Goal: Task Accomplishment & Management: Manage account settings

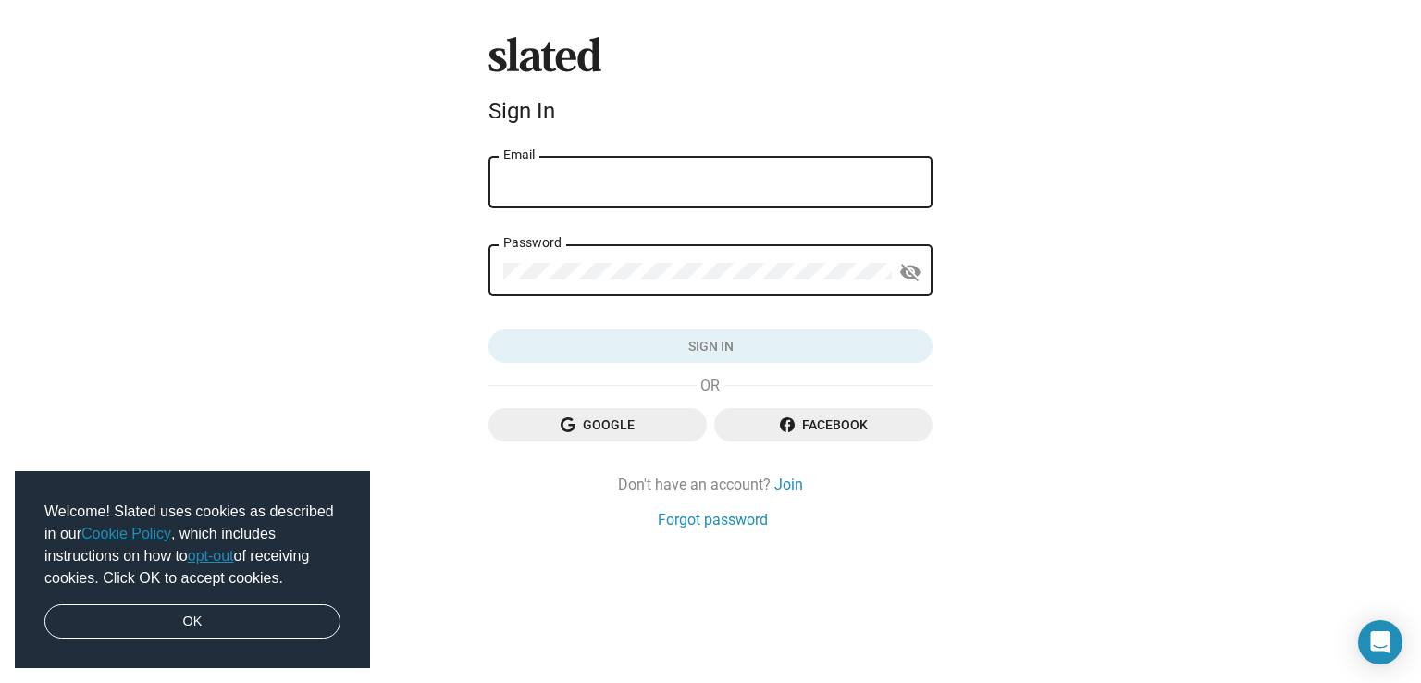
click at [855, 429] on span "Facebook" at bounding box center [823, 424] width 189 height 33
click at [608, 426] on span "Google" at bounding box center [597, 424] width 189 height 33
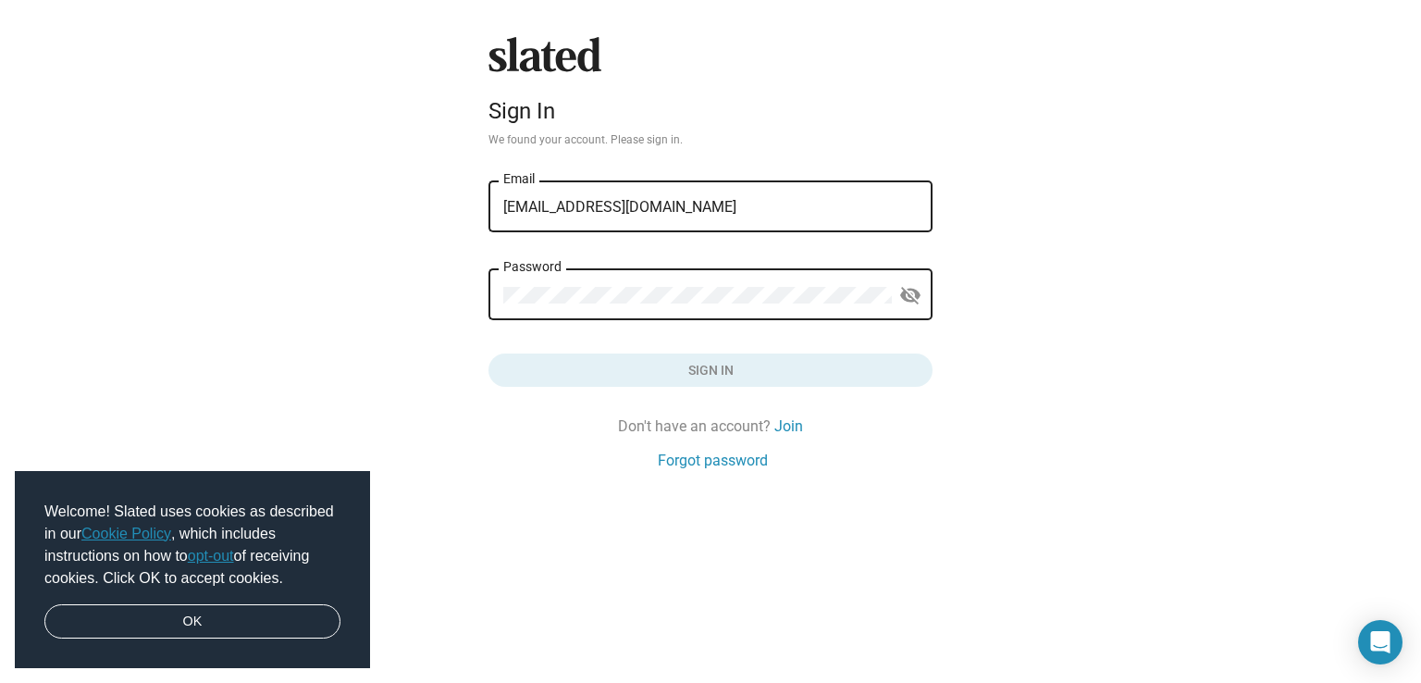
click at [577, 286] on div "Password" at bounding box center [697, 293] width 389 height 55
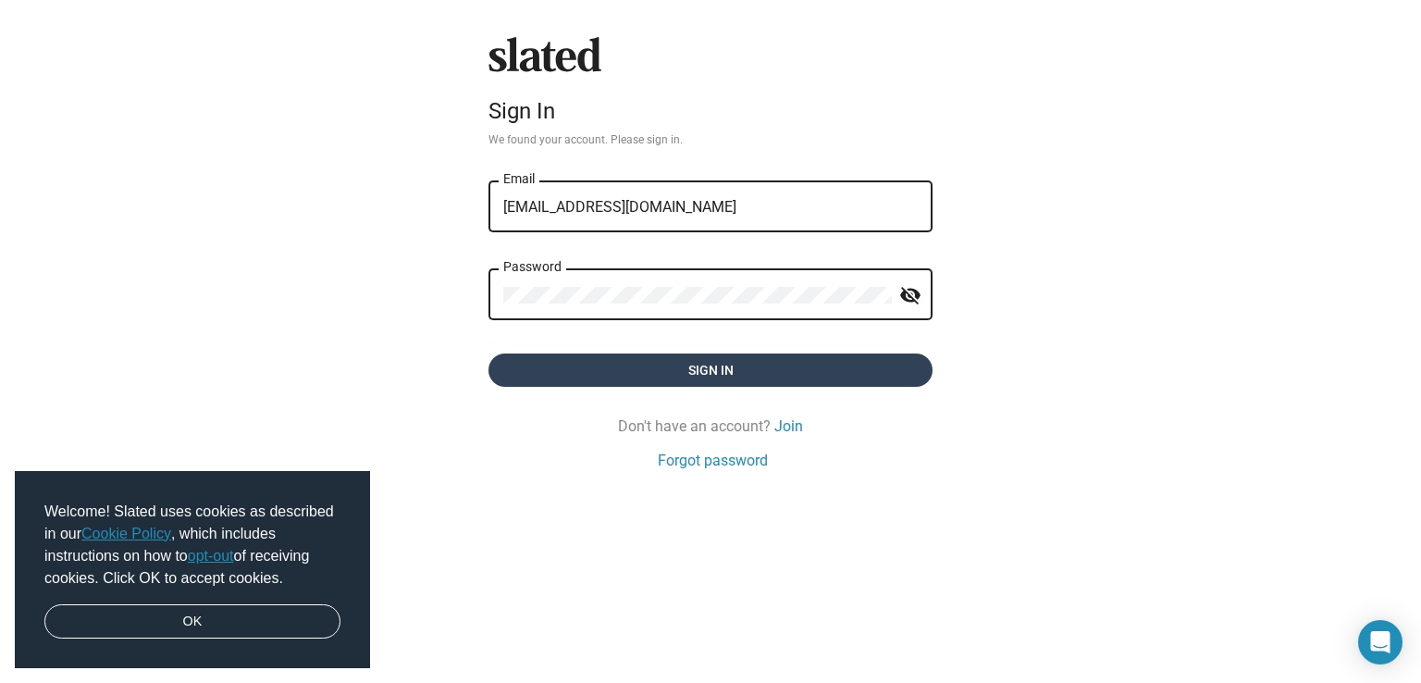
click at [733, 366] on span "Sign in" at bounding box center [710, 369] width 414 height 33
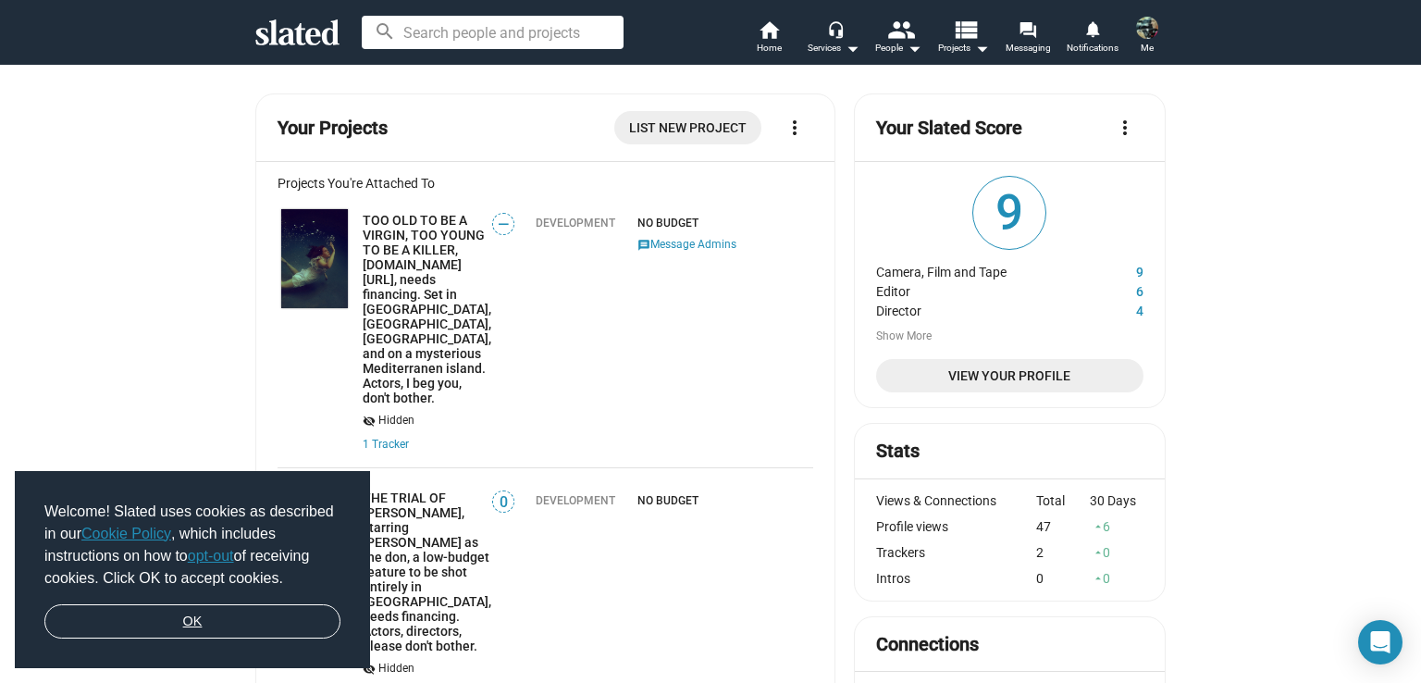
click at [199, 613] on link "OK" at bounding box center [192, 621] width 296 height 35
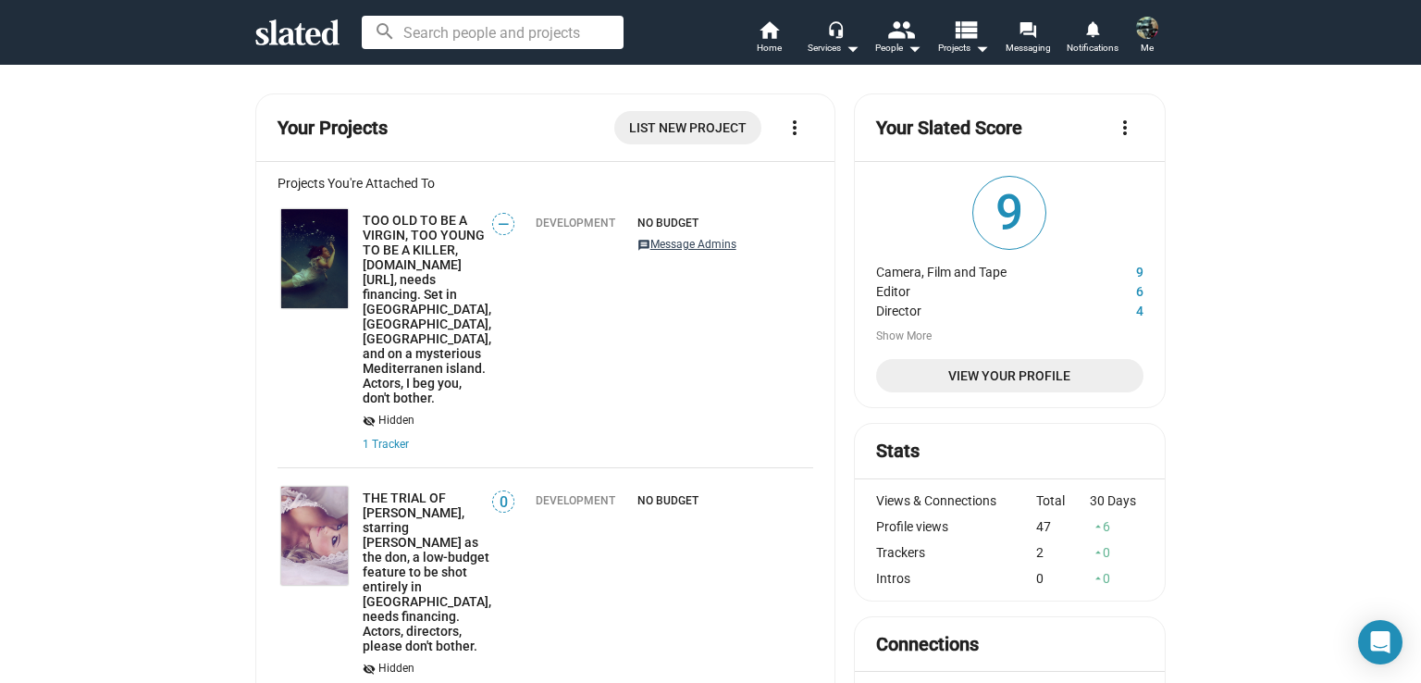
click at [677, 247] on button "message Message Admins" at bounding box center [686, 246] width 99 height 18
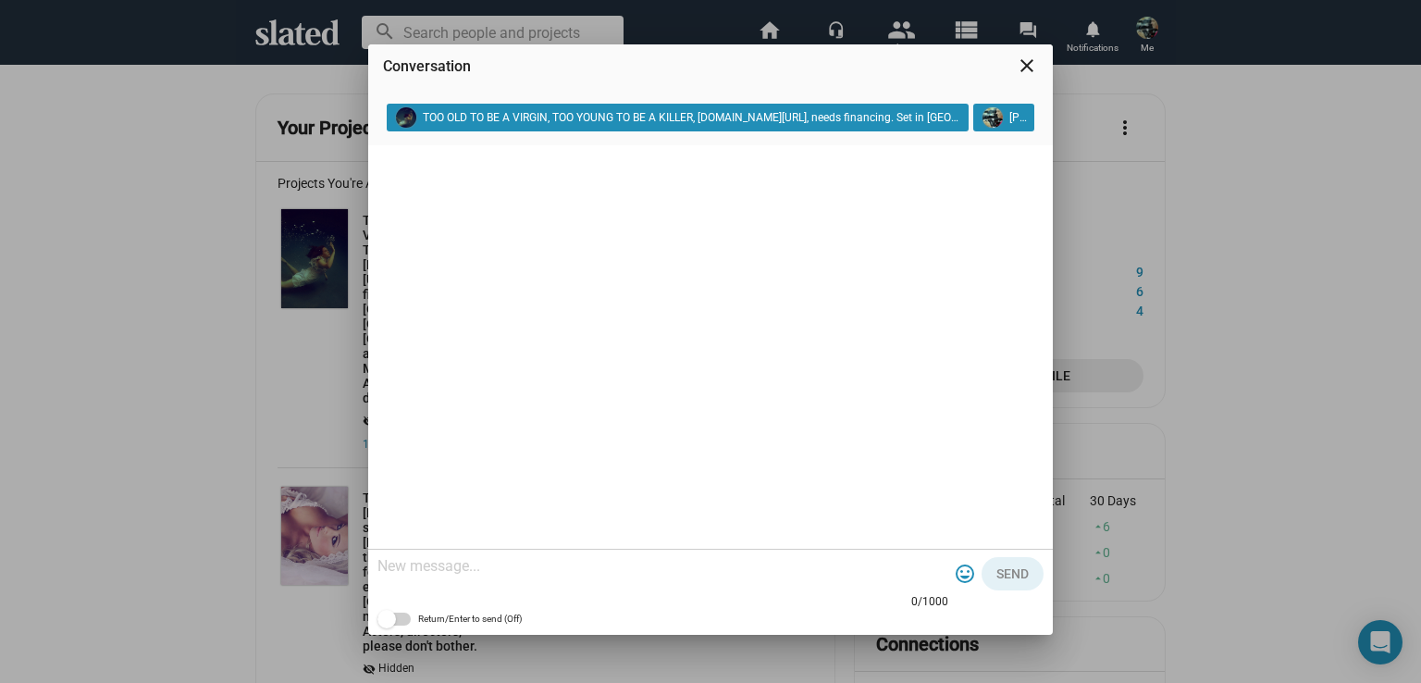
click at [1028, 65] on mat-icon "close" at bounding box center [1027, 66] width 22 height 22
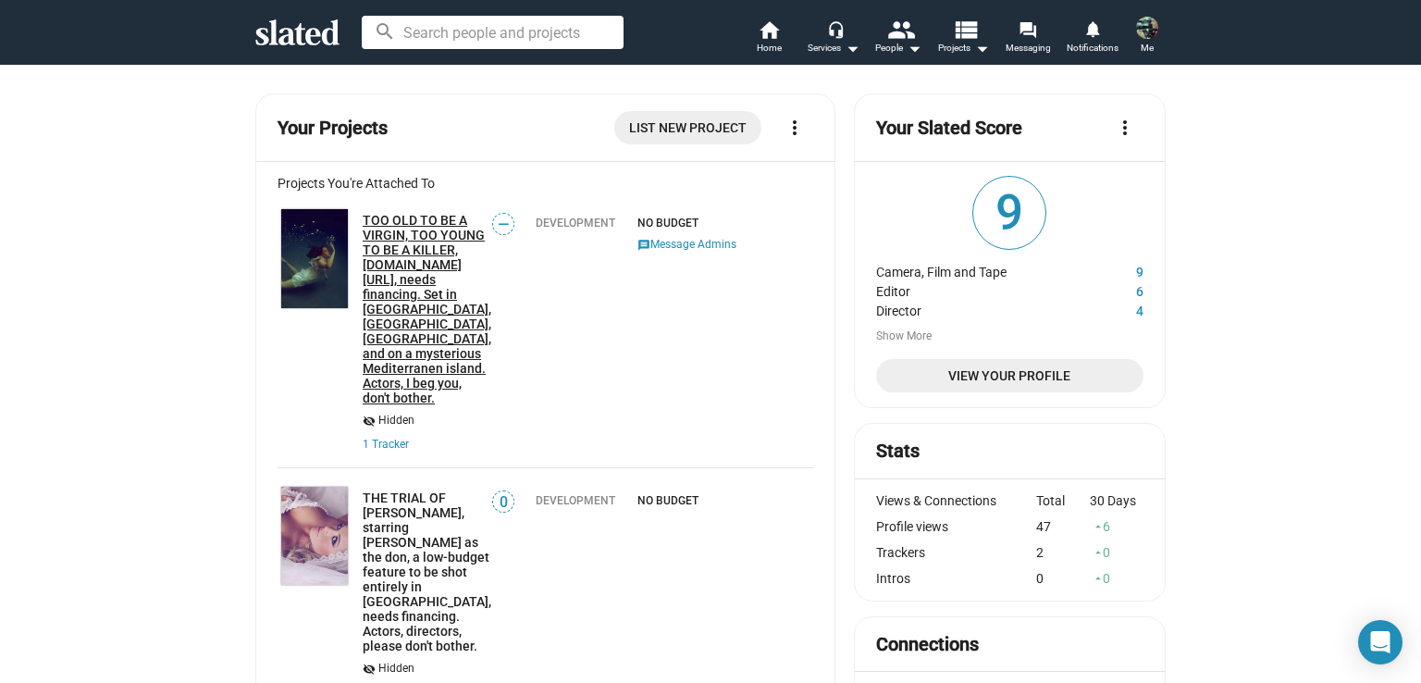
click at [396, 219] on link "TOO OLD TO BE A VIRGIN, TOO YOUNG TO BE A KILLER, [DOMAIN_NAME][URL], needs fin…" at bounding box center [427, 309] width 129 height 192
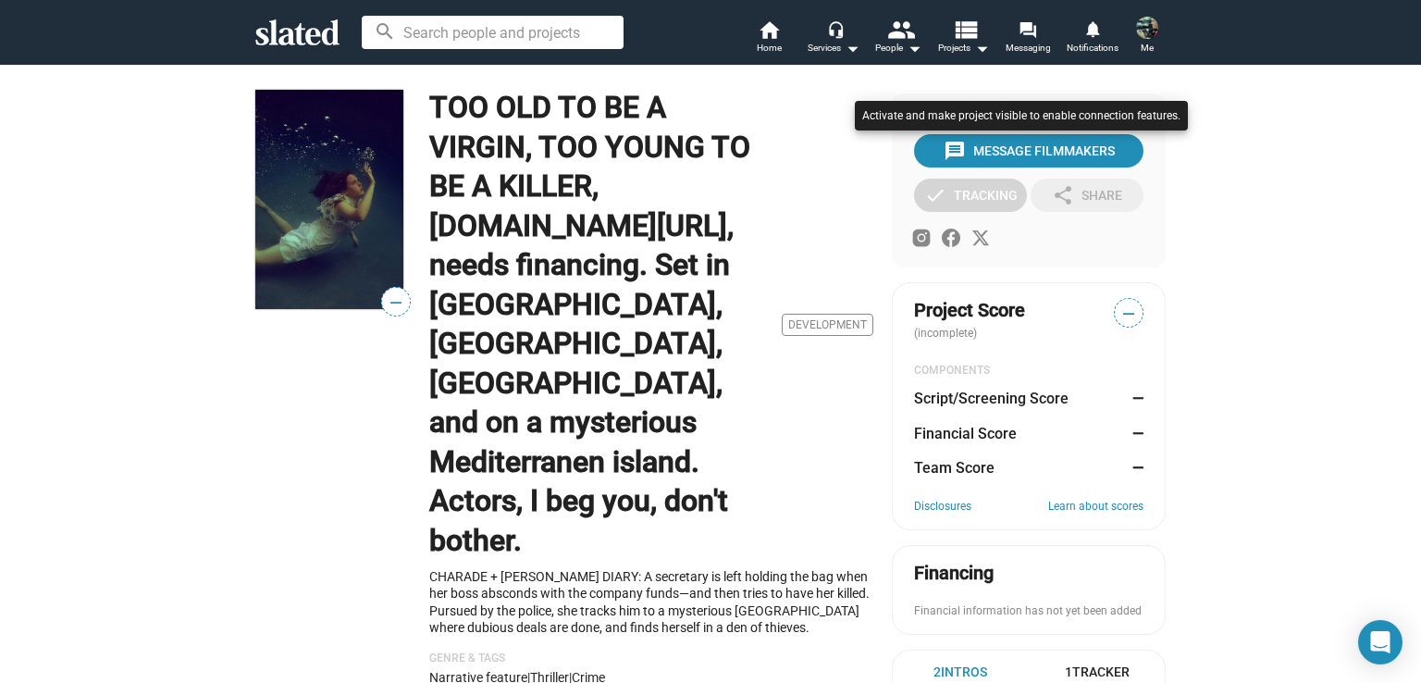
click at [1038, 150] on div at bounding box center [1021, 134] width 342 height 76
click at [1029, 148] on div at bounding box center [1021, 134] width 342 height 76
click at [947, 149] on div at bounding box center [1021, 134] width 342 height 76
click at [943, 235] on div at bounding box center [710, 341] width 1421 height 683
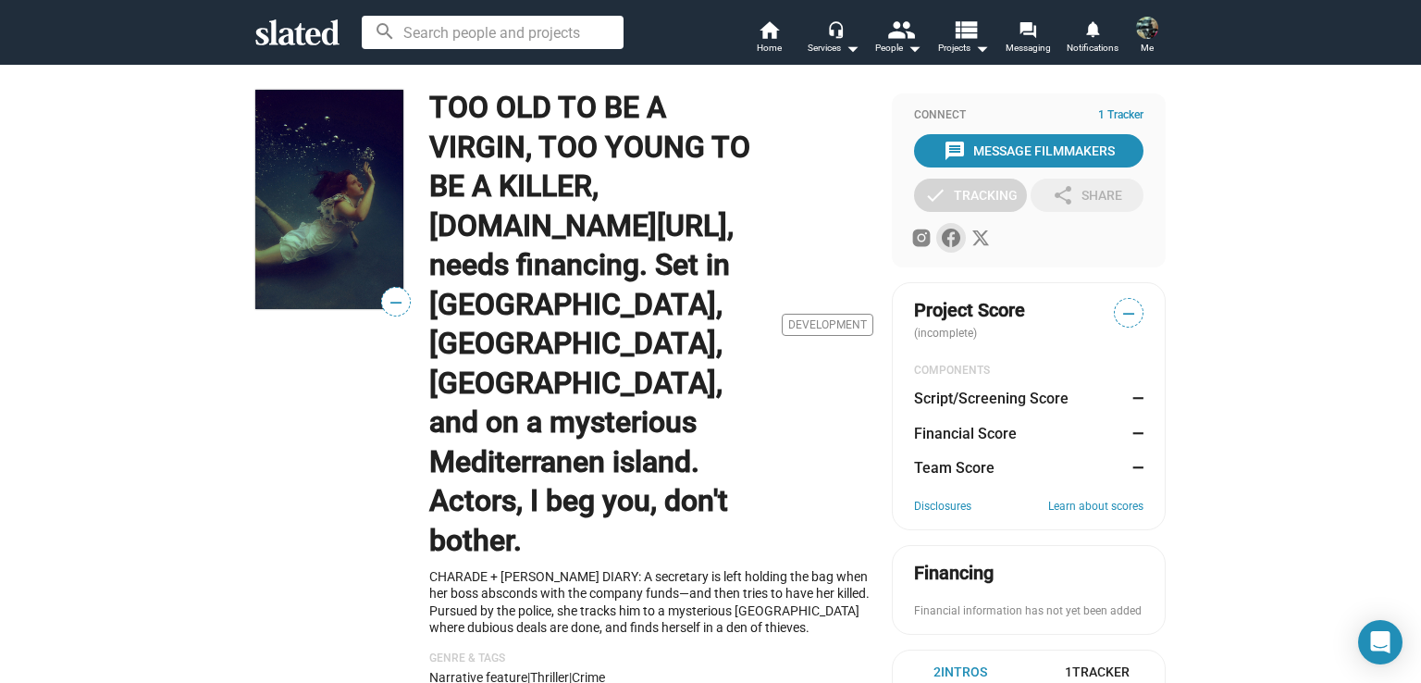
click at [943, 235] on icon at bounding box center [951, 238] width 19 height 19
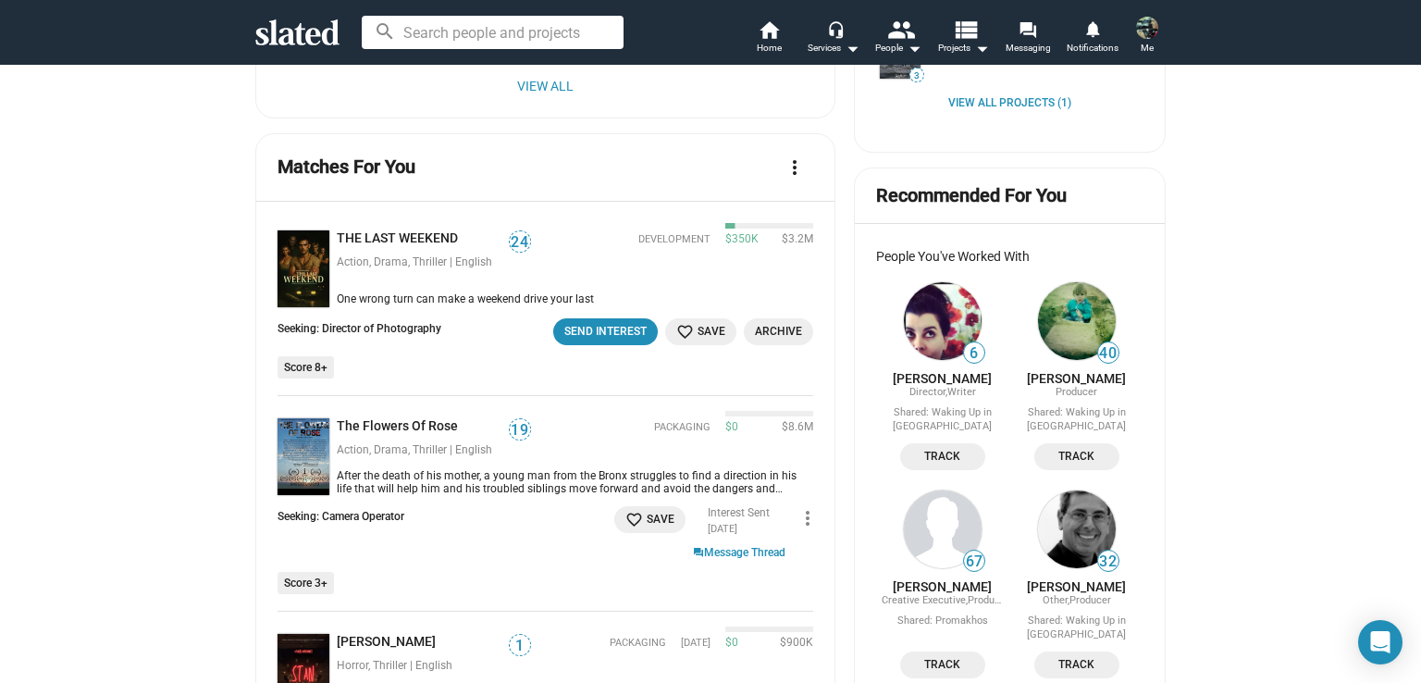
scroll to position [925, 0]
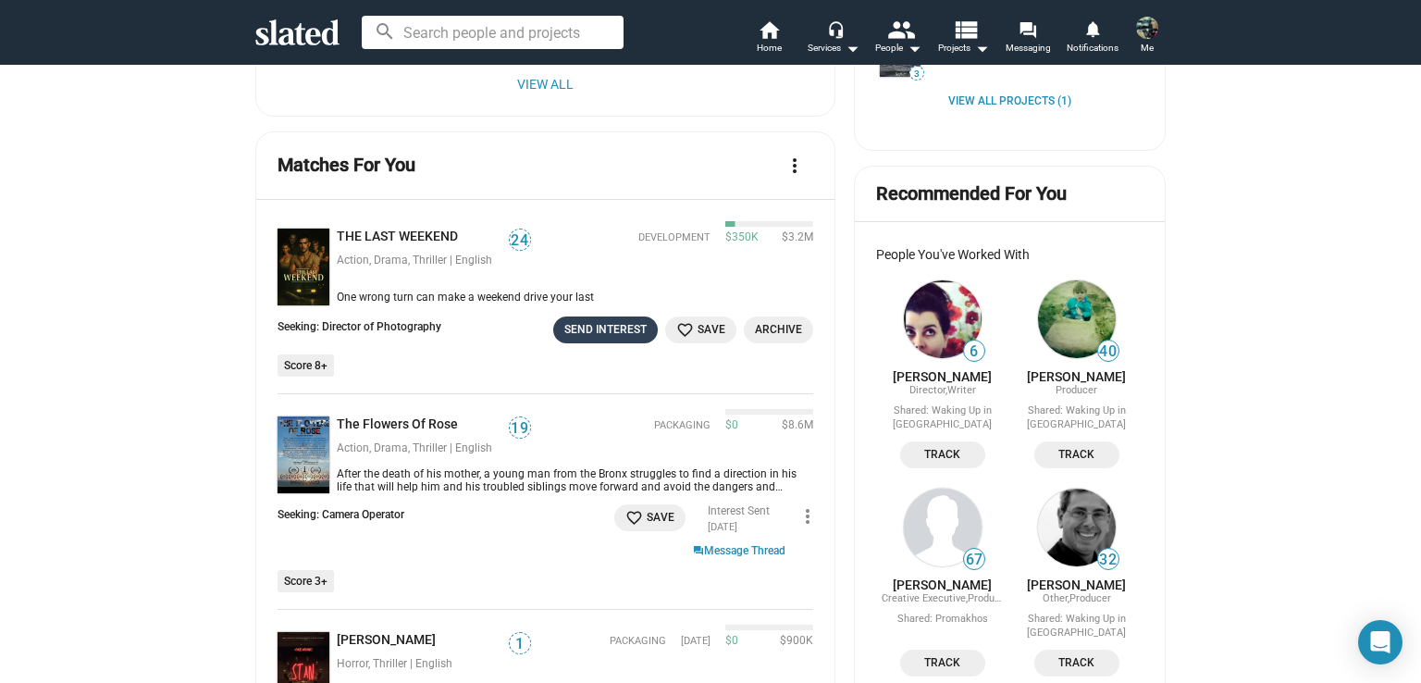
click at [605, 320] on div "Send Interest" at bounding box center [605, 329] width 82 height 19
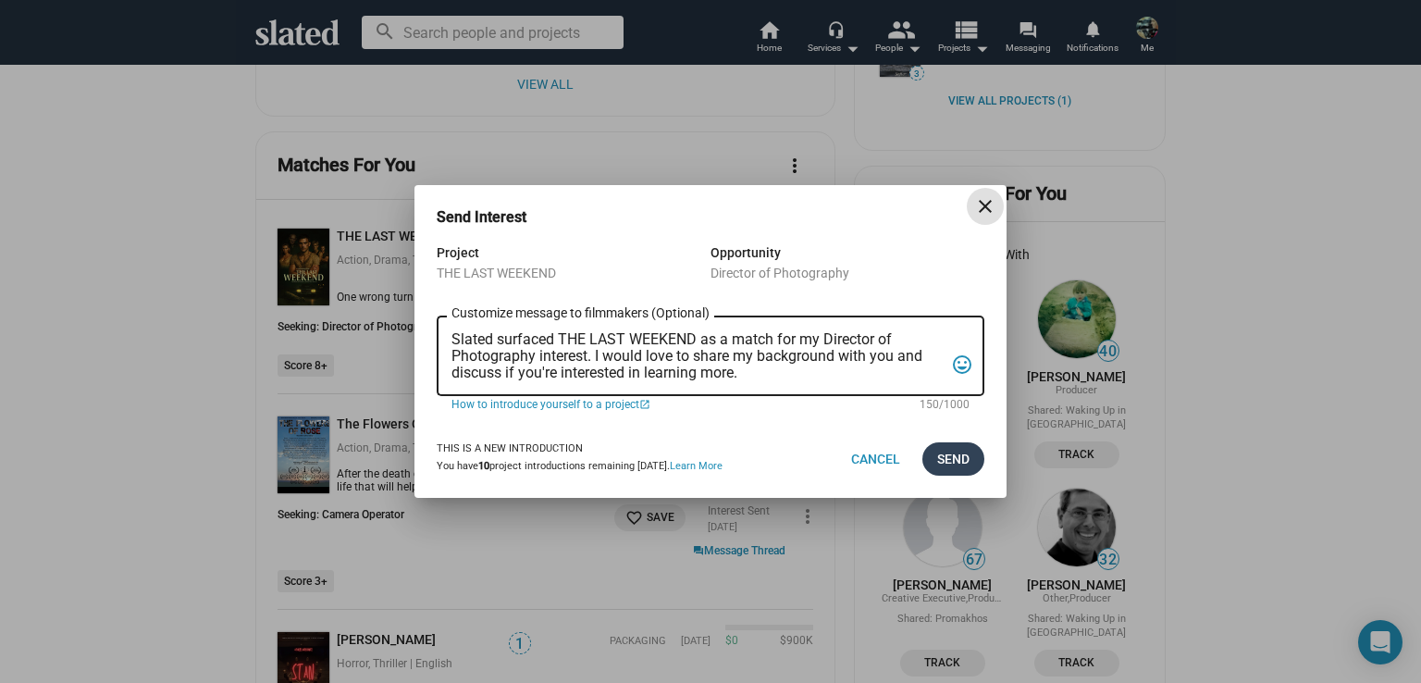
click at [955, 459] on span "Send" at bounding box center [953, 458] width 32 height 33
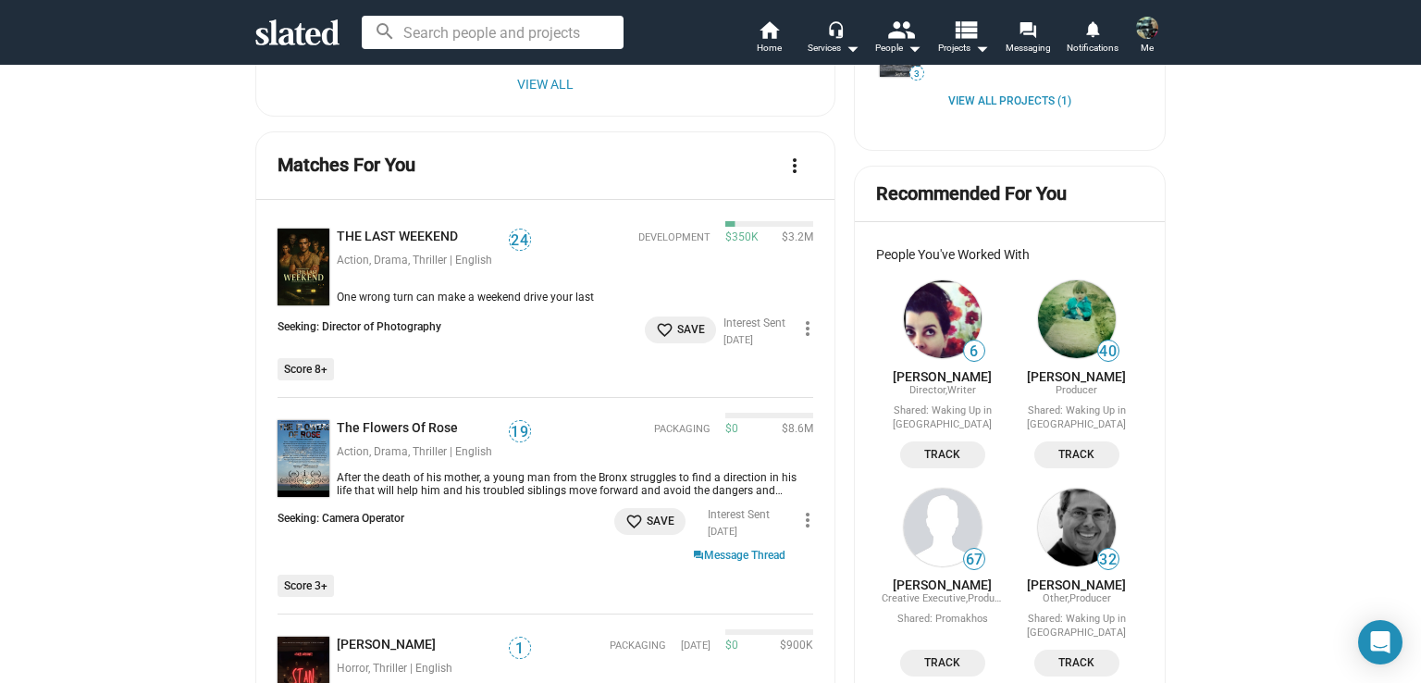
scroll to position [1018, 0]
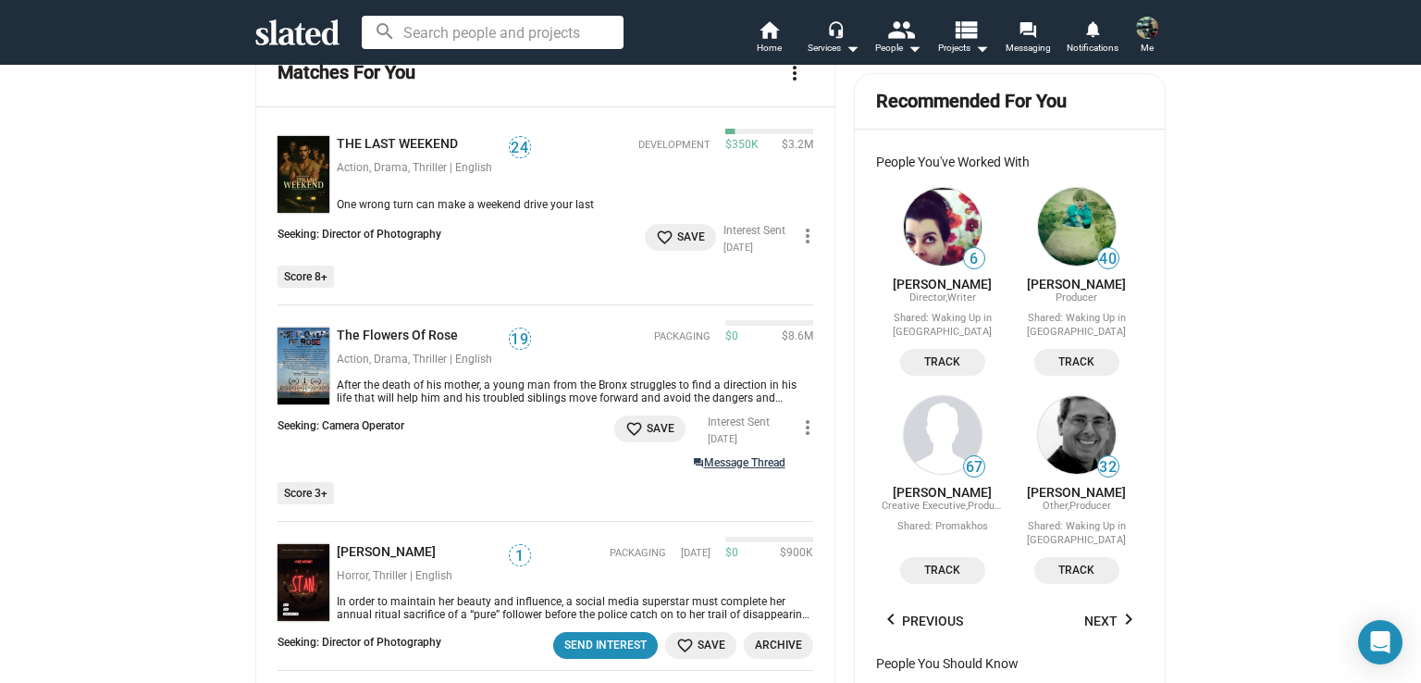
click at [739, 454] on link "question_answer Message Thread" at bounding box center [739, 462] width 93 height 17
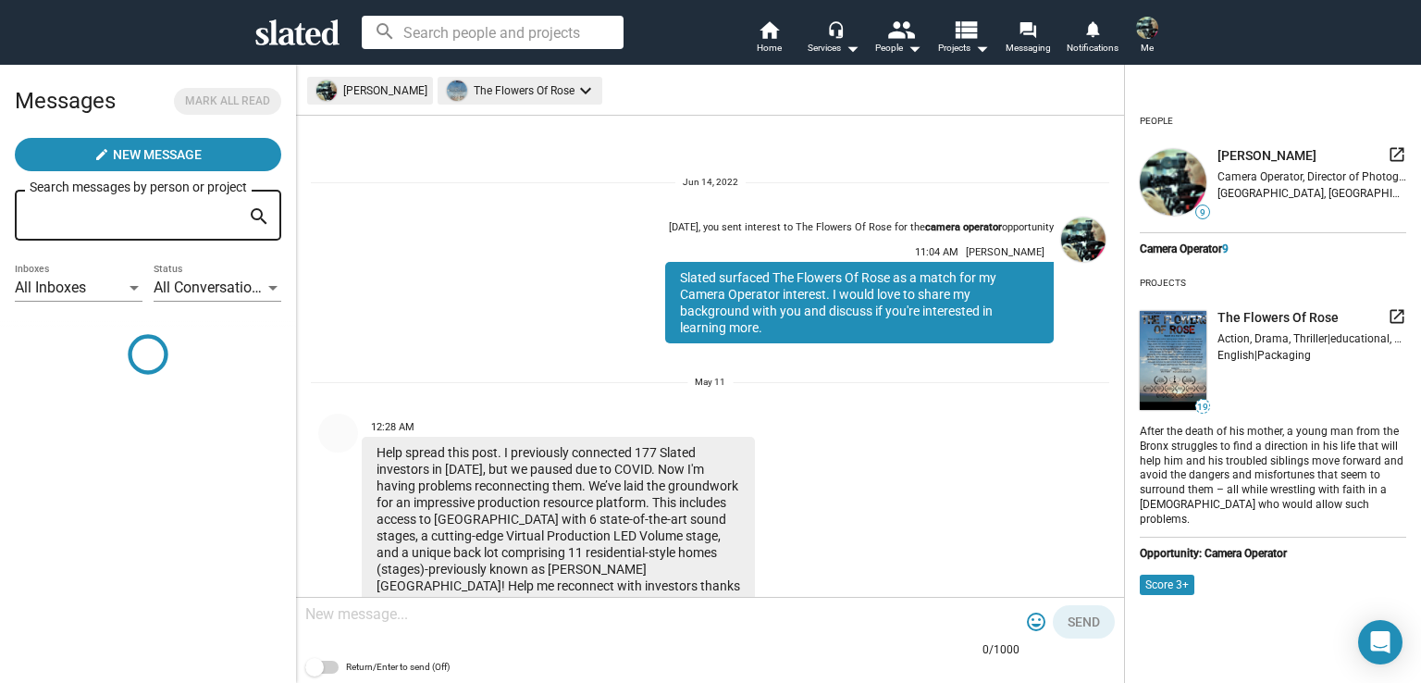
scroll to position [46, 0]
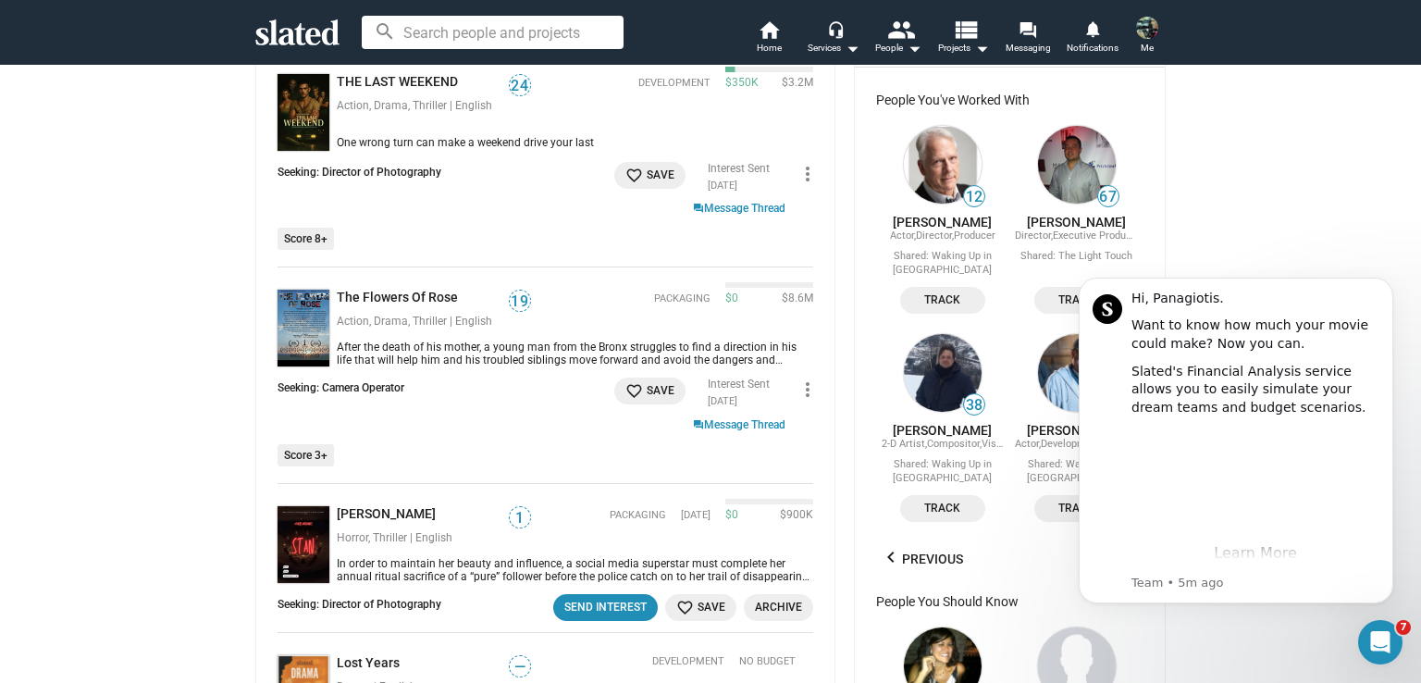
scroll to position [1203, 0]
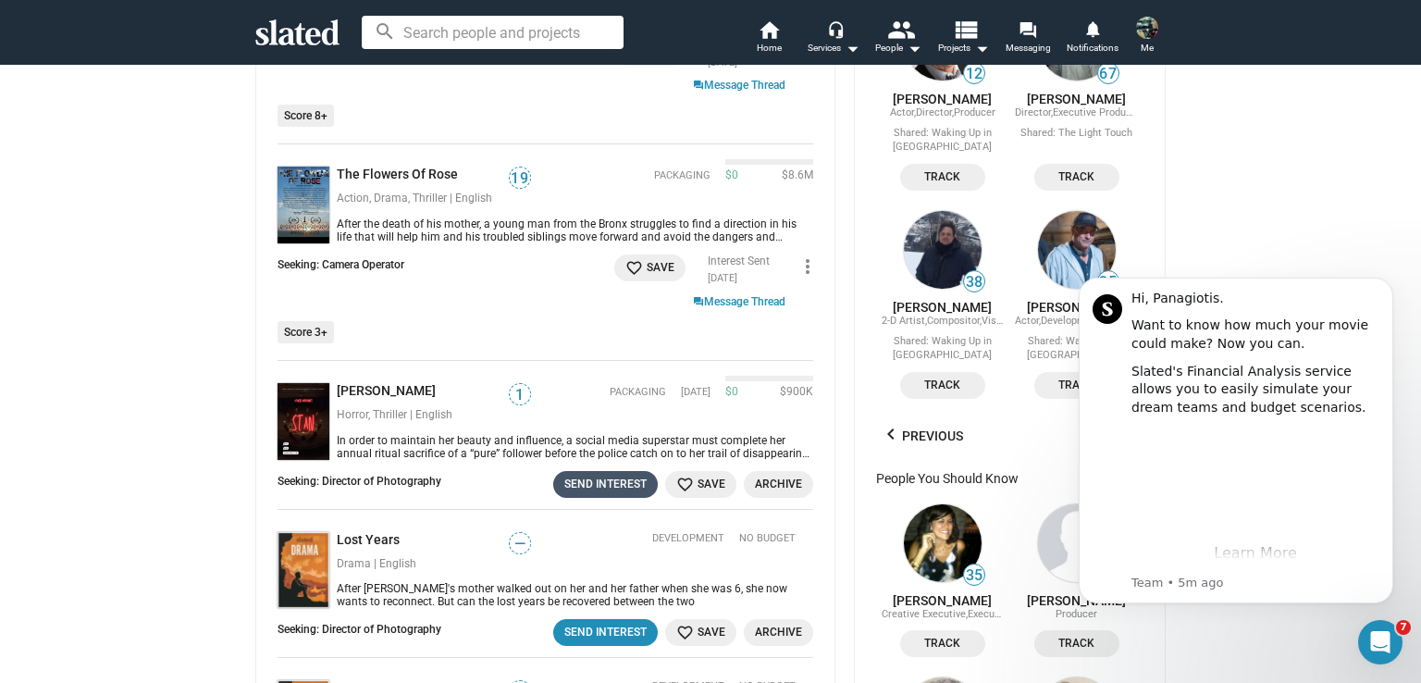
click at [588, 475] on div "Send Interest" at bounding box center [605, 484] width 82 height 19
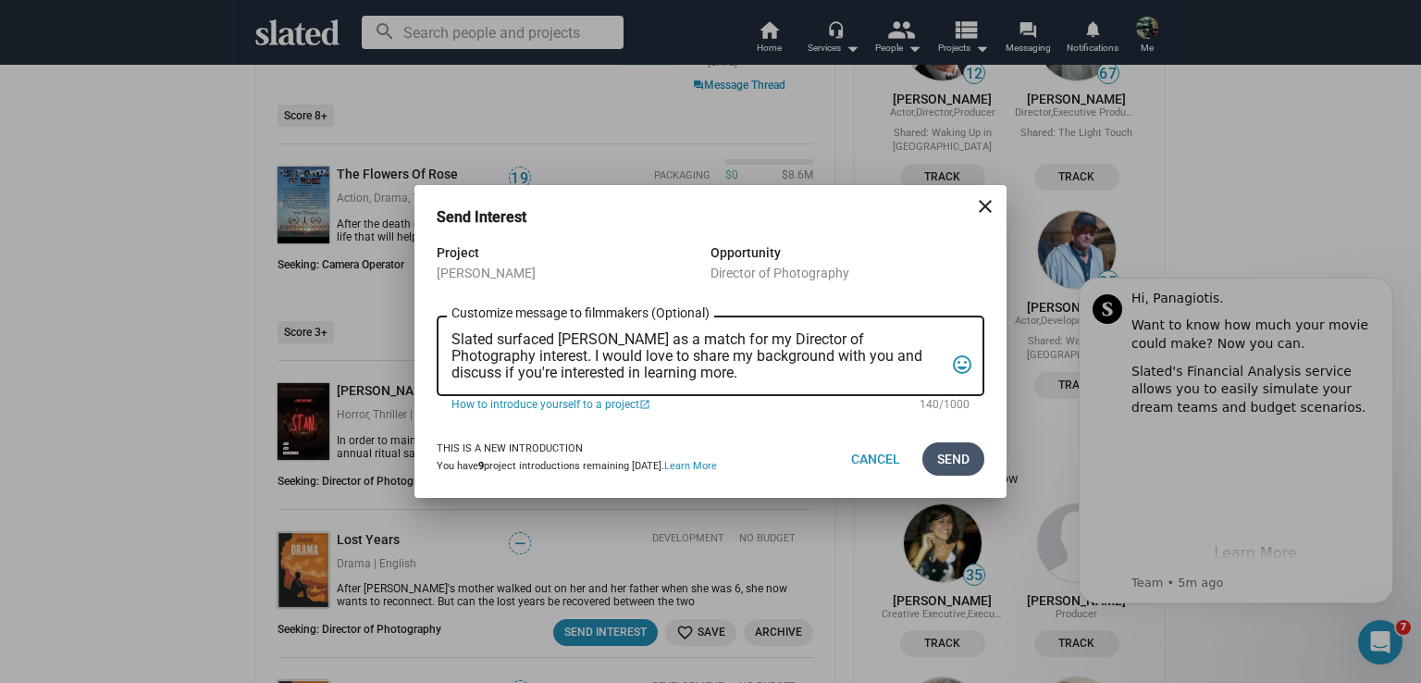
click at [960, 461] on span "Send" at bounding box center [953, 458] width 32 height 33
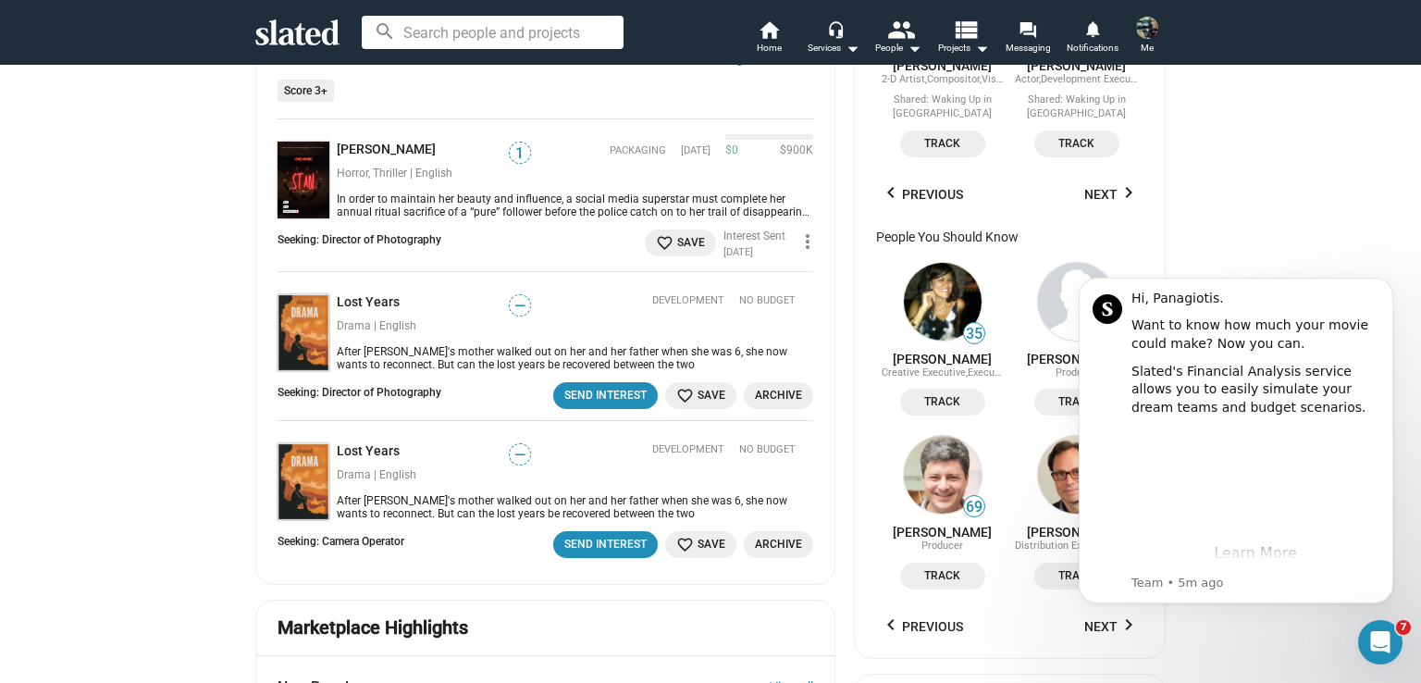
scroll to position [1480, 0]
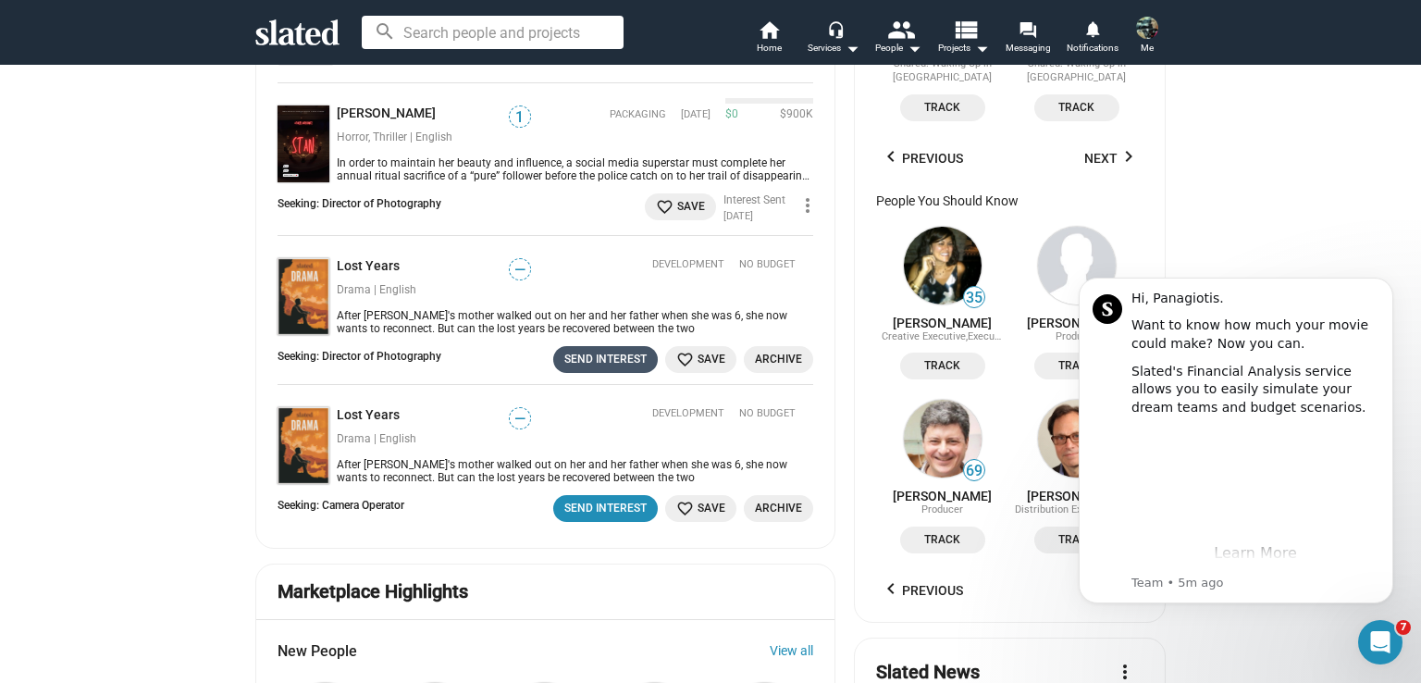
click at [609, 350] on div "Send Interest" at bounding box center [605, 359] width 82 height 19
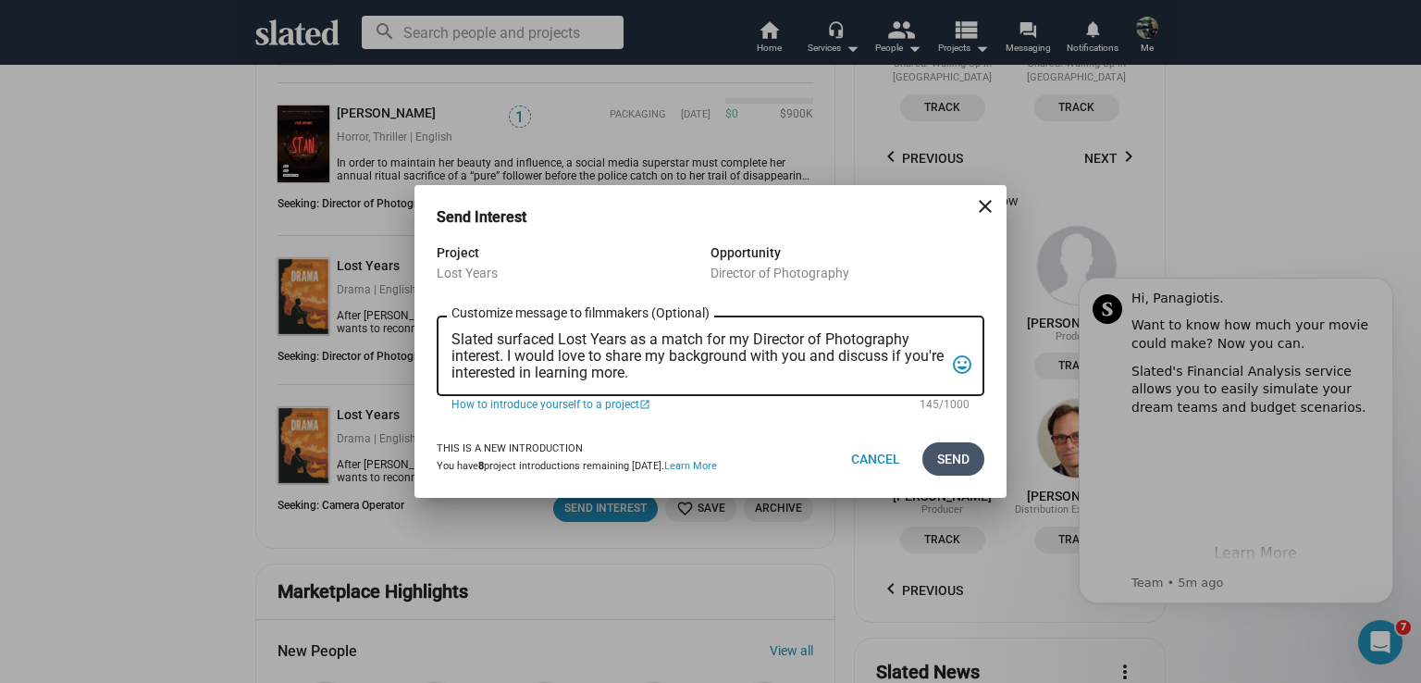
click at [944, 460] on span "Send" at bounding box center [953, 458] width 32 height 33
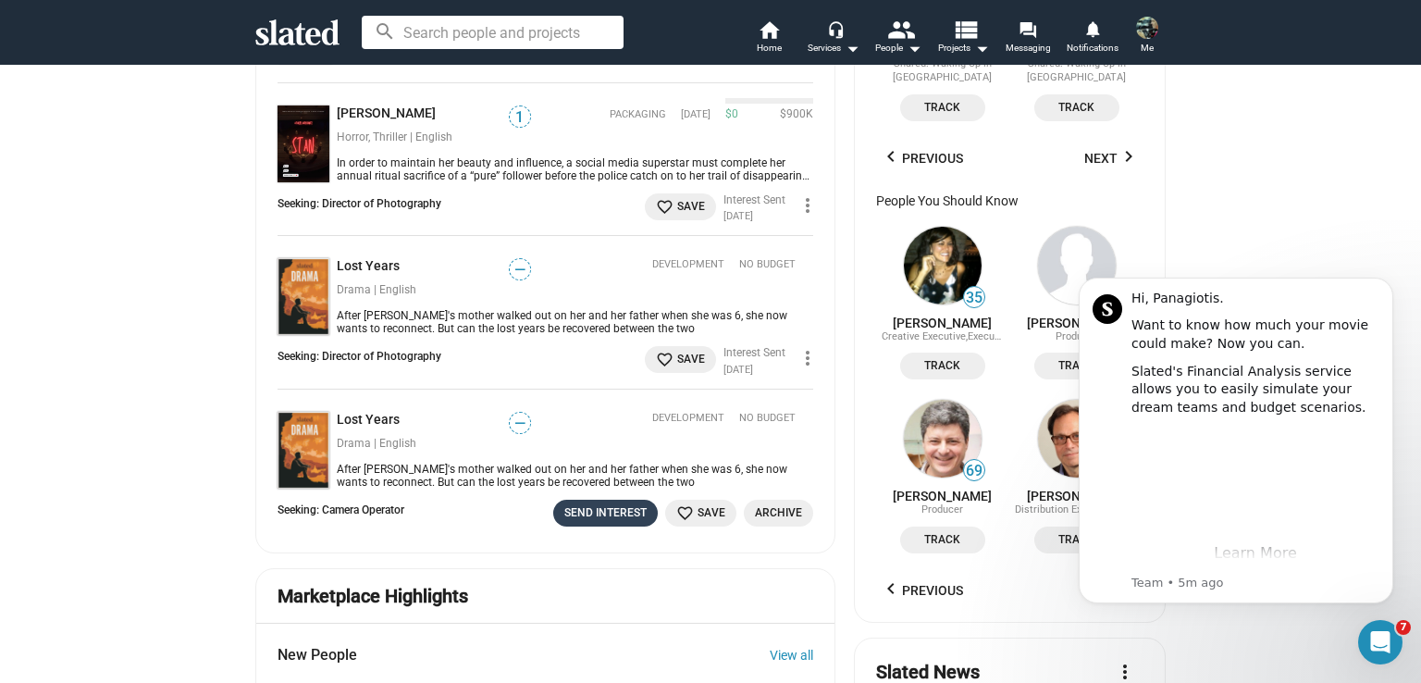
click at [624, 503] on div "Send Interest" at bounding box center [605, 512] width 82 height 19
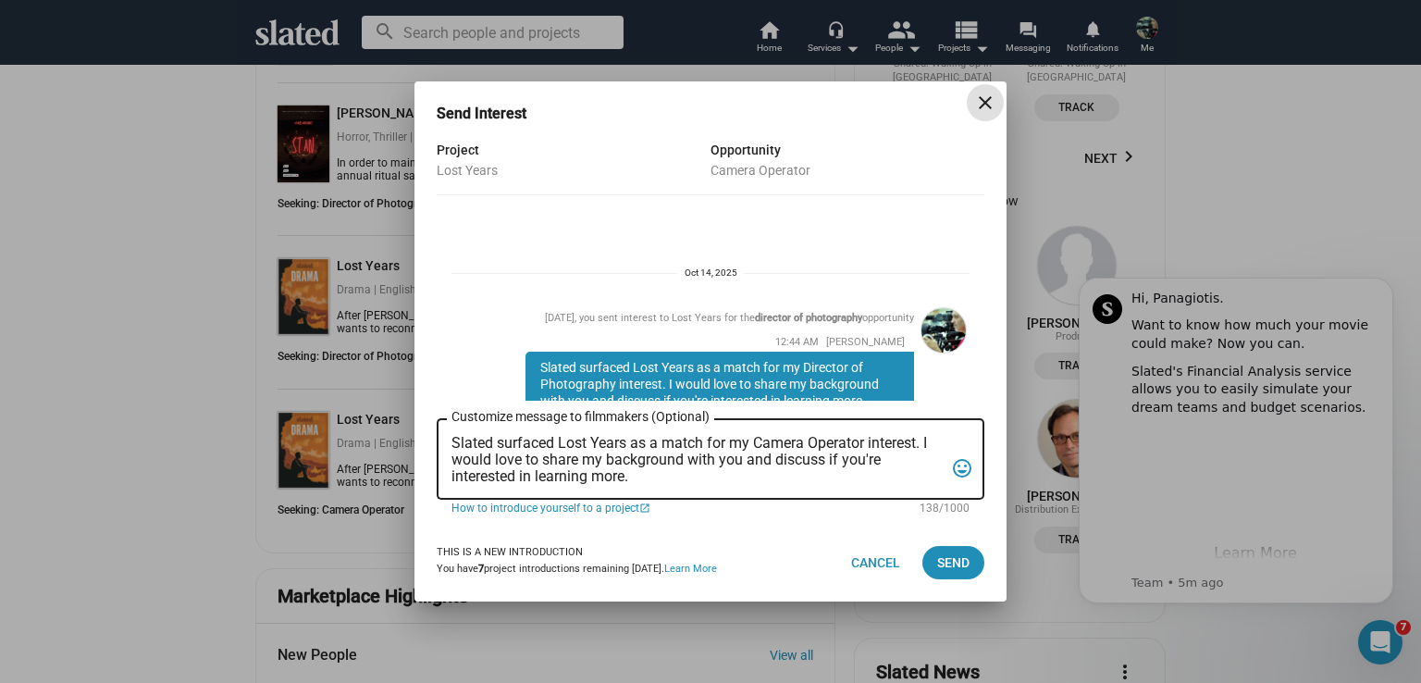
scroll to position [81, 0]
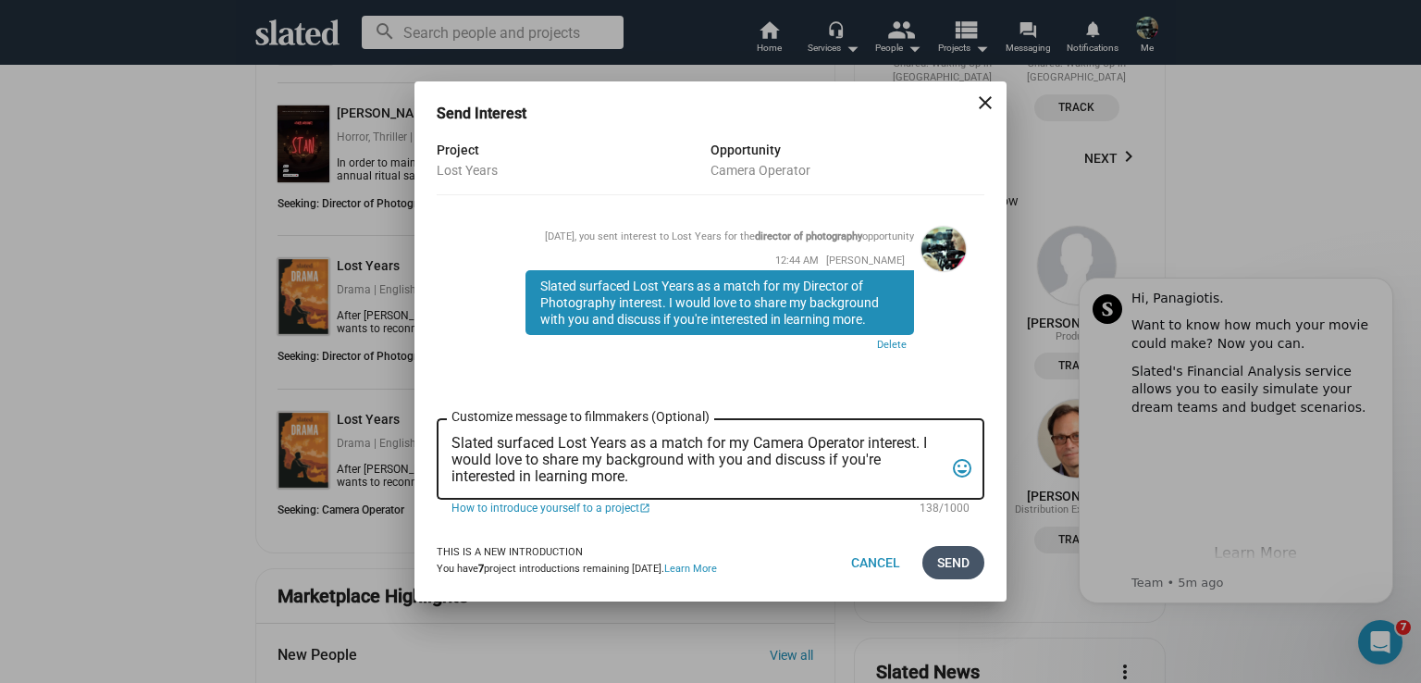
click at [949, 562] on span "Send" at bounding box center [953, 562] width 32 height 33
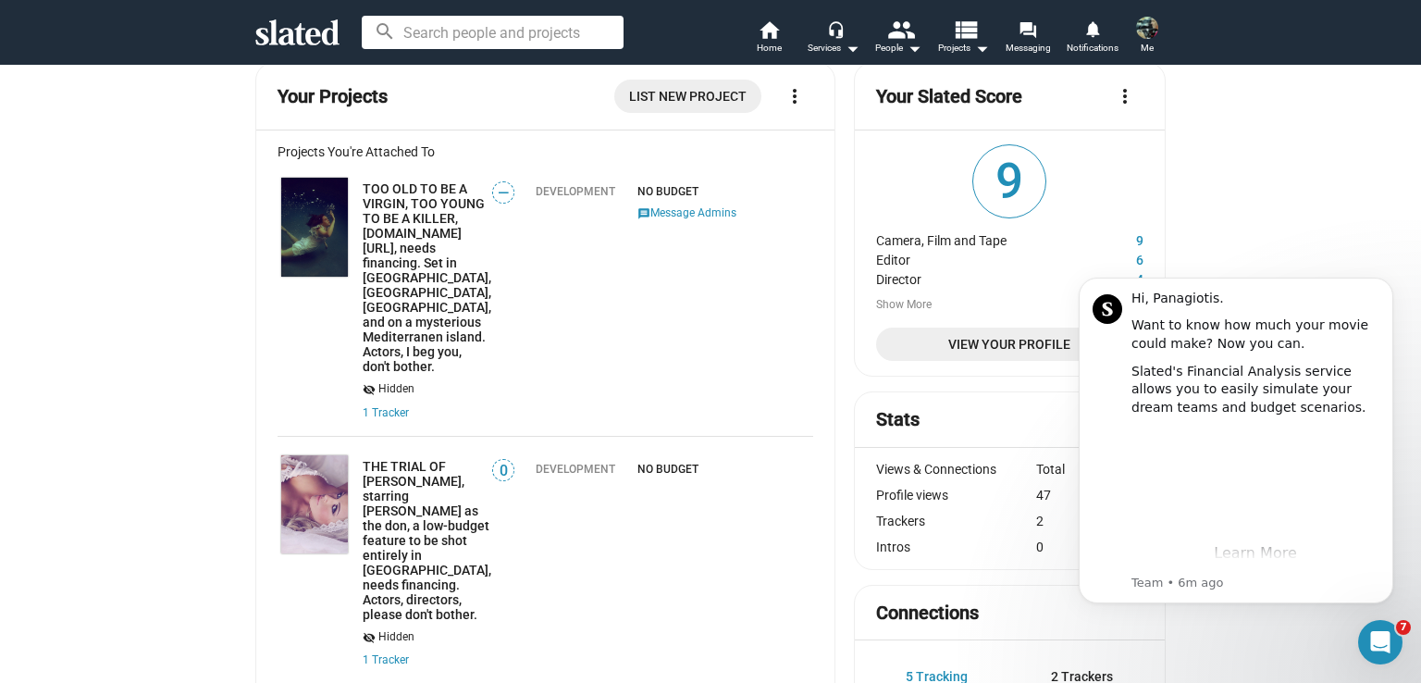
scroll to position [0, 0]
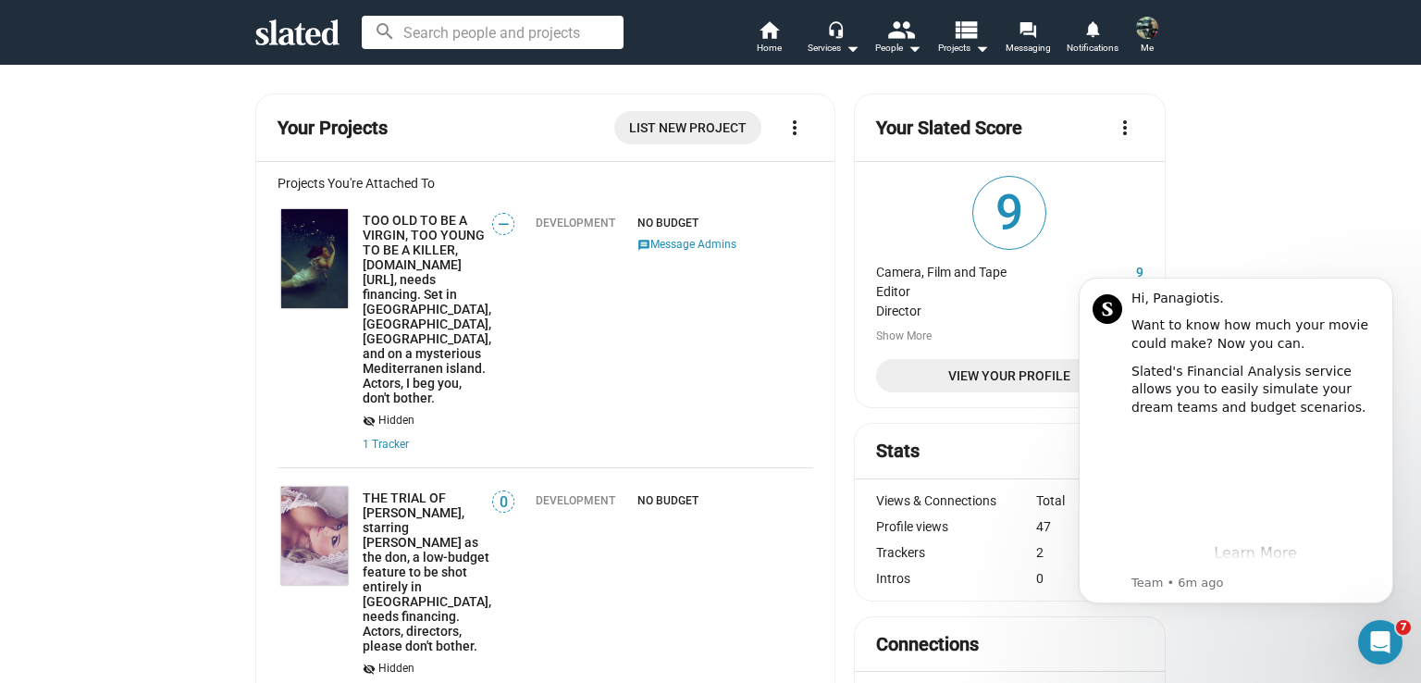
click at [1143, 30] on img at bounding box center [1147, 28] width 22 height 22
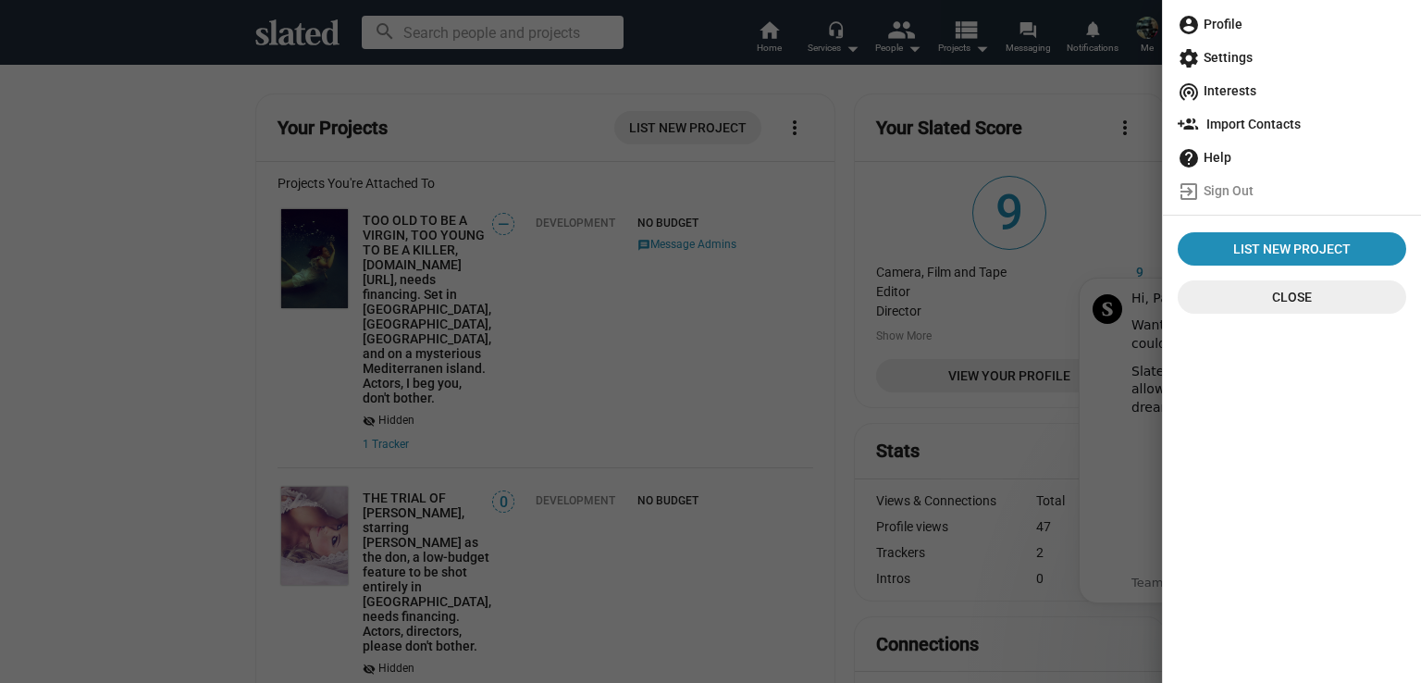
click at [1224, 19] on span "account_circle Profile" at bounding box center [1292, 23] width 229 height 33
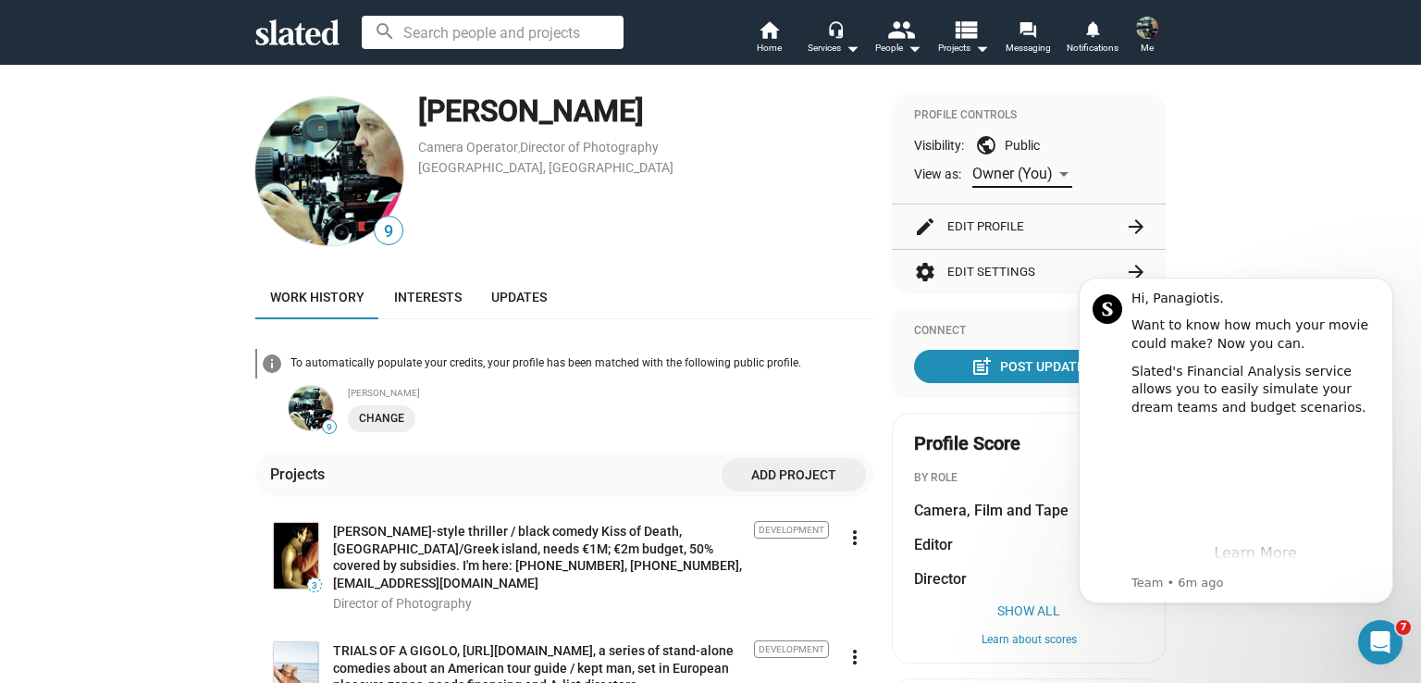
click at [1056, 170] on div at bounding box center [1064, 174] width 17 height 15
click at [991, 212] on span "Public" at bounding box center [1017, 212] width 102 height 39
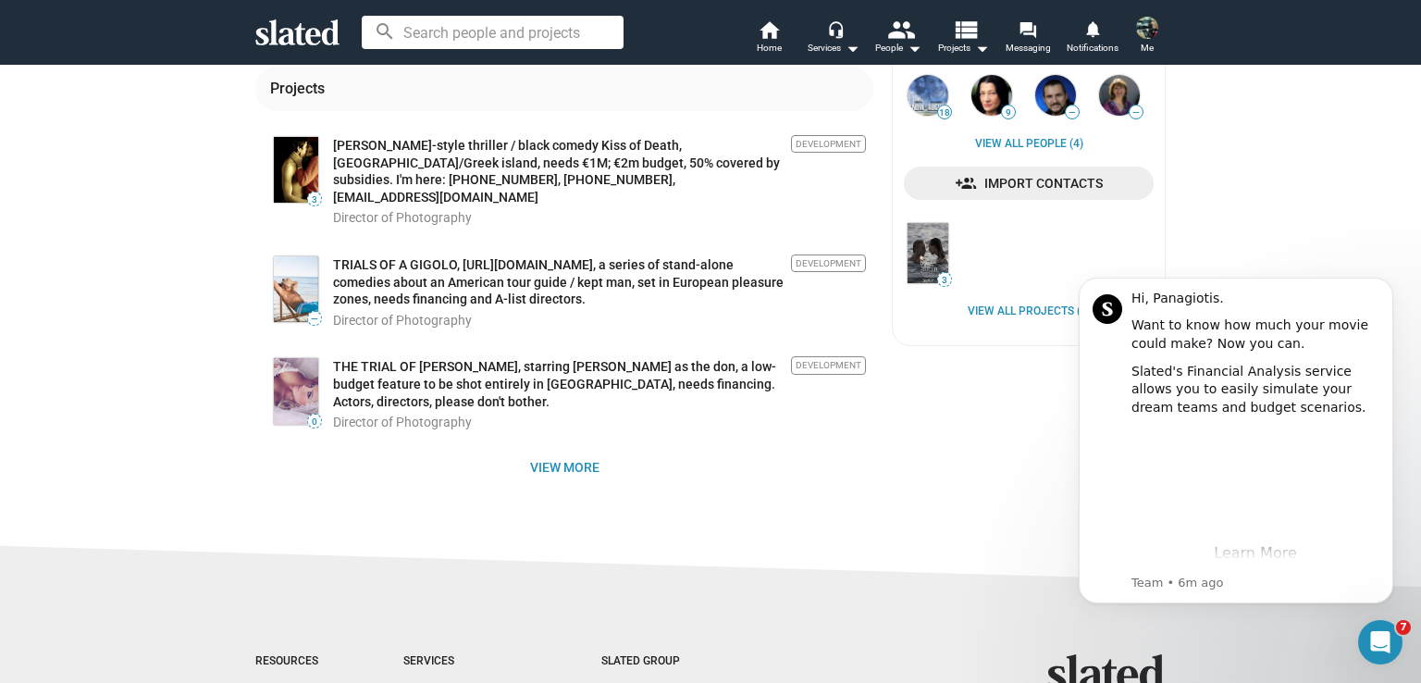
scroll to position [54, 0]
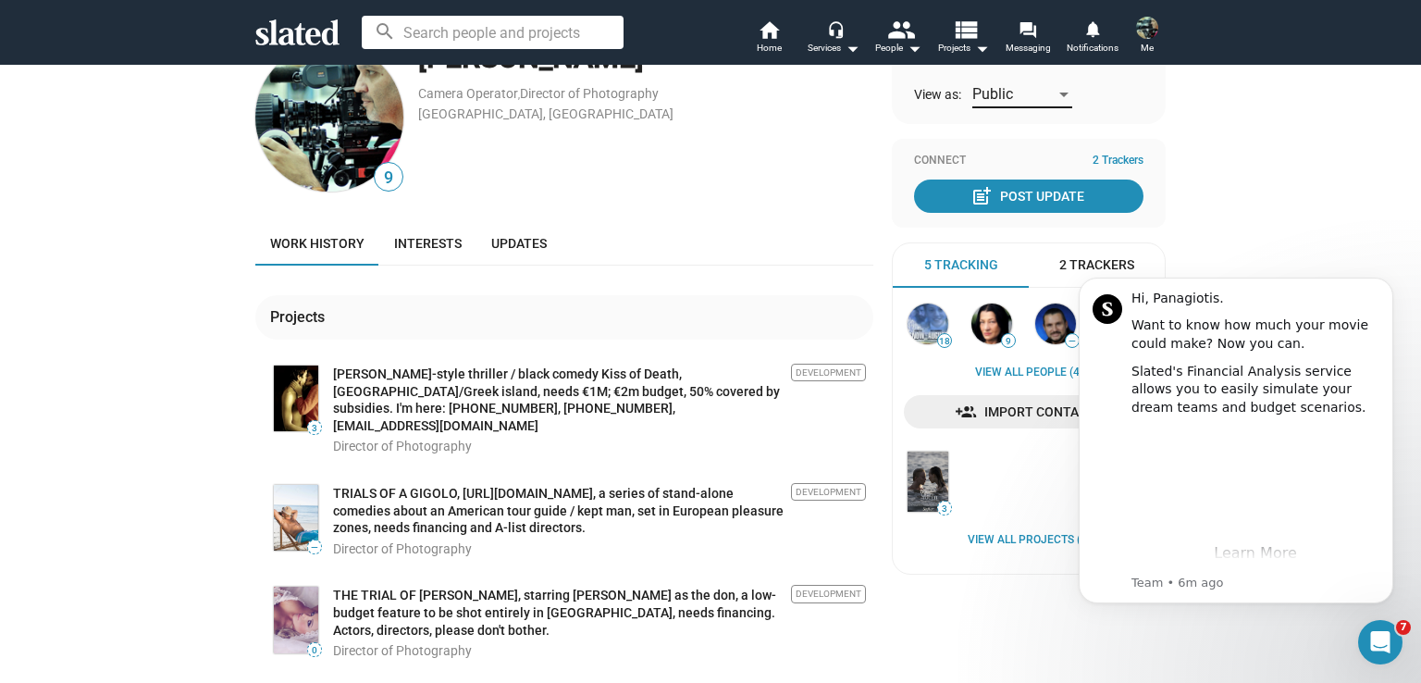
click at [326, 242] on span "Work history" at bounding box center [317, 243] width 94 height 15
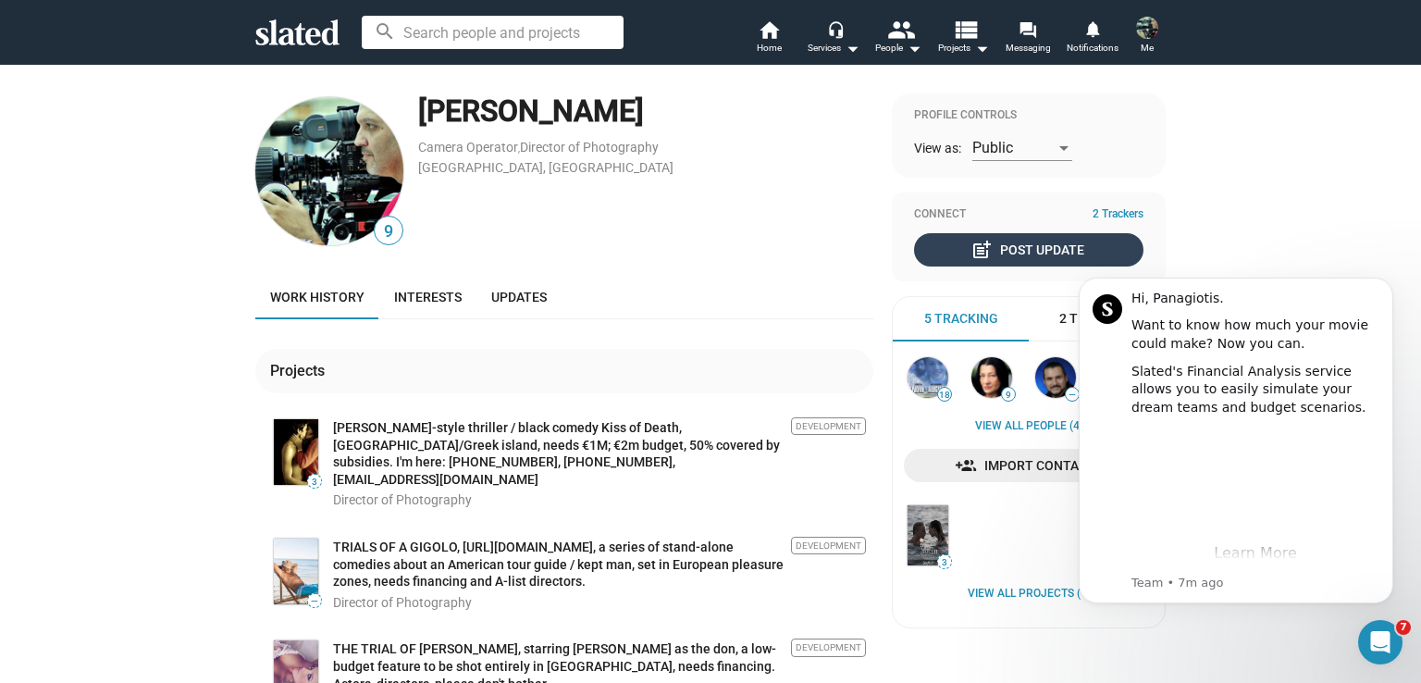
click at [1048, 249] on div "post_add Post Update" at bounding box center [1029, 249] width 110 height 33
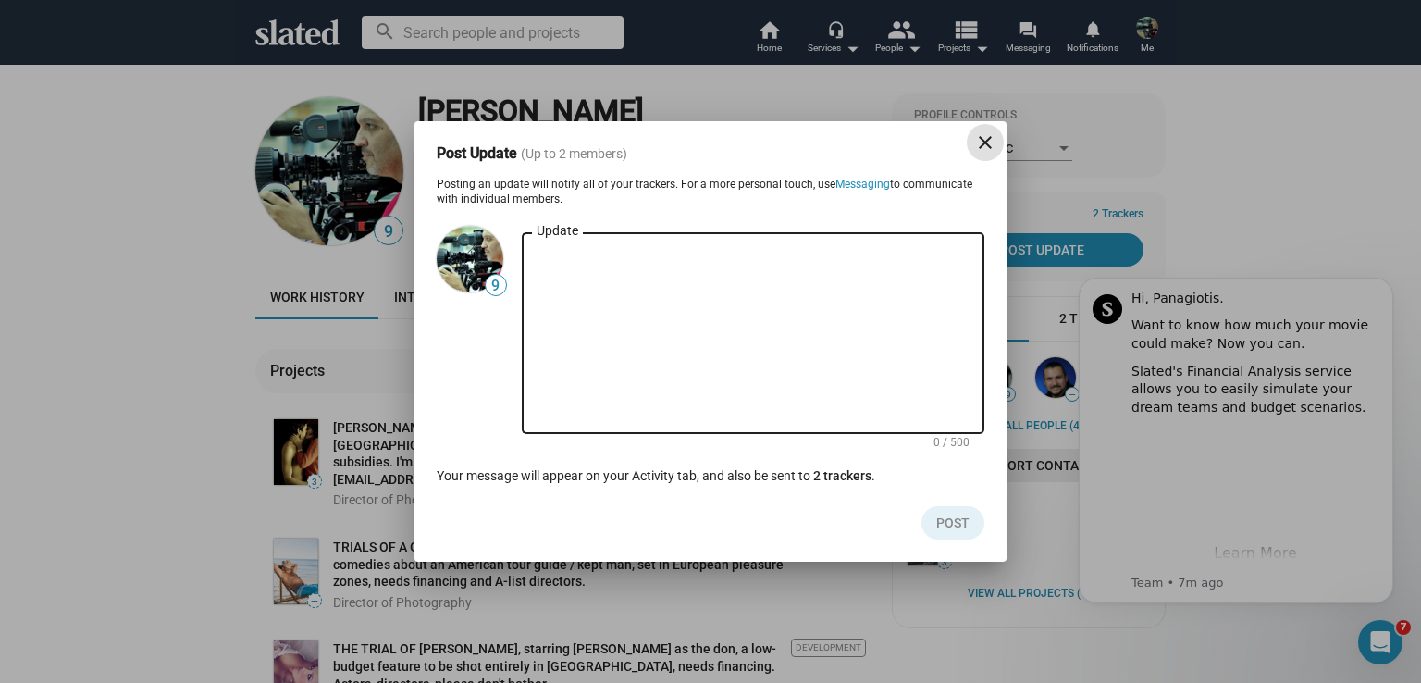
click at [979, 142] on mat-icon "close" at bounding box center [985, 142] width 22 height 22
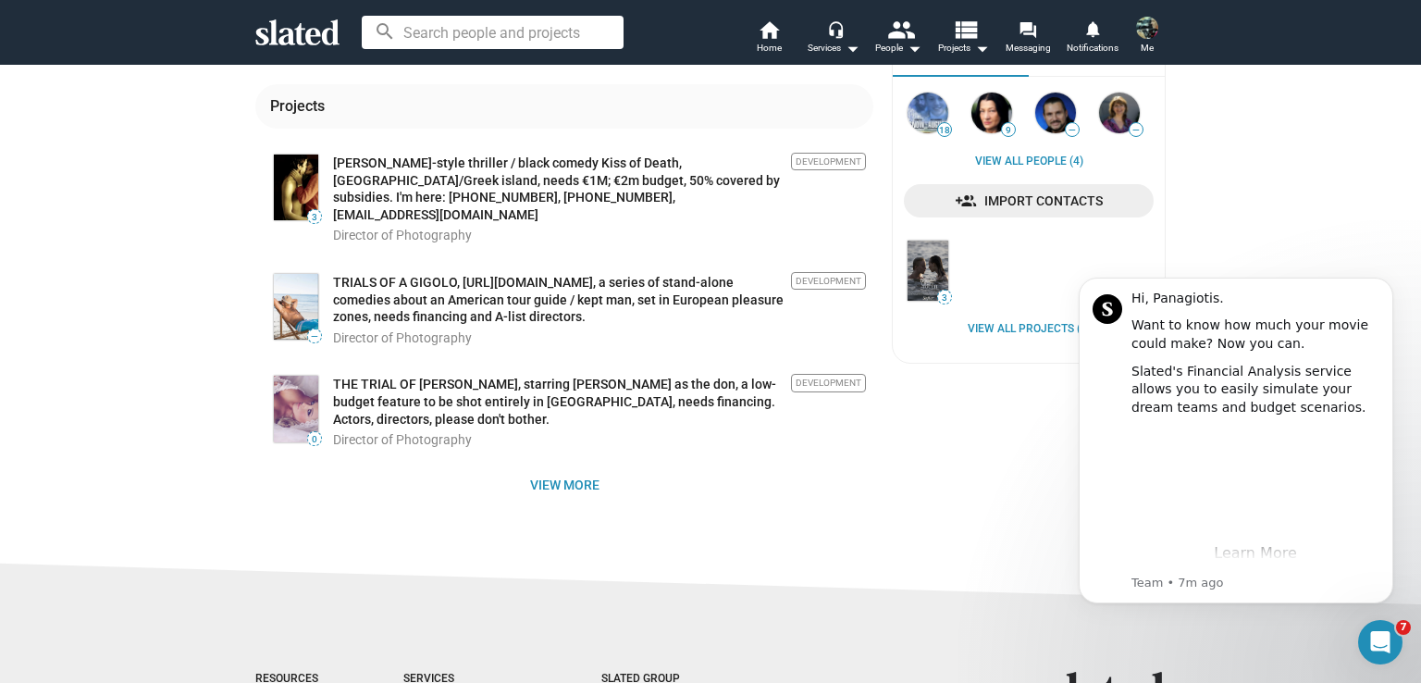
scroll to position [278, 0]
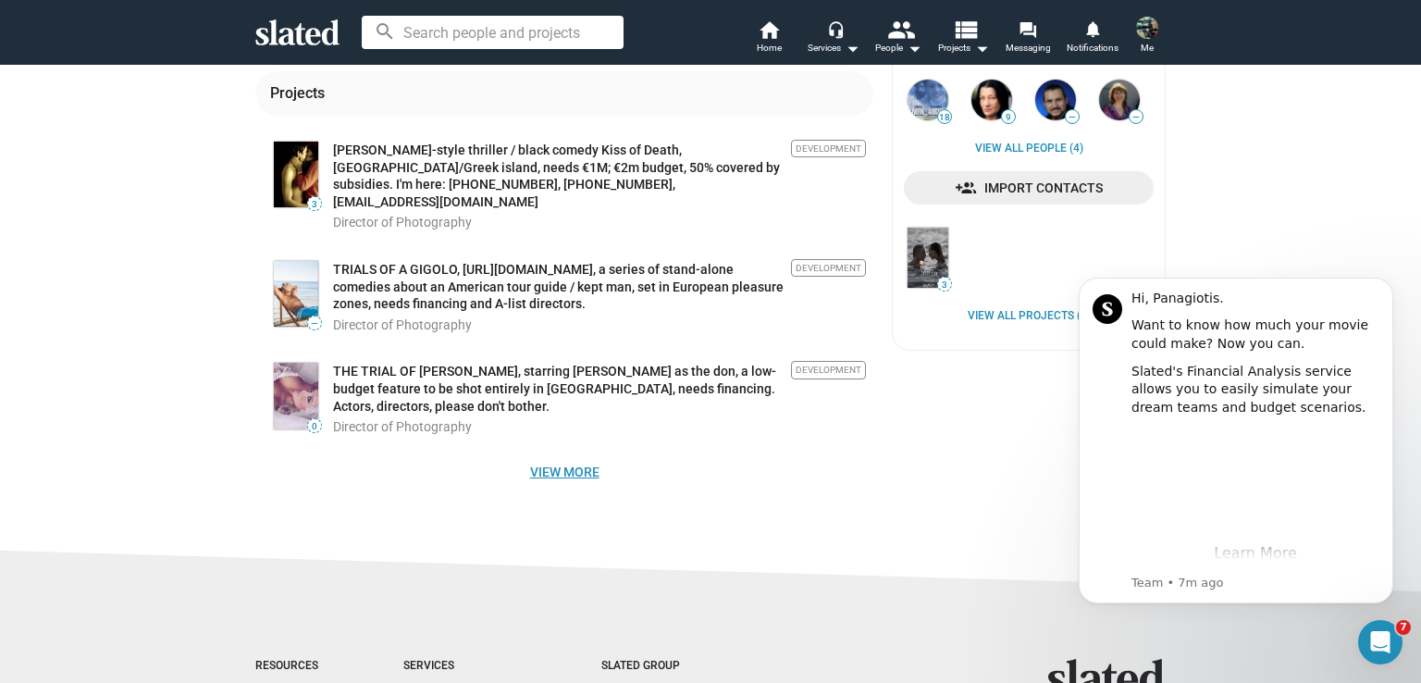
click at [556, 455] on span "View more" at bounding box center [564, 471] width 588 height 33
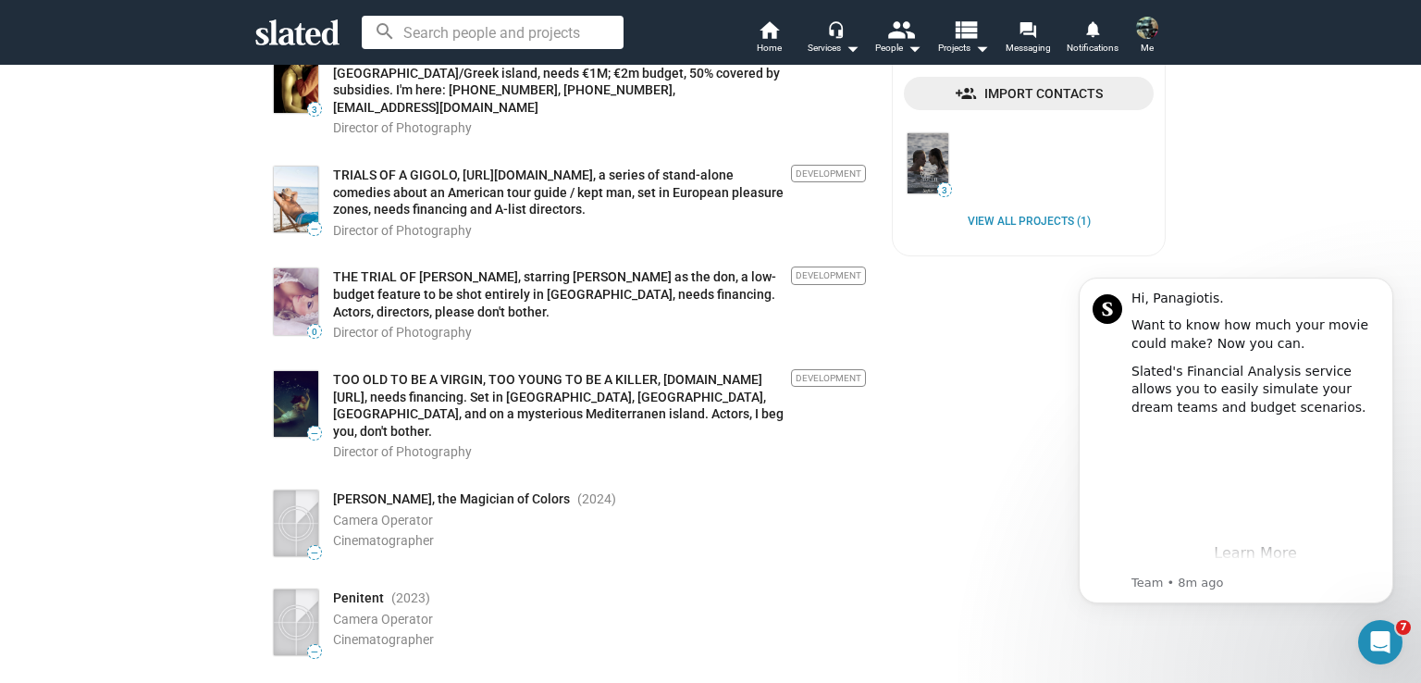
scroll to position [370, 0]
click at [389, 492] on span "Costas Tzanedakis, the Magician of Colors" at bounding box center [451, 501] width 237 height 18
click at [431, 492] on span "Costas Tzanedakis, the Magician of Colors" at bounding box center [451, 501] width 237 height 18
drag, startPoint x: 352, startPoint y: 493, endPoint x: 340, endPoint y: 498, distance: 12.0
click at [348, 514] on span "Camera Operator" at bounding box center [383, 521] width 100 height 15
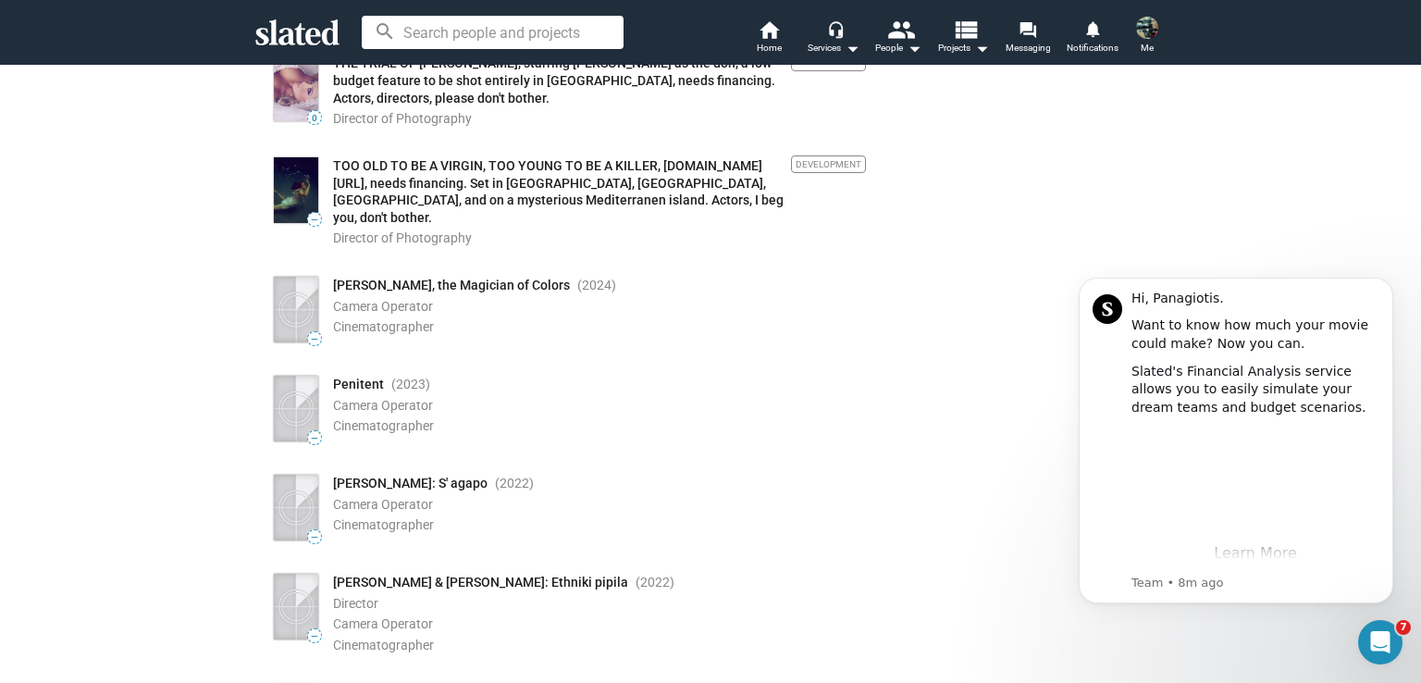
scroll to position [740, 0]
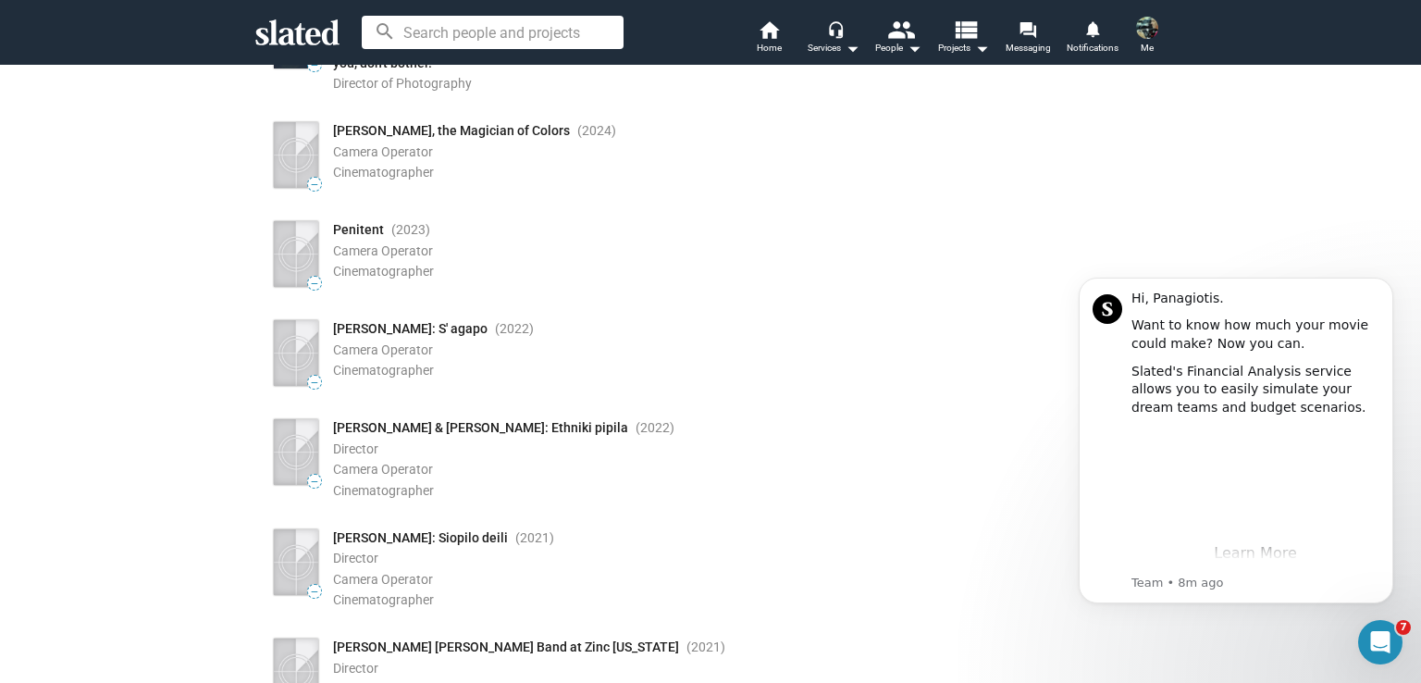
click at [308, 587] on span "—" at bounding box center [314, 592] width 13 height 10
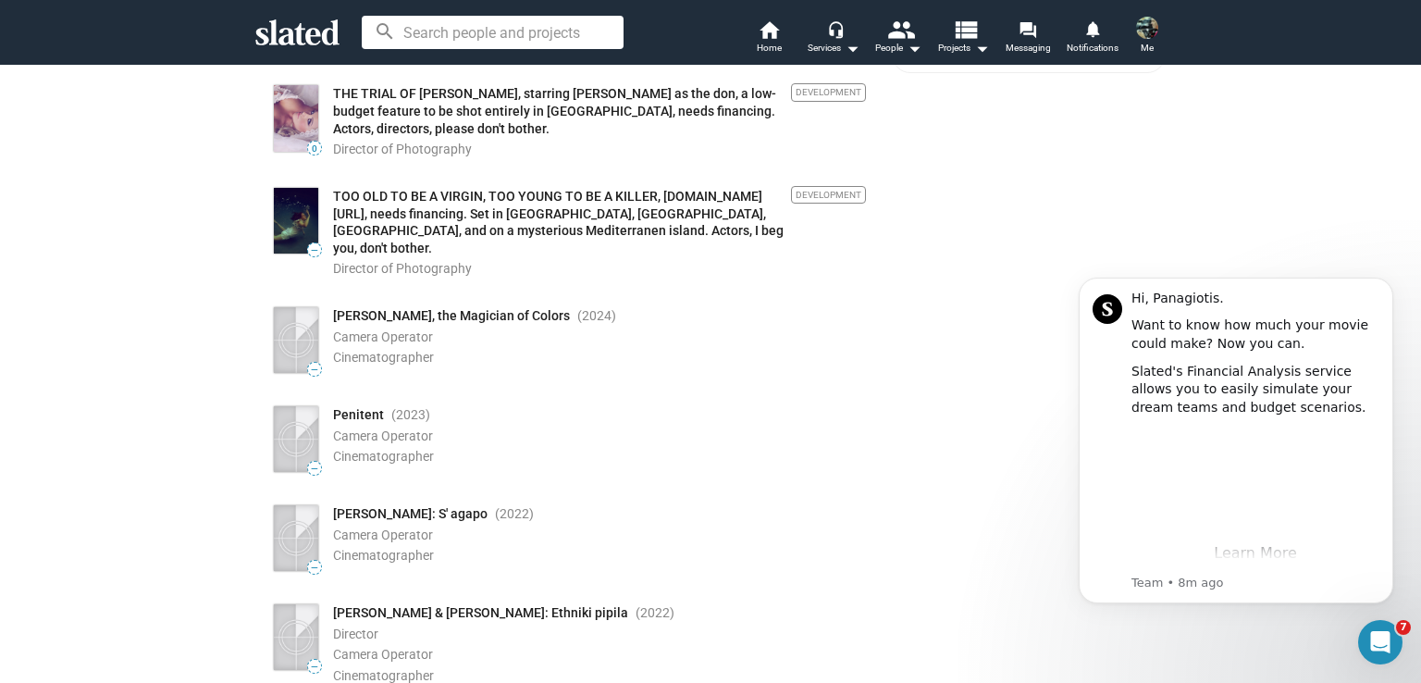
scroll to position [0, 0]
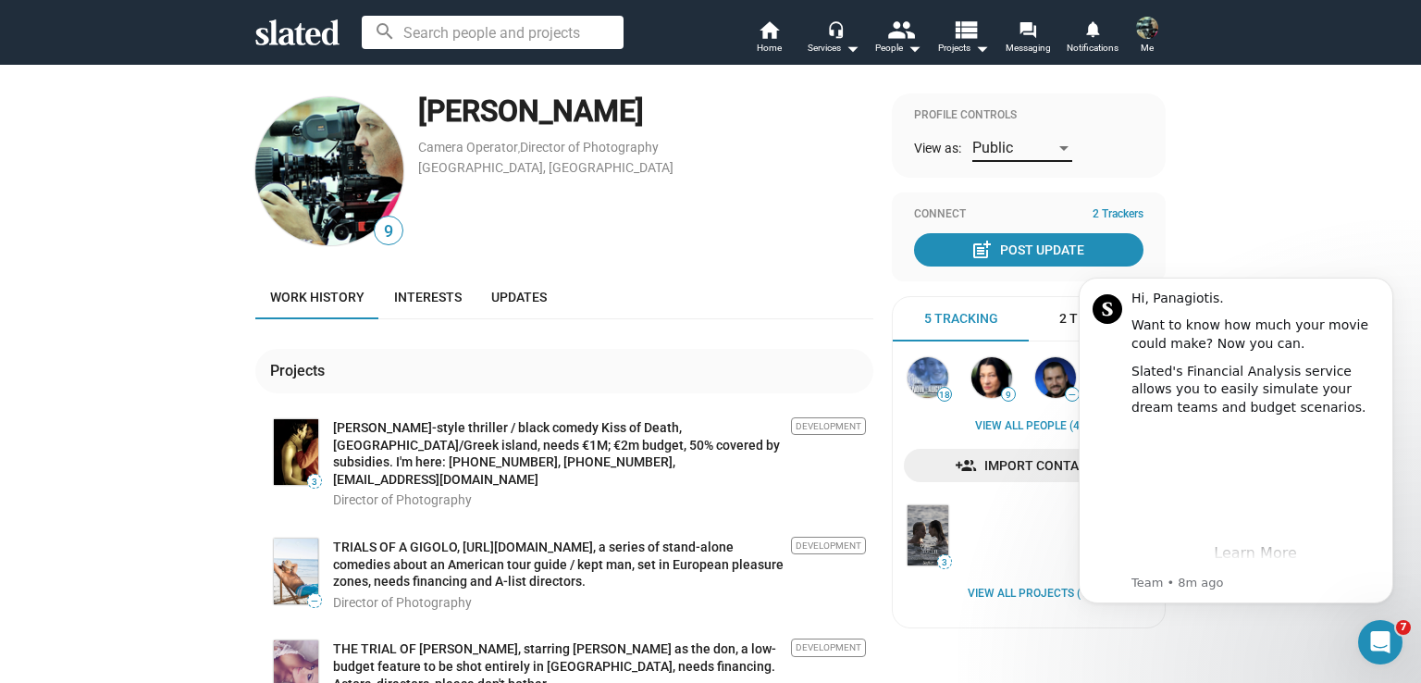
click at [1062, 146] on div at bounding box center [1063, 148] width 9 height 5
click at [1000, 106] on span "Owner (You)" at bounding box center [1017, 109] width 102 height 39
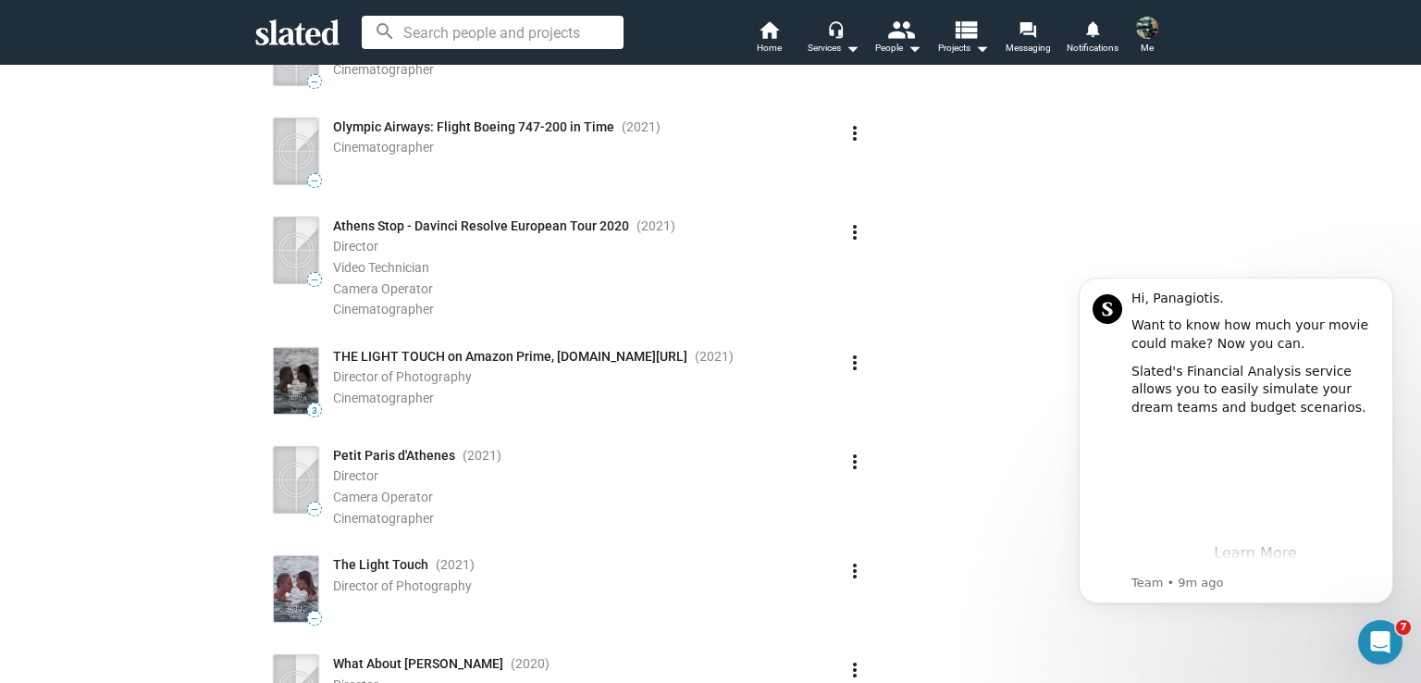
scroll to position [2220, 0]
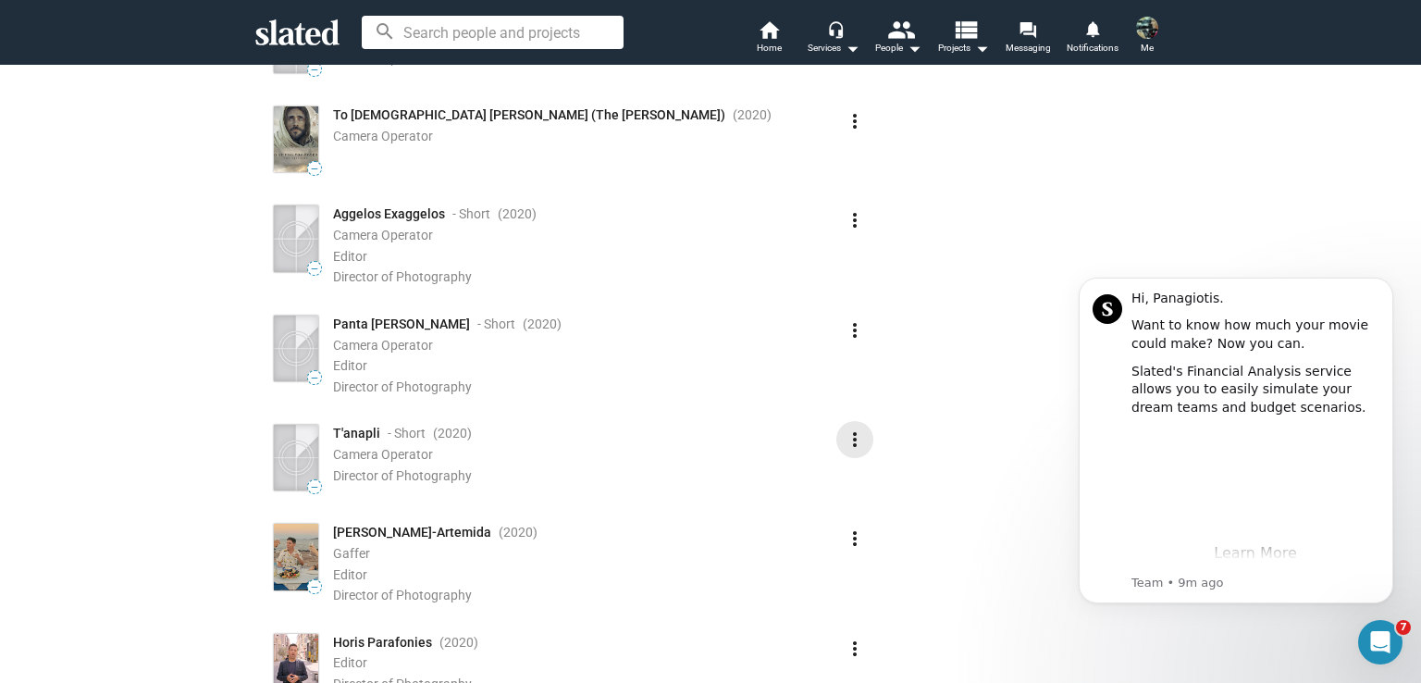
click at [844, 428] on mat-icon "more_vert" at bounding box center [855, 439] width 22 height 22
click at [766, 367] on div at bounding box center [710, 341] width 1421 height 683
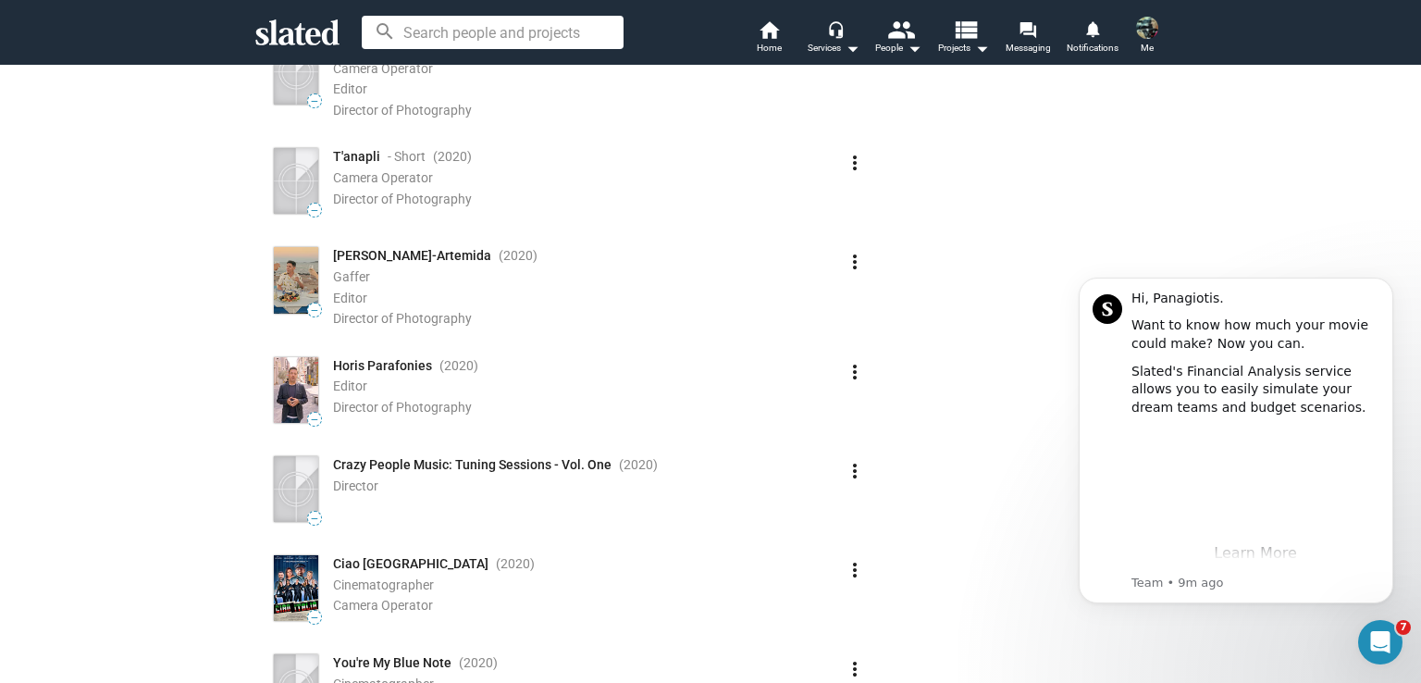
scroll to position [2498, 0]
click at [850, 459] on mat-icon "more_vert" at bounding box center [855, 470] width 22 height 22
click at [808, 526] on button "Delete" at bounding box center [814, 525] width 104 height 30
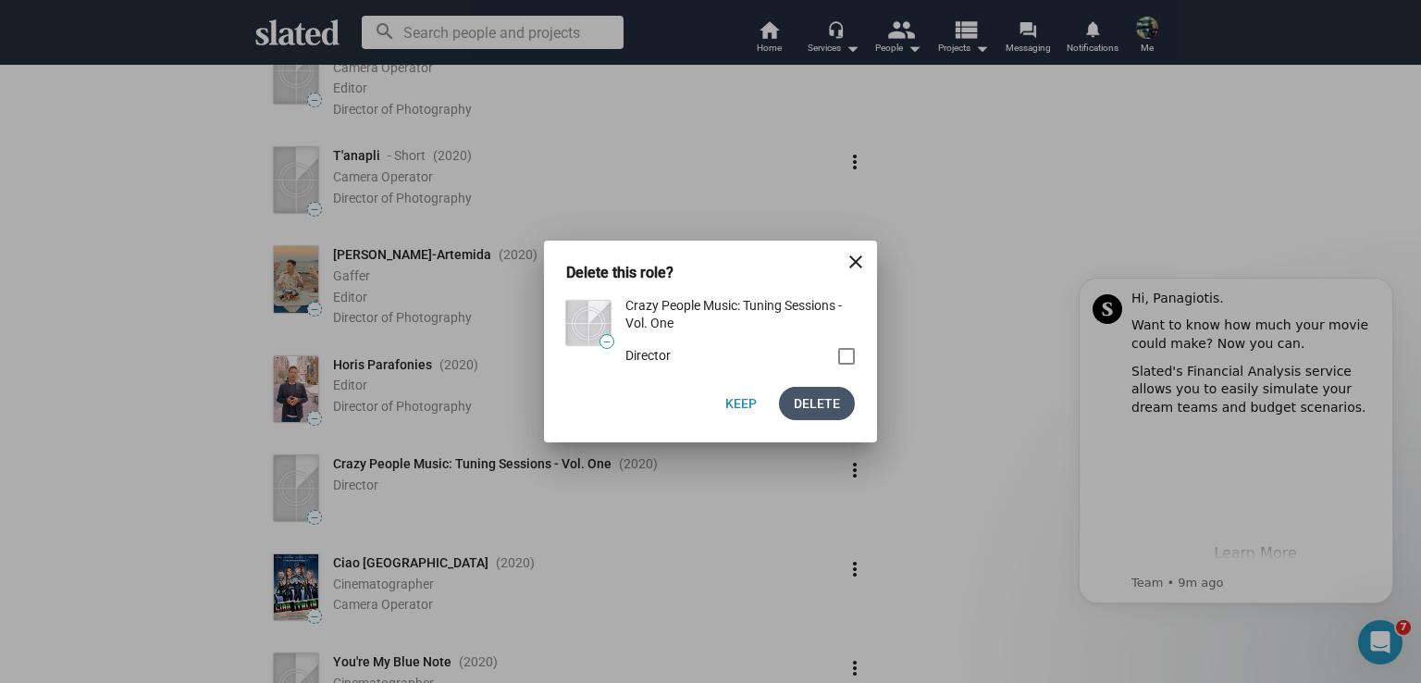
click at [809, 397] on span "Delete" at bounding box center [817, 403] width 46 height 33
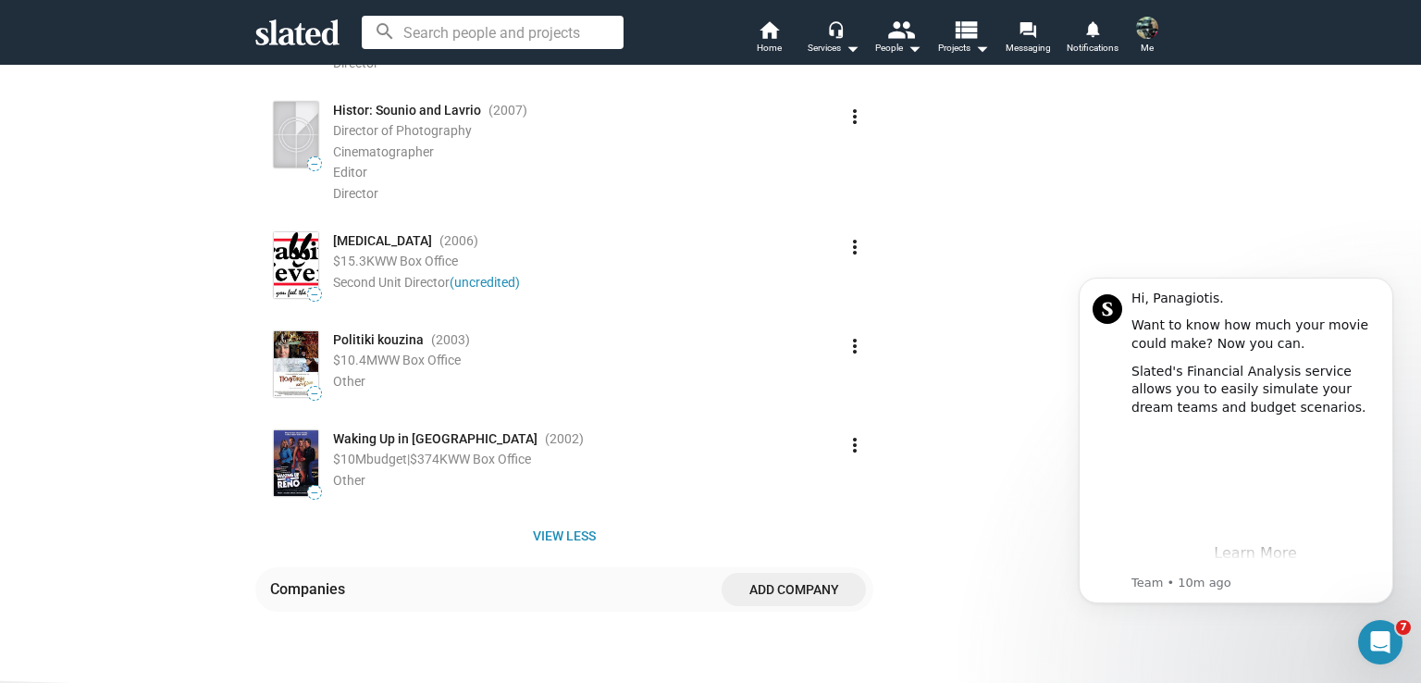
scroll to position [6568, 0]
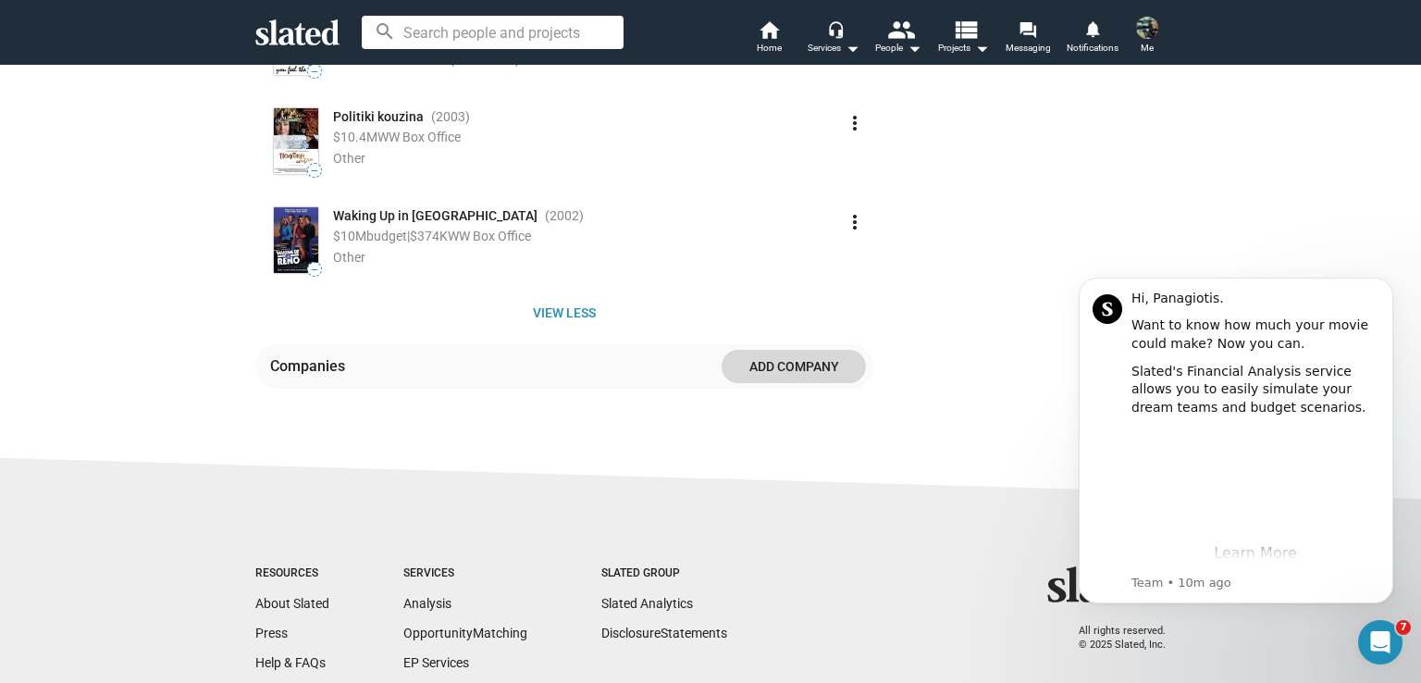
click at [796, 352] on span "Add Company" at bounding box center [793, 366] width 115 height 33
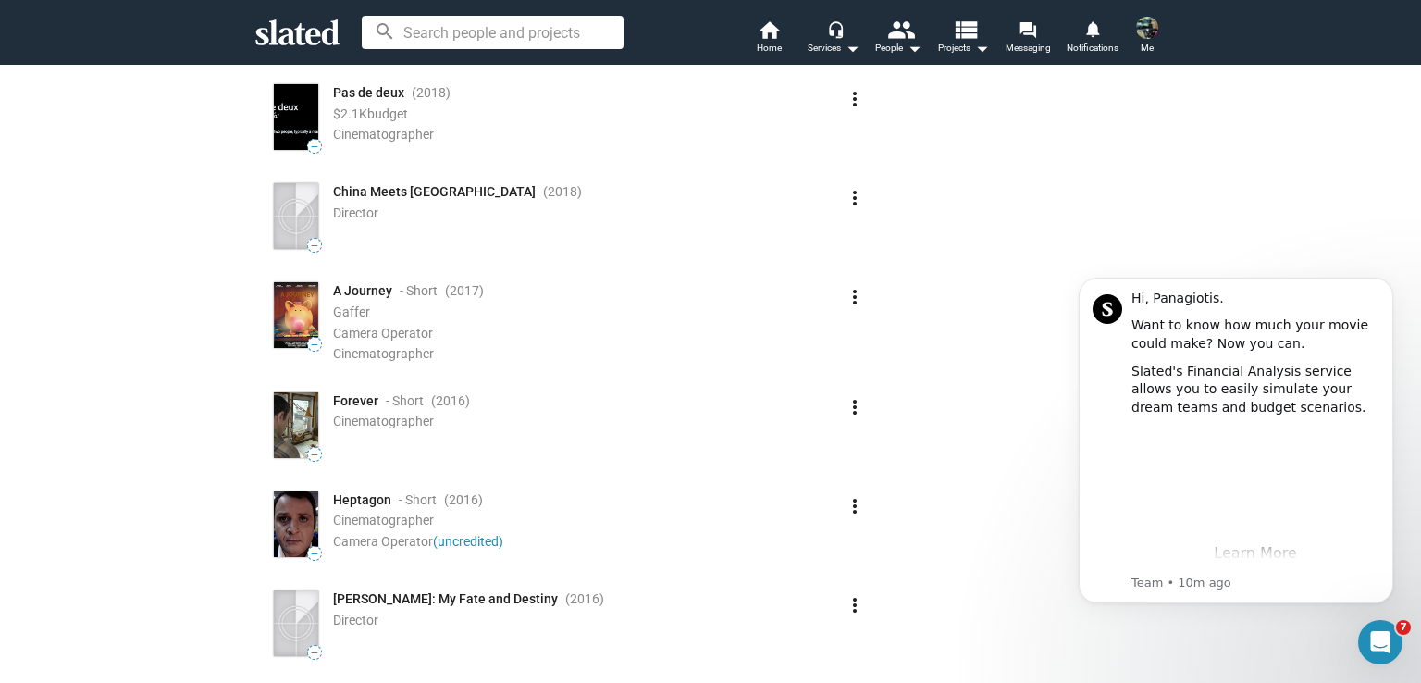
scroll to position [2868, 0]
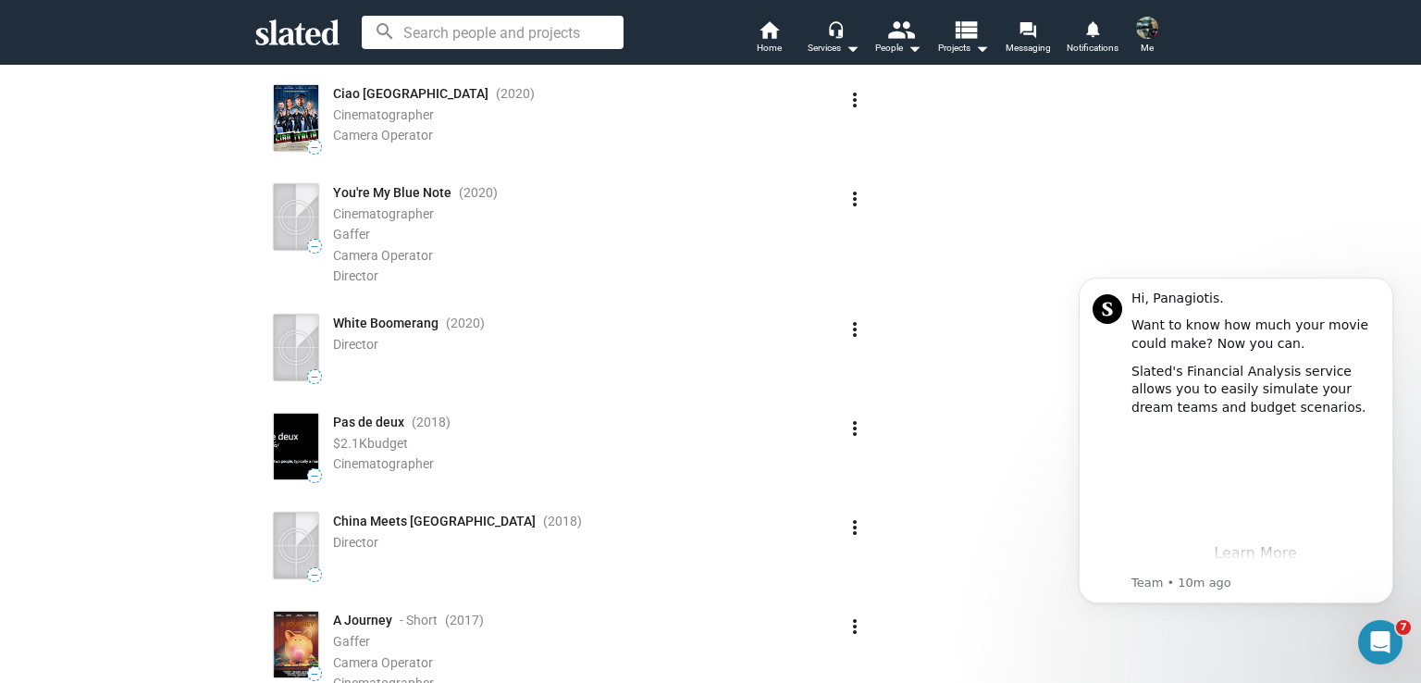
click at [846, 318] on mat-icon "more_vert" at bounding box center [855, 329] width 22 height 22
click at [779, 356] on button "Edit" at bounding box center [814, 355] width 104 height 30
click at [631, 343] on div at bounding box center [637, 350] width 17 height 15
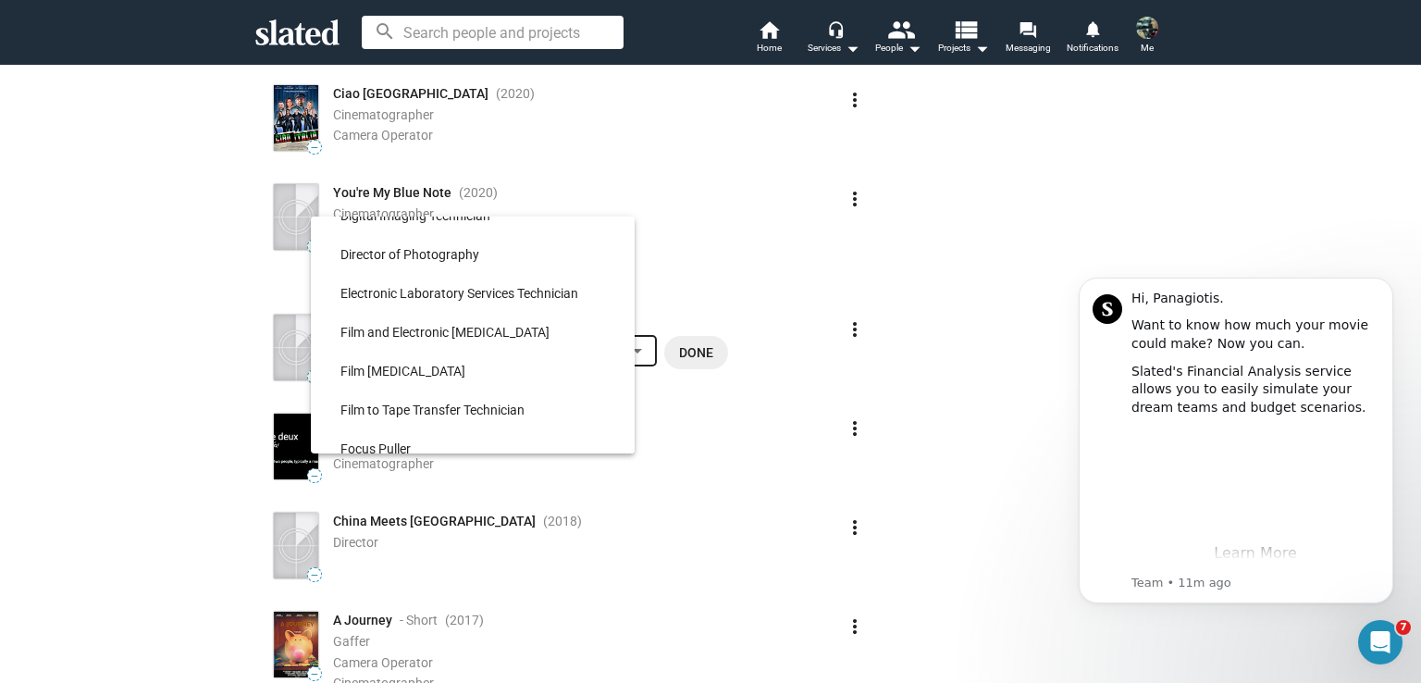
scroll to position [2730, 0]
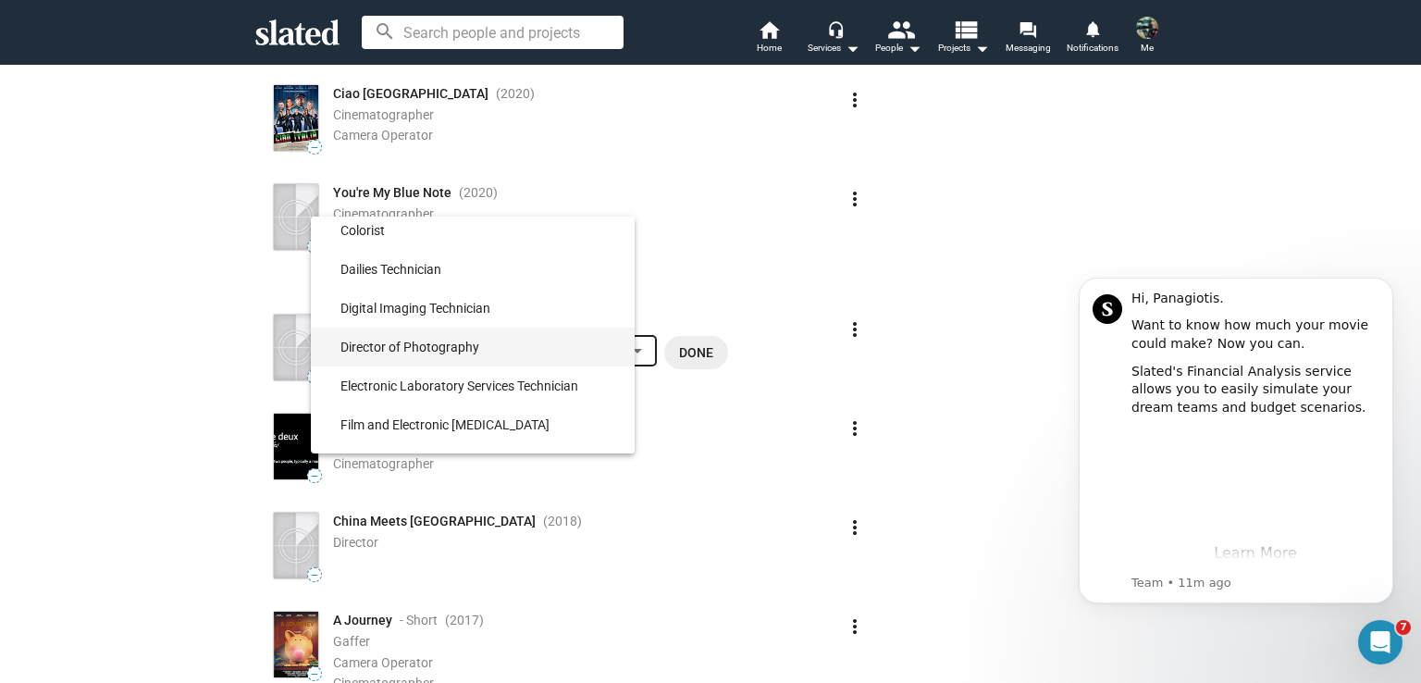
click at [442, 345] on span "Director of Photography" at bounding box center [479, 346] width 279 height 39
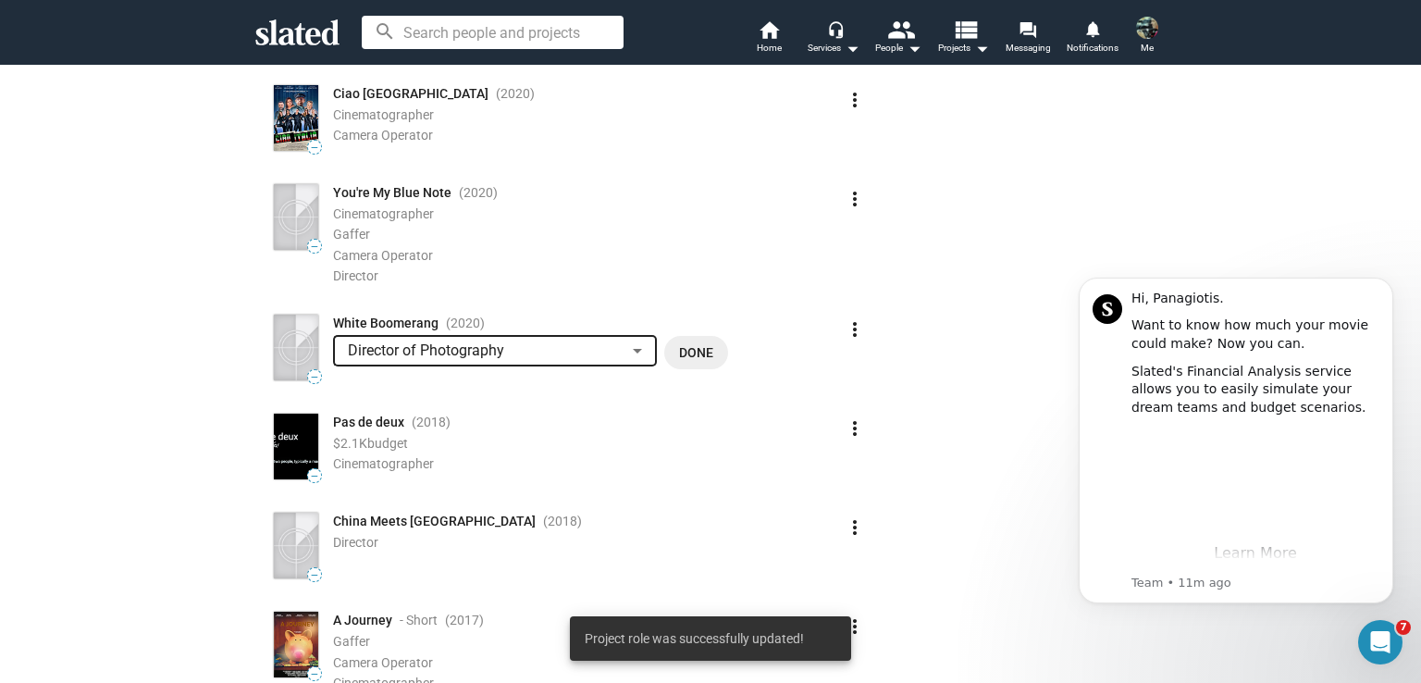
click at [685, 340] on span "Done" at bounding box center [696, 352] width 34 height 33
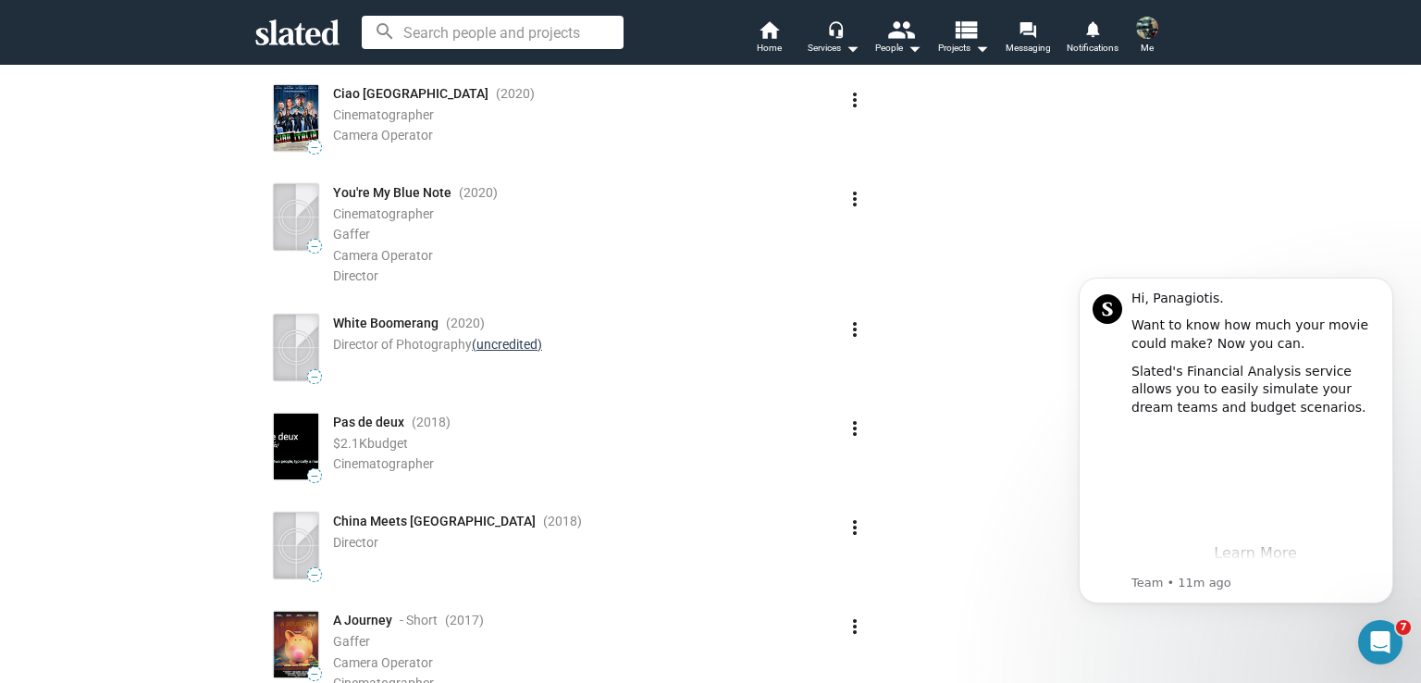
click at [507, 337] on link "(uncredited)" at bounding box center [507, 344] width 70 height 15
click at [848, 318] on mat-icon "more_vert" at bounding box center [855, 329] width 22 height 22
click at [809, 352] on button "Edit" at bounding box center [814, 355] width 104 height 30
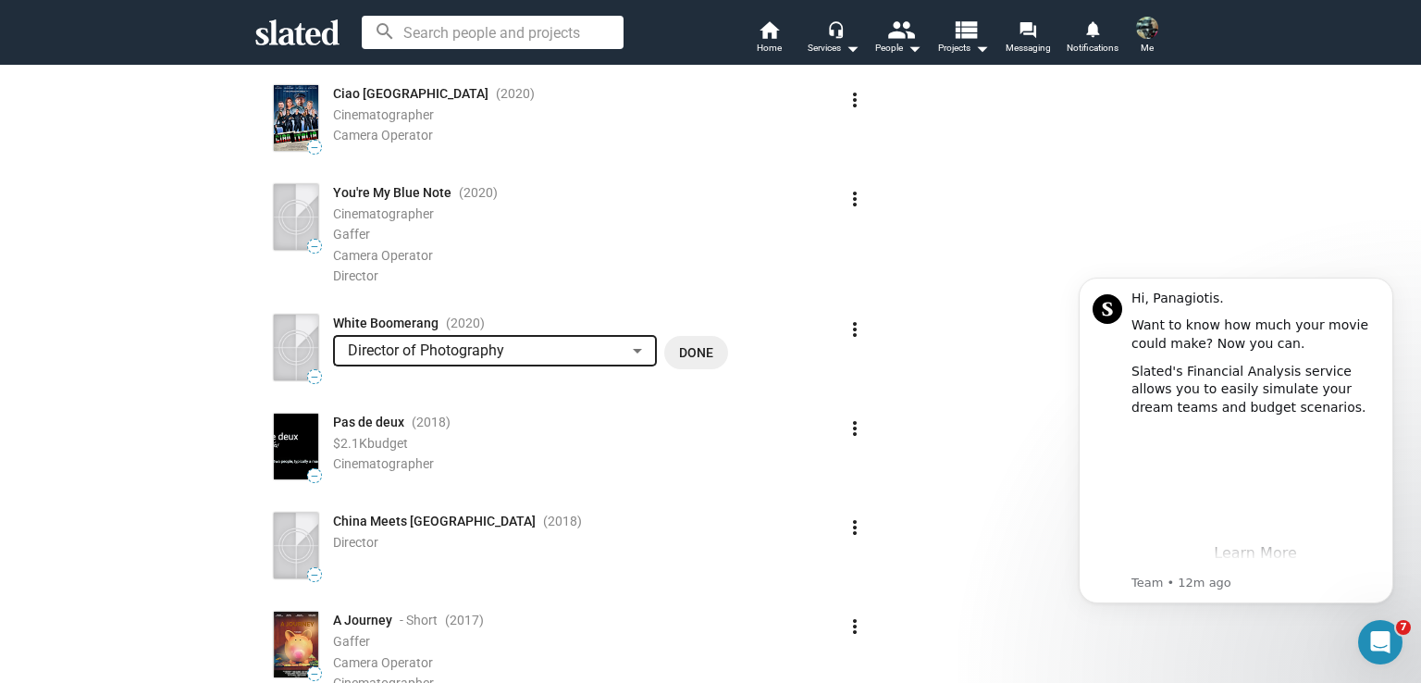
click at [636, 343] on div at bounding box center [637, 350] width 17 height 15
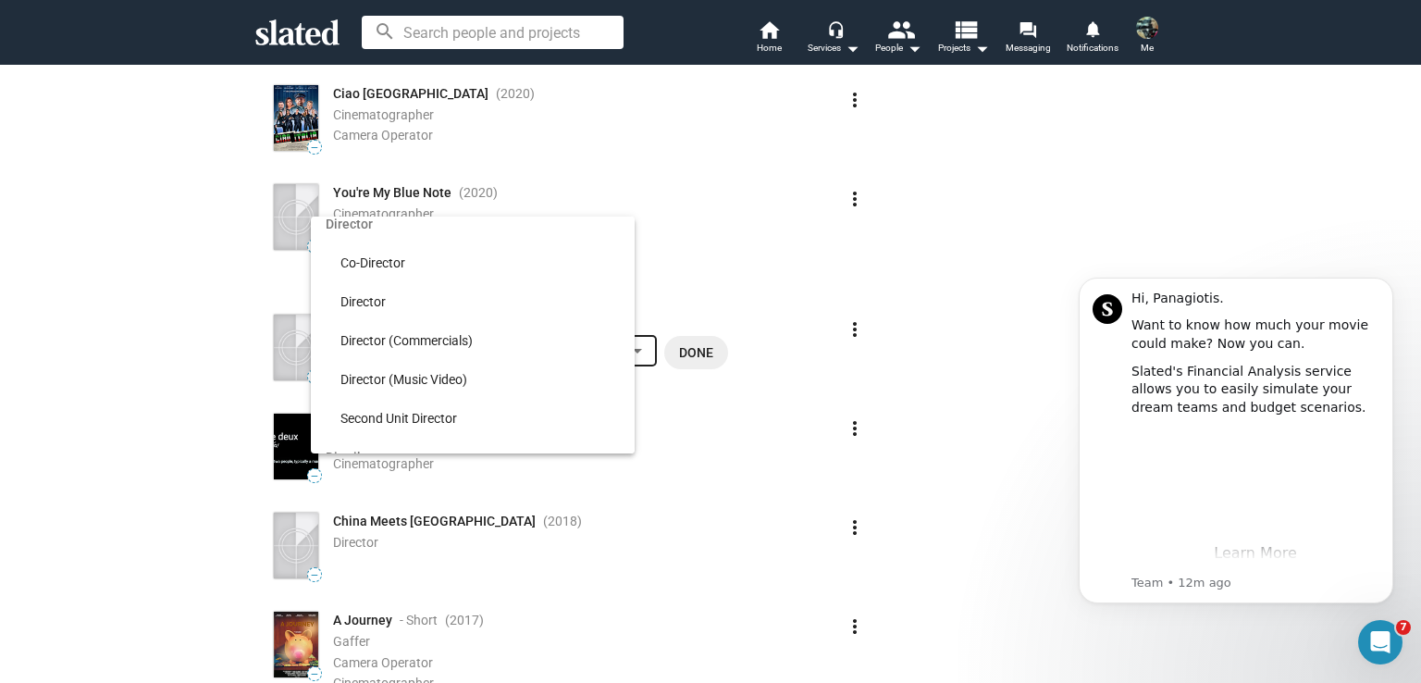
scroll to position [5736, 0]
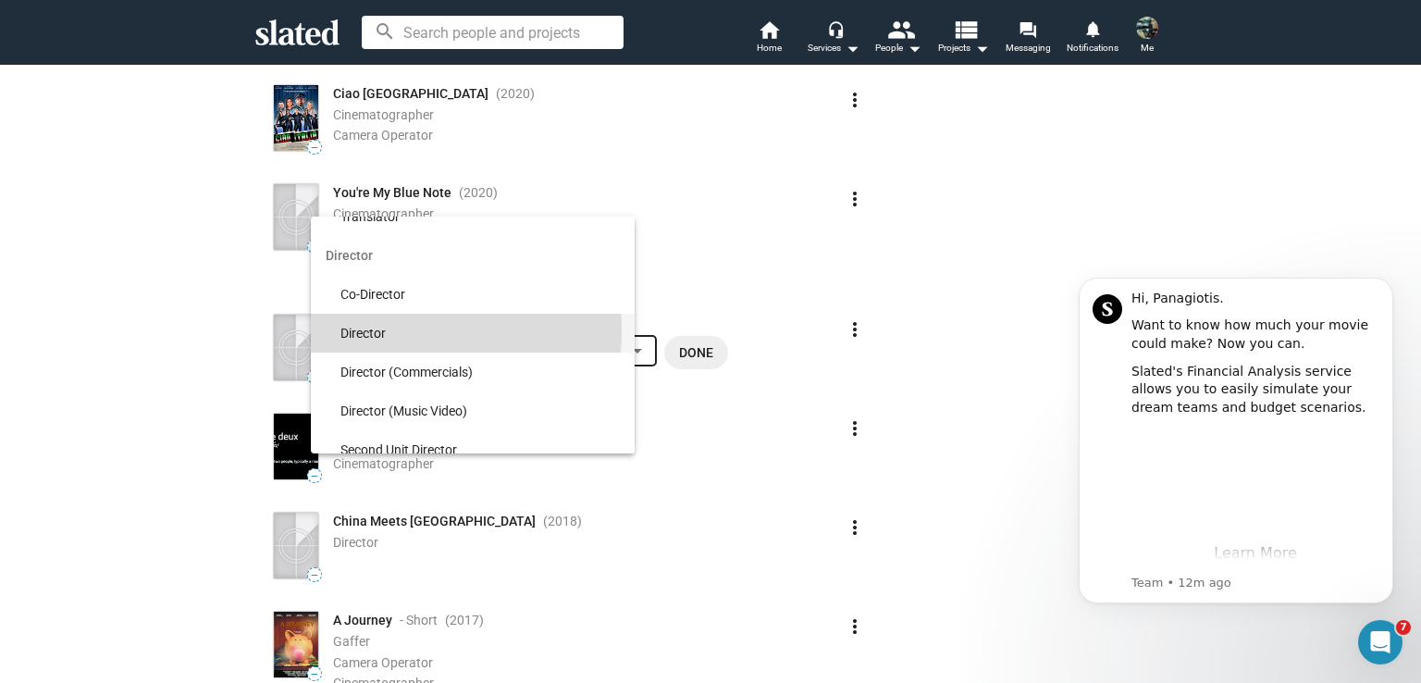
click at [356, 330] on span "Director" at bounding box center [479, 333] width 279 height 39
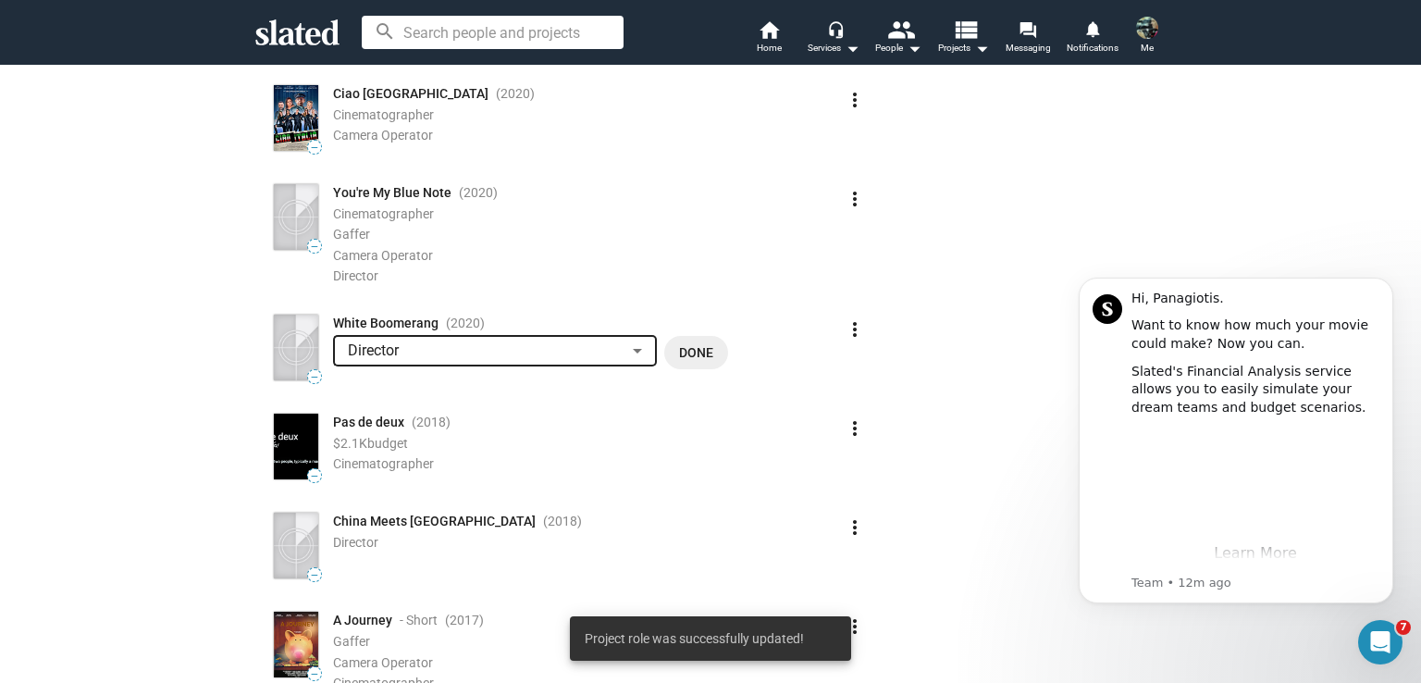
drag, startPoint x: 677, startPoint y: 329, endPoint x: 681, endPoint y: 352, distance: 22.5
click at [679, 336] on span "Done" at bounding box center [696, 352] width 34 height 33
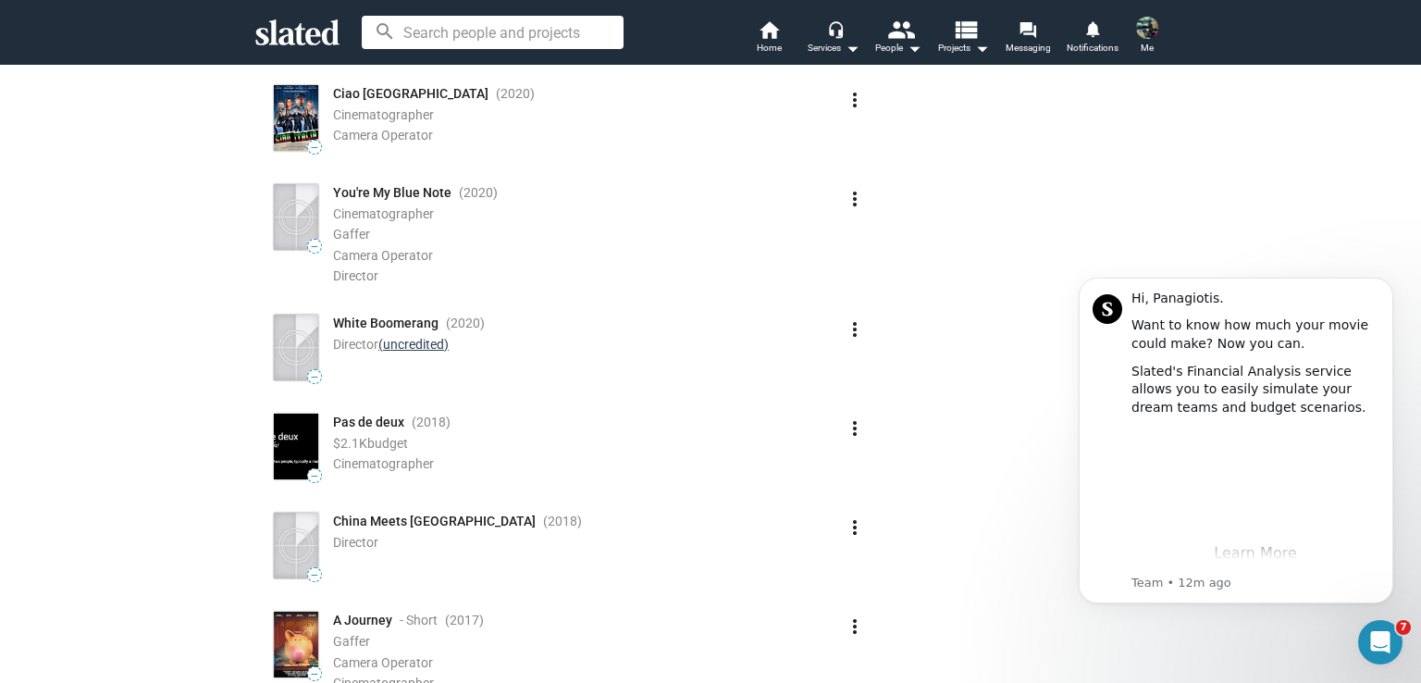
click at [402, 337] on link "(uncredited)" at bounding box center [413, 344] width 70 height 15
click at [852, 318] on mat-icon "more_vert" at bounding box center [855, 329] width 22 height 22
click at [816, 358] on button "Edit" at bounding box center [814, 355] width 104 height 30
click at [631, 332] on div "Director" at bounding box center [495, 349] width 294 height 34
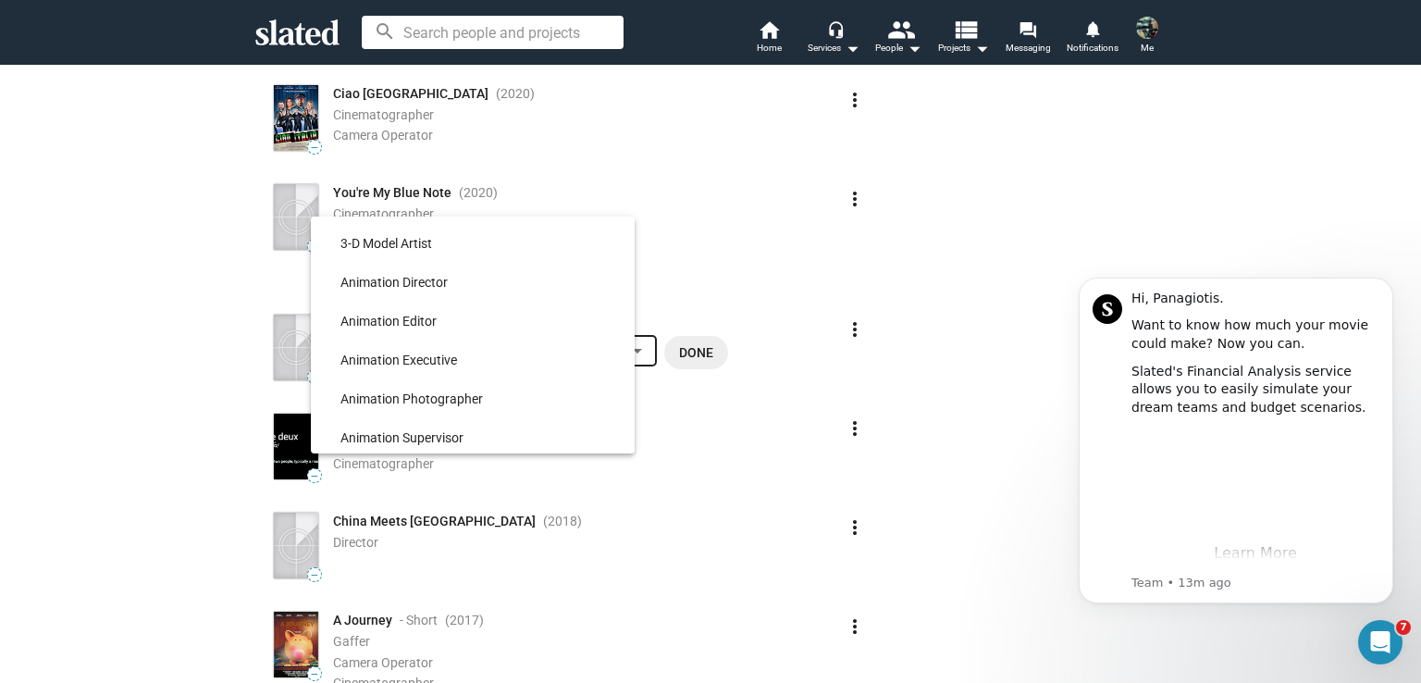
scroll to position [16723, 0]
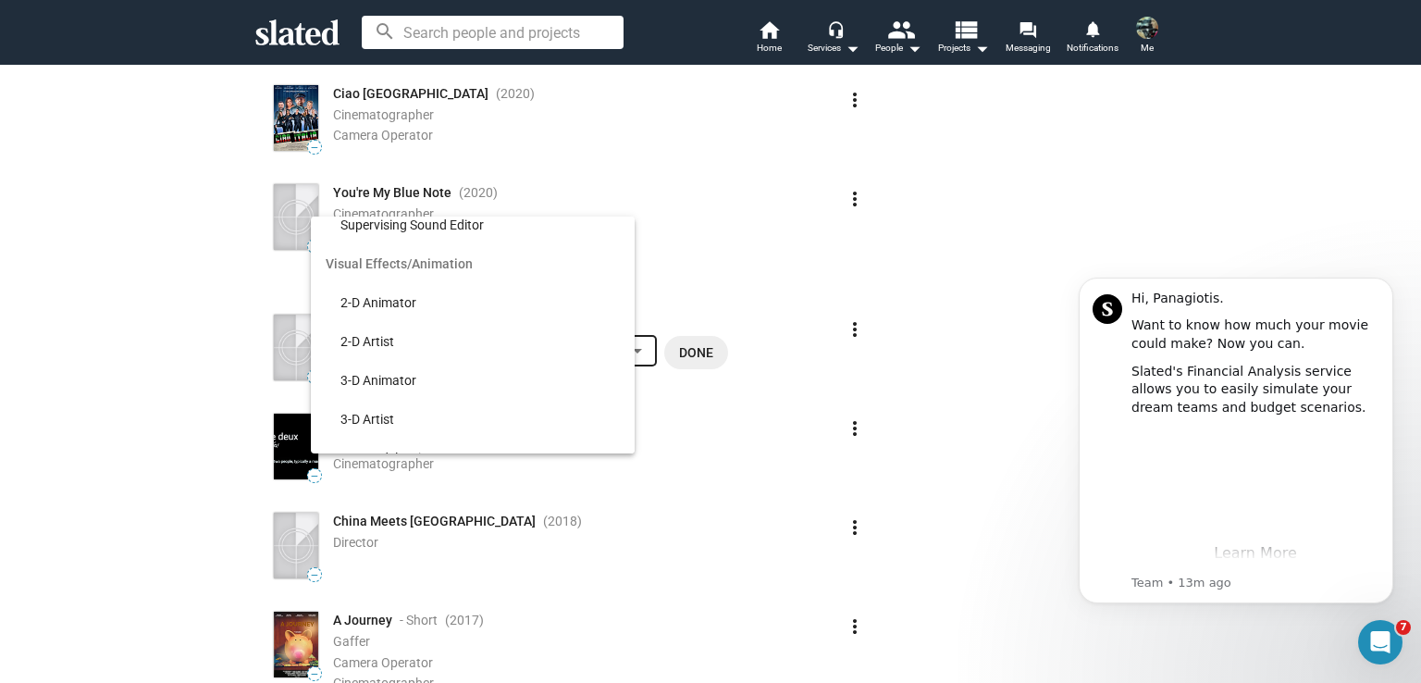
click at [811, 253] on div at bounding box center [710, 341] width 1421 height 683
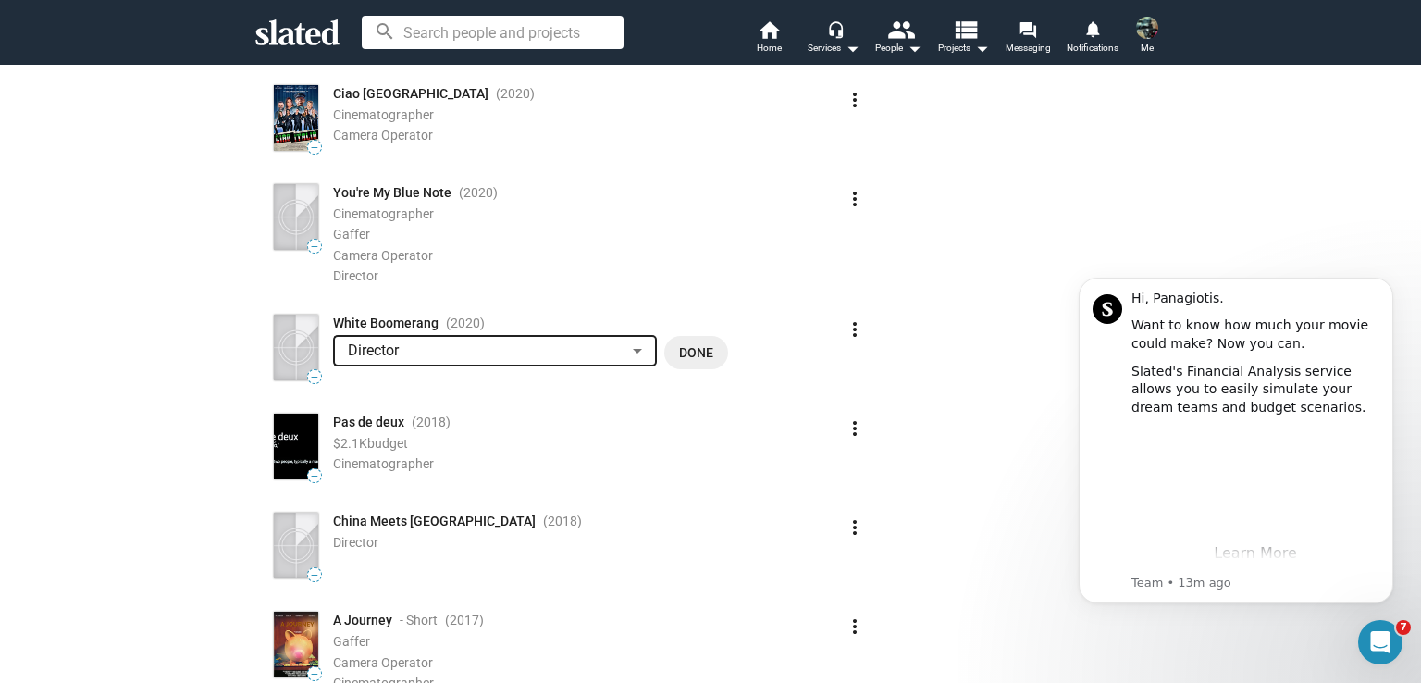
click at [636, 343] on div at bounding box center [637, 350] width 17 height 15
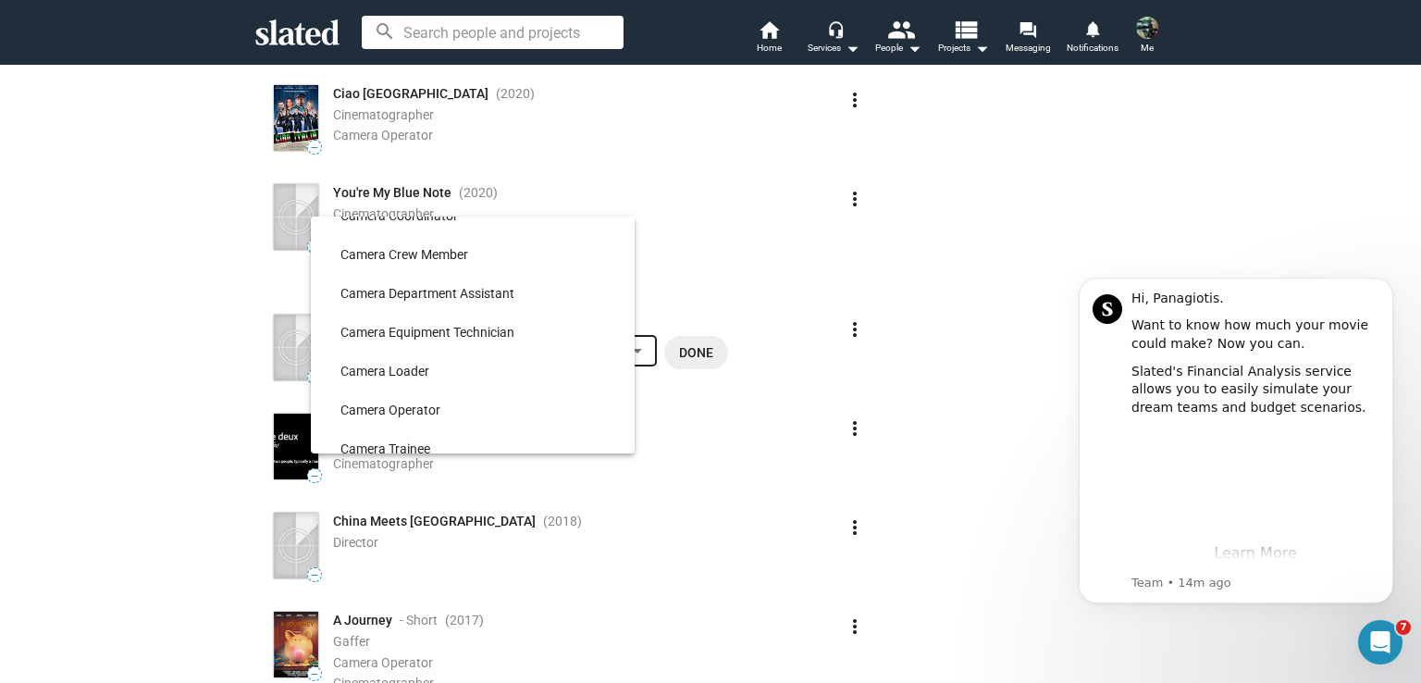
scroll to position [2267, 0]
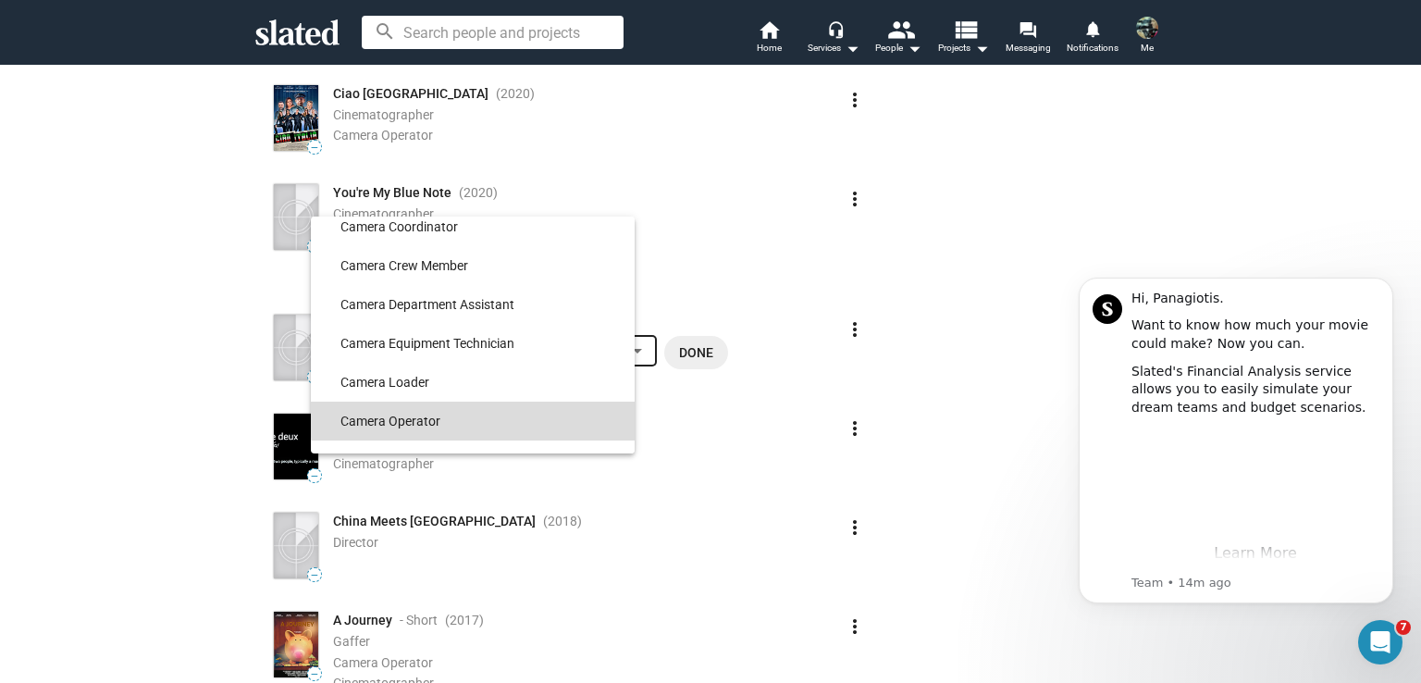
click at [500, 418] on span "Camera Operator" at bounding box center [479, 421] width 279 height 39
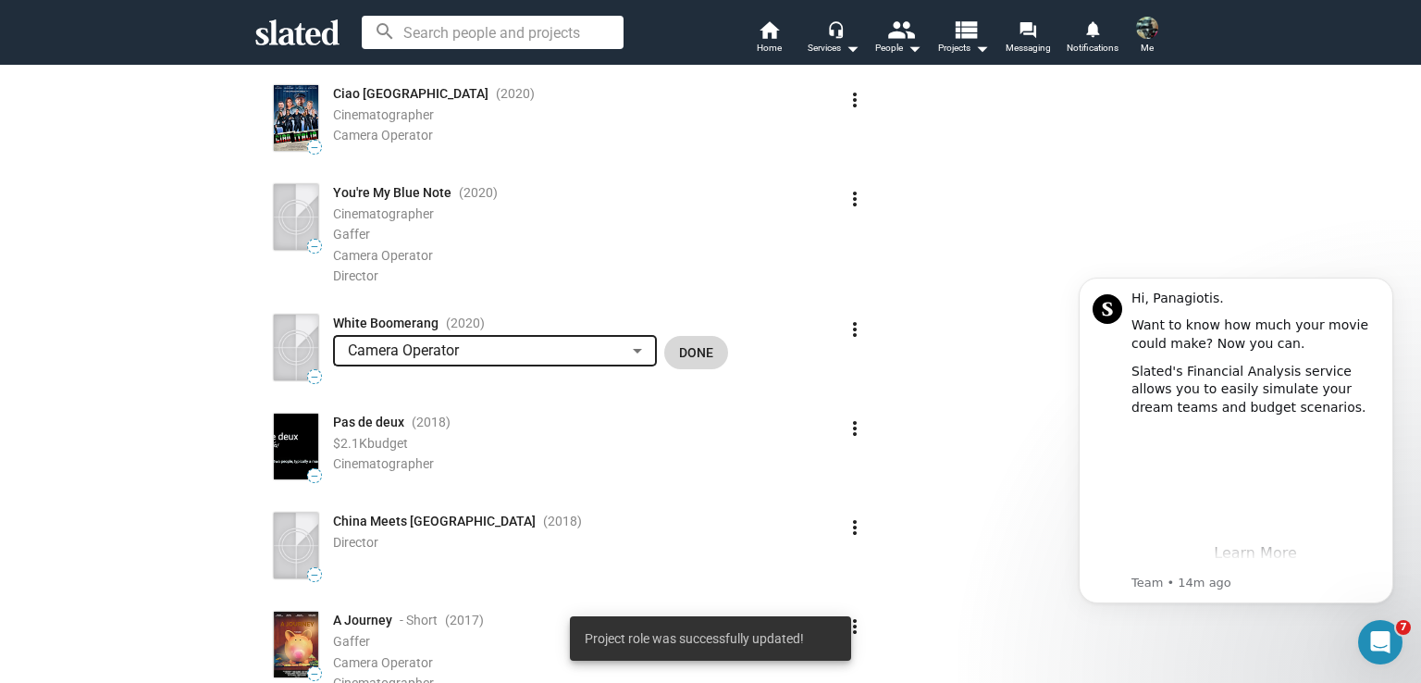
click at [679, 336] on span "Done" at bounding box center [696, 352] width 34 height 33
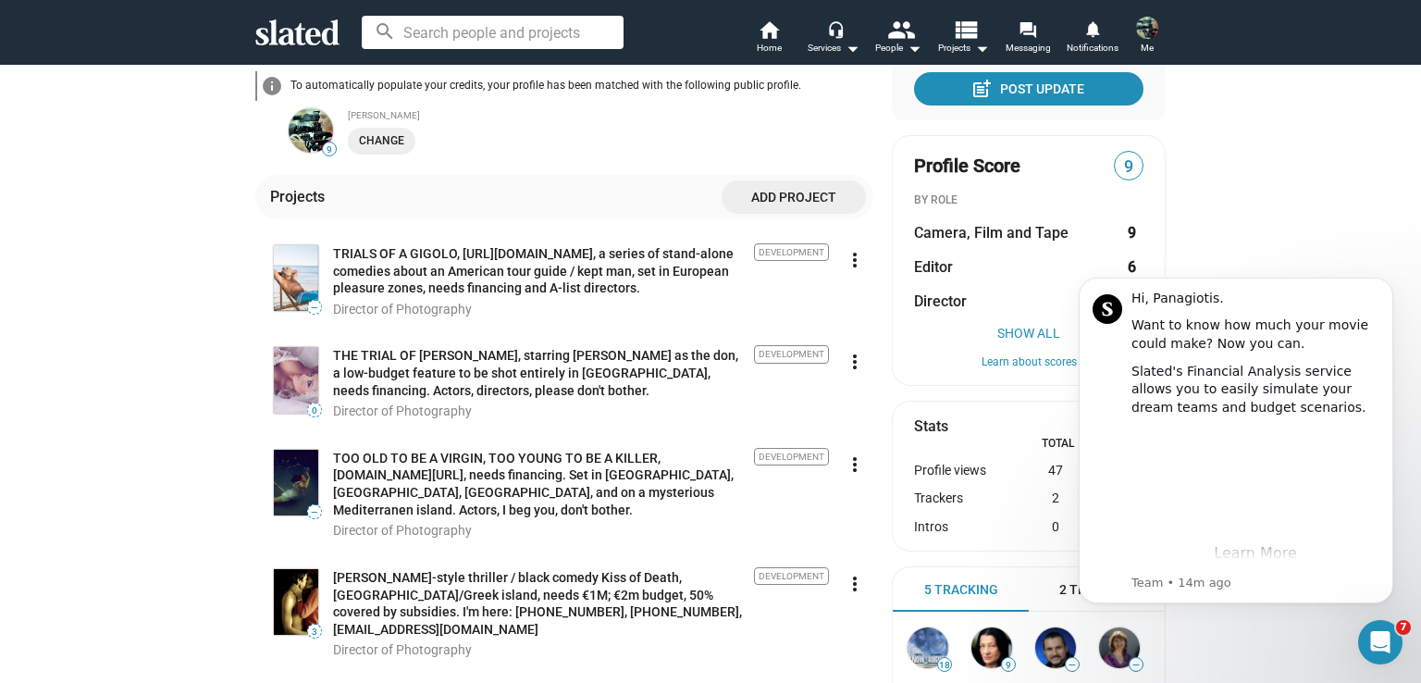
scroll to position [648, 0]
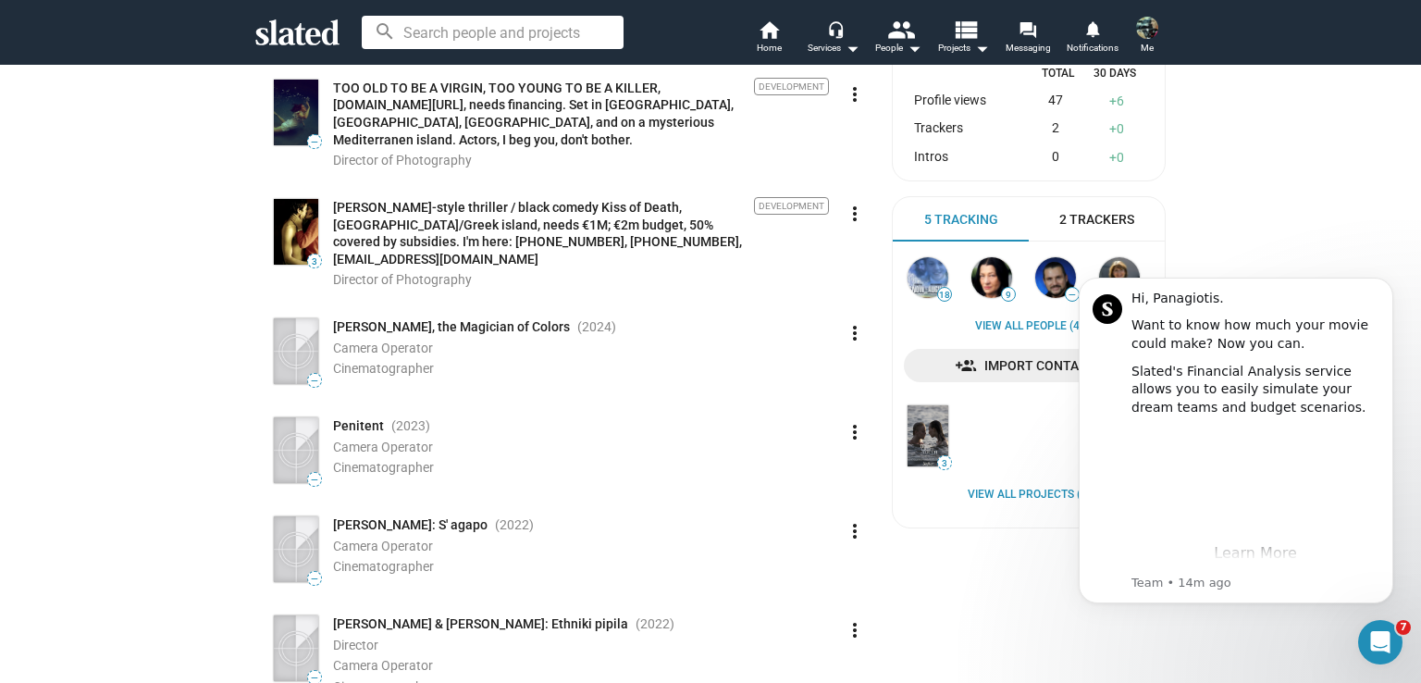
click at [847, 322] on mat-icon "more_vert" at bounding box center [855, 333] width 22 height 22
click at [792, 357] on button "Edit" at bounding box center [814, 357] width 104 height 30
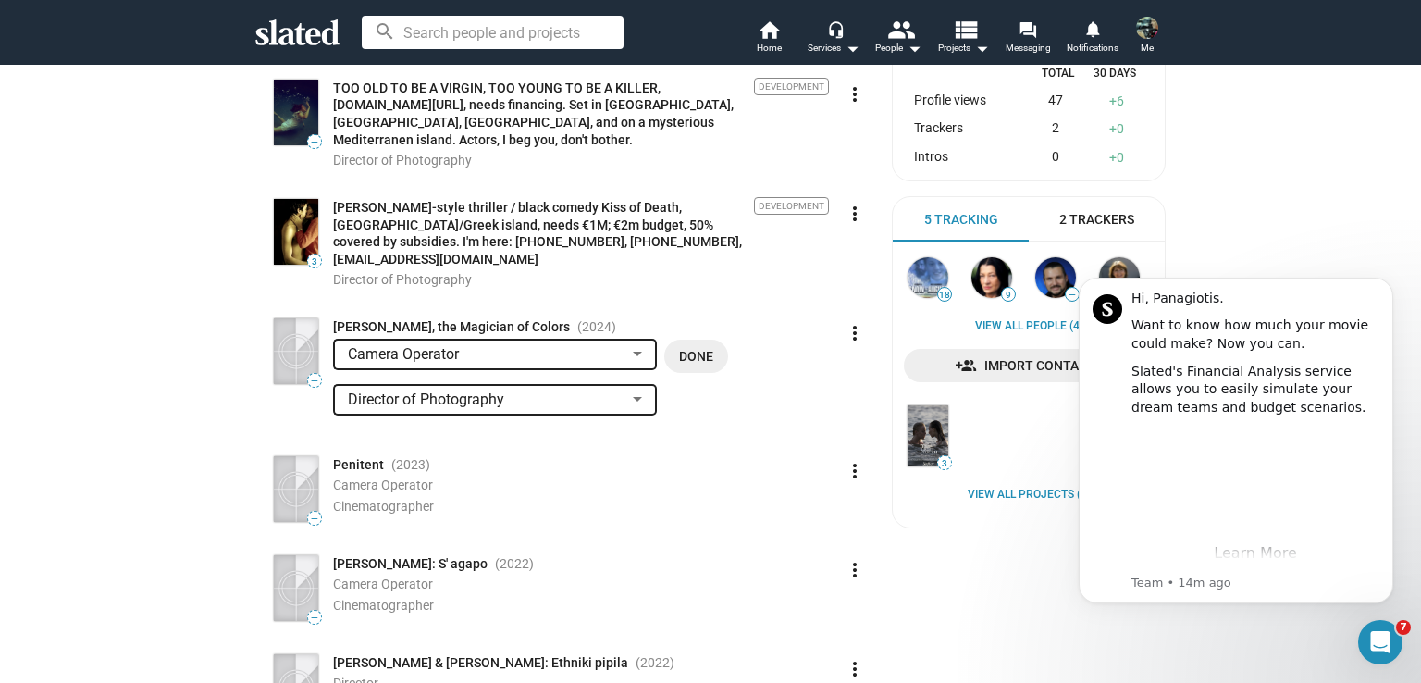
click at [476, 390] on span "Director of Photography" at bounding box center [426, 399] width 156 height 18
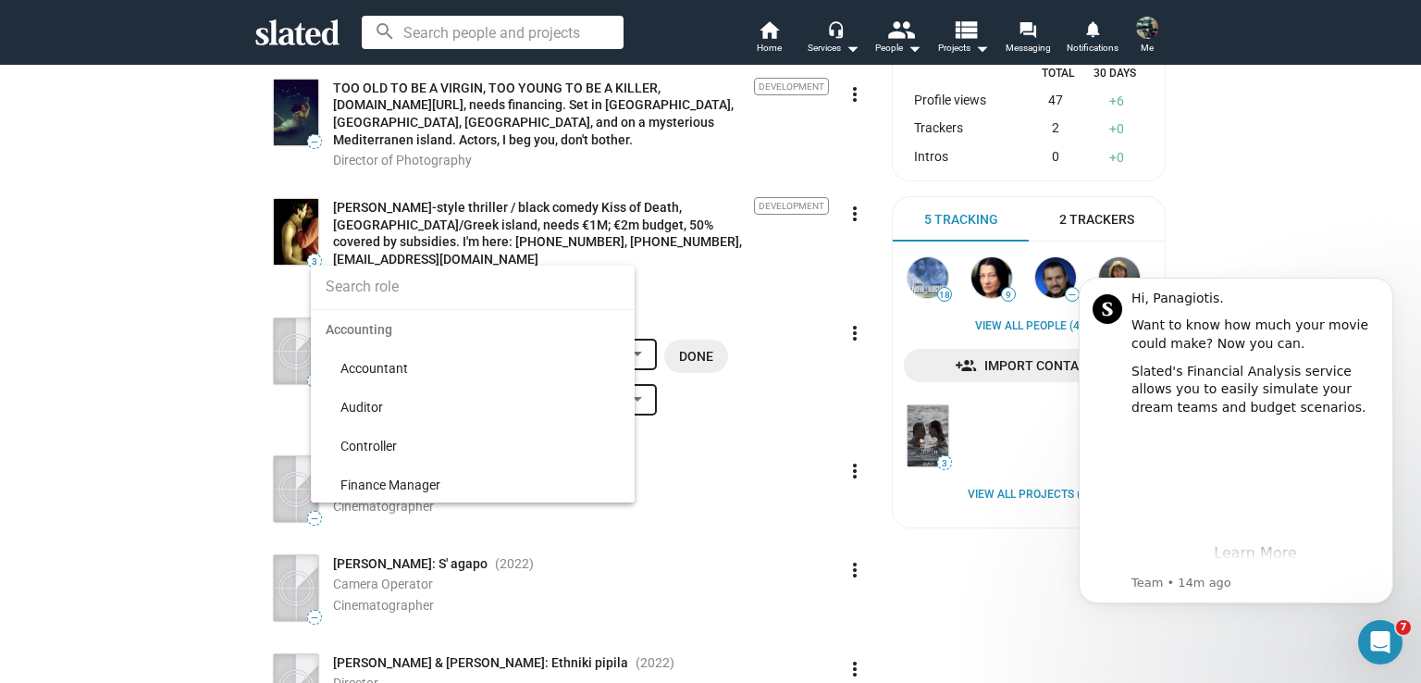
scroll to position [2698, 0]
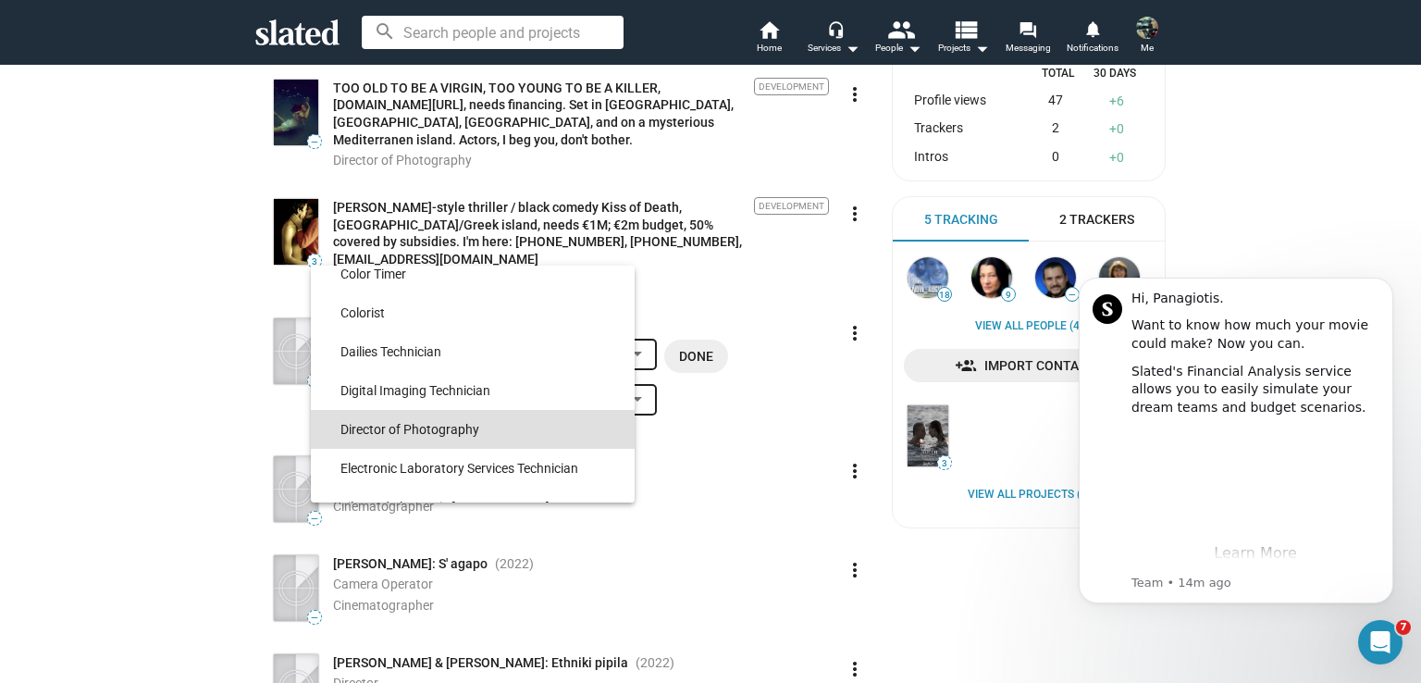
click at [446, 430] on span "Director of Photography" at bounding box center [479, 429] width 279 height 39
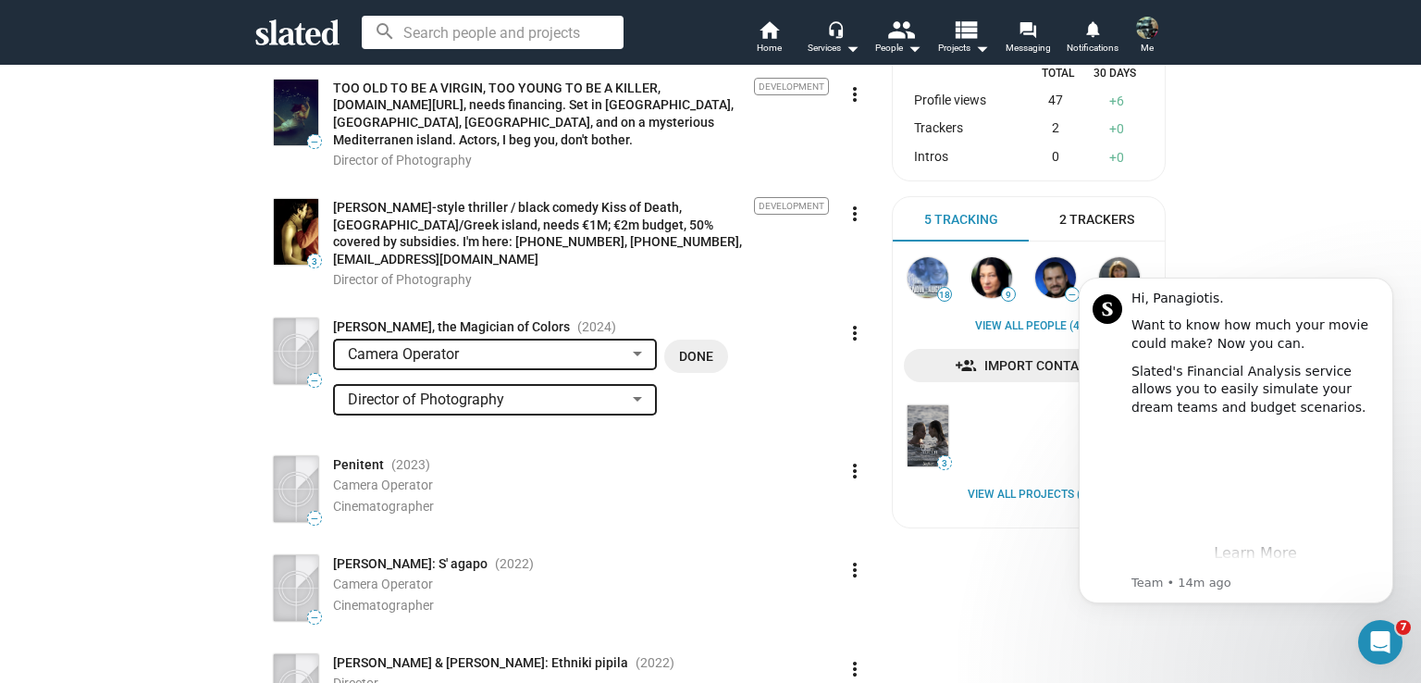
click at [688, 340] on span "Done" at bounding box center [696, 356] width 34 height 33
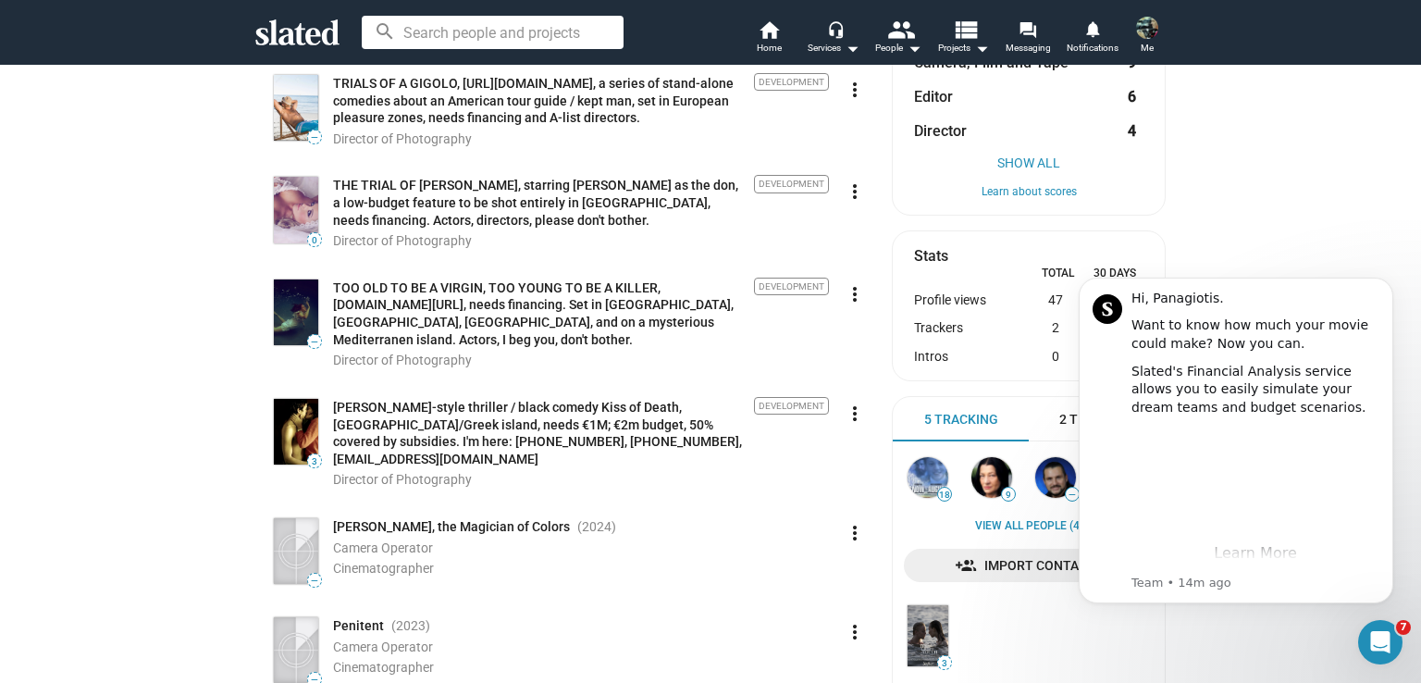
scroll to position [555, 0]
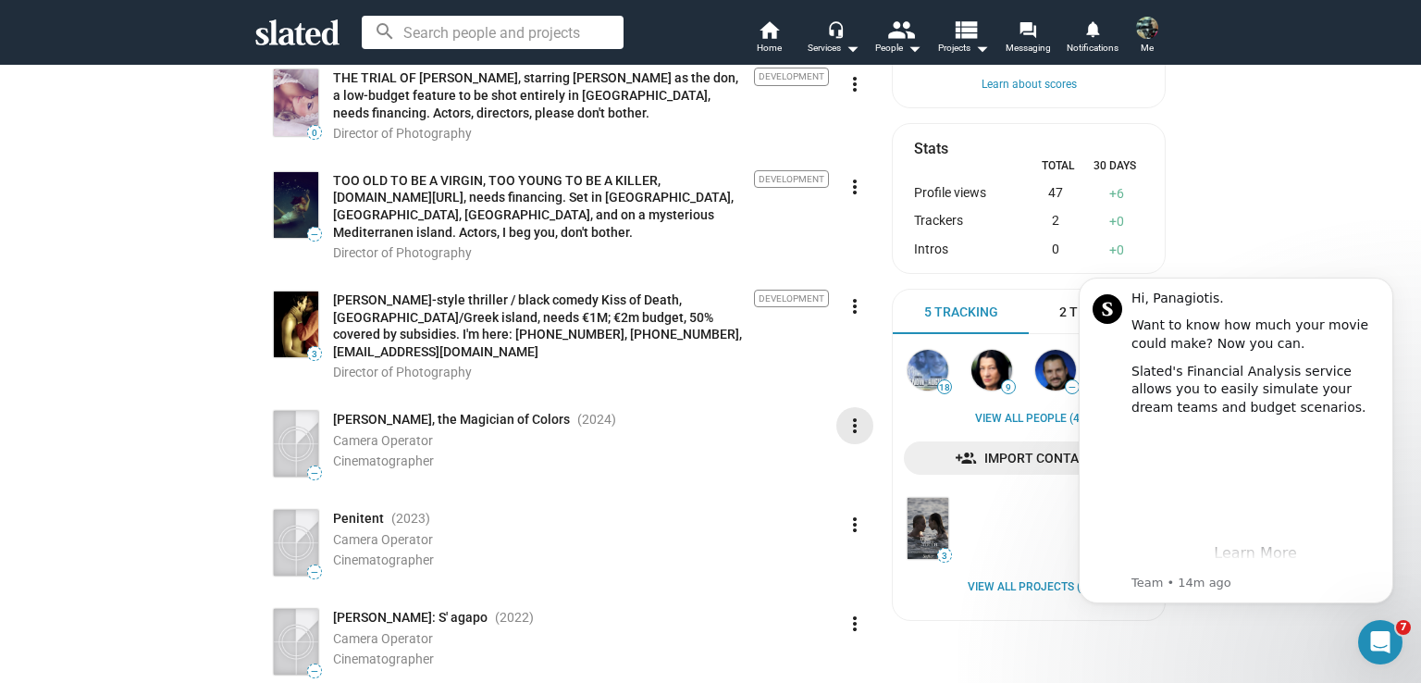
click at [836, 414] on span "more_vert" at bounding box center [854, 425] width 37 height 22
click at [799, 451] on button "Edit" at bounding box center [814, 450] width 104 height 30
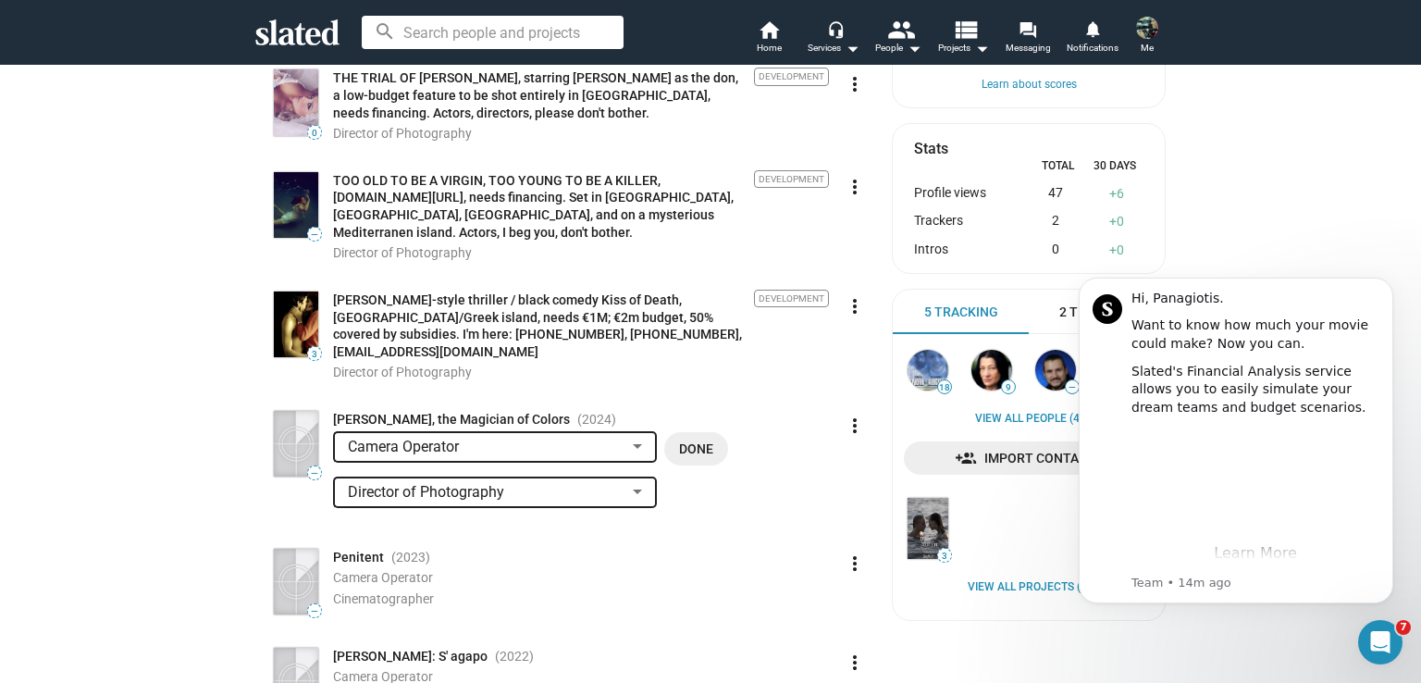
click at [796, 432] on li "Camera Operator Done" at bounding box center [584, 453] width 503 height 42
click at [687, 432] on span "Done" at bounding box center [696, 448] width 34 height 33
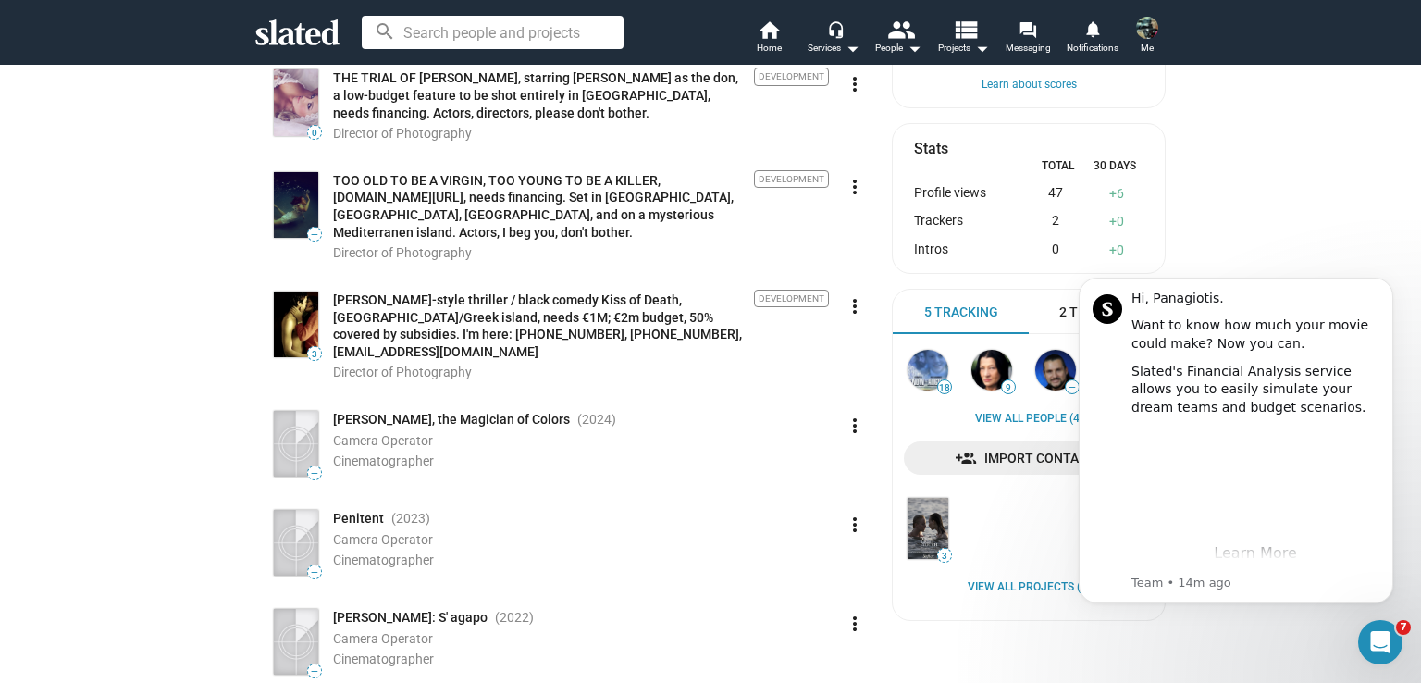
click at [274, 435] on img at bounding box center [296, 444] width 44 height 66
click at [289, 428] on img at bounding box center [296, 444] width 44 height 66
click at [308, 468] on span "—" at bounding box center [314, 473] width 13 height 10
drag, startPoint x: 306, startPoint y: 461, endPoint x: 328, endPoint y: 449, distance: 25.3
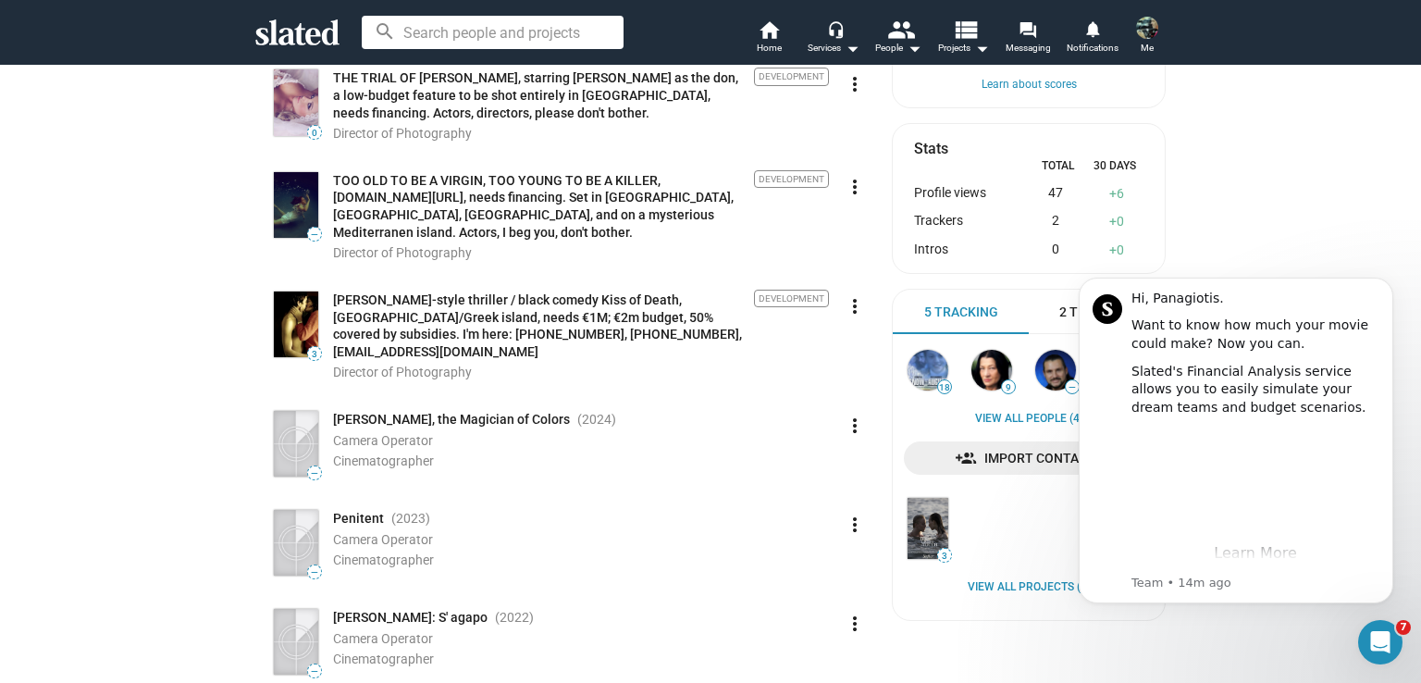
click at [308, 468] on span "—" at bounding box center [314, 473] width 13 height 10
click at [846, 414] on mat-icon "more_vert" at bounding box center [855, 425] width 22 height 22
click at [803, 444] on button "Edit" at bounding box center [814, 450] width 104 height 30
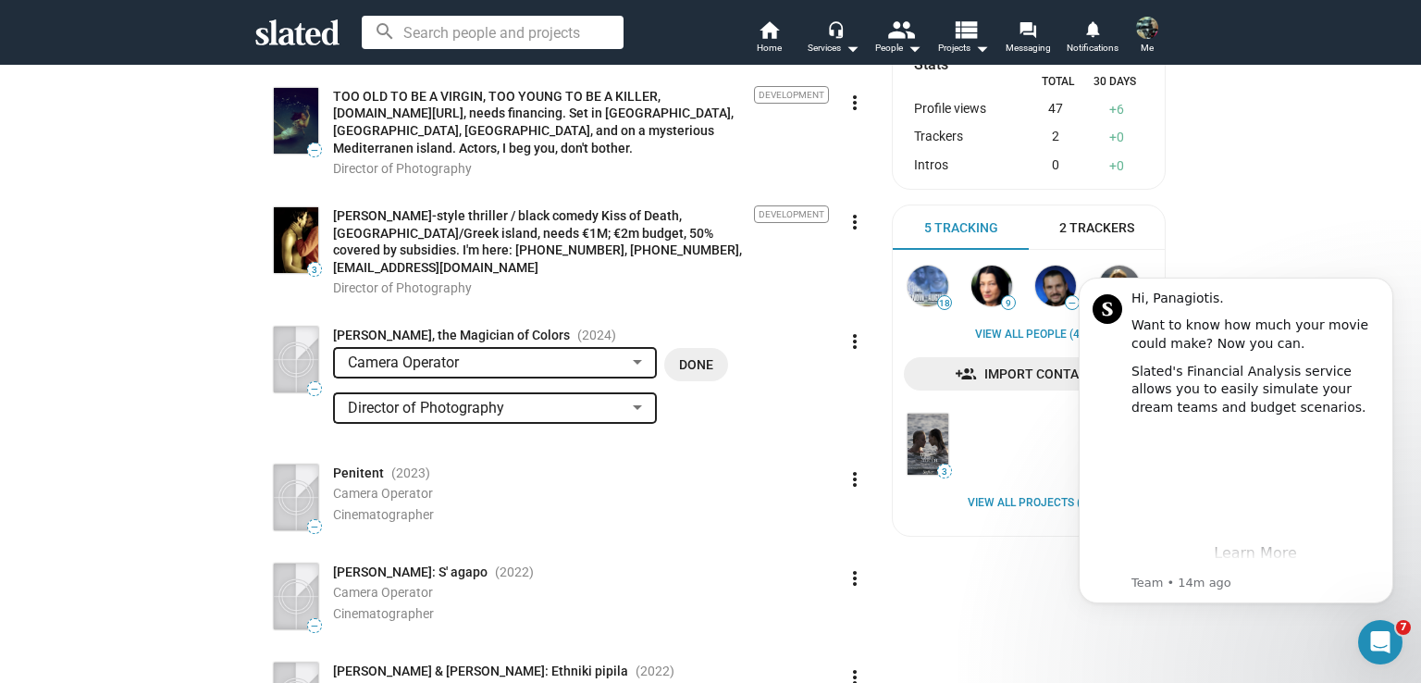
scroll to position [463, 0]
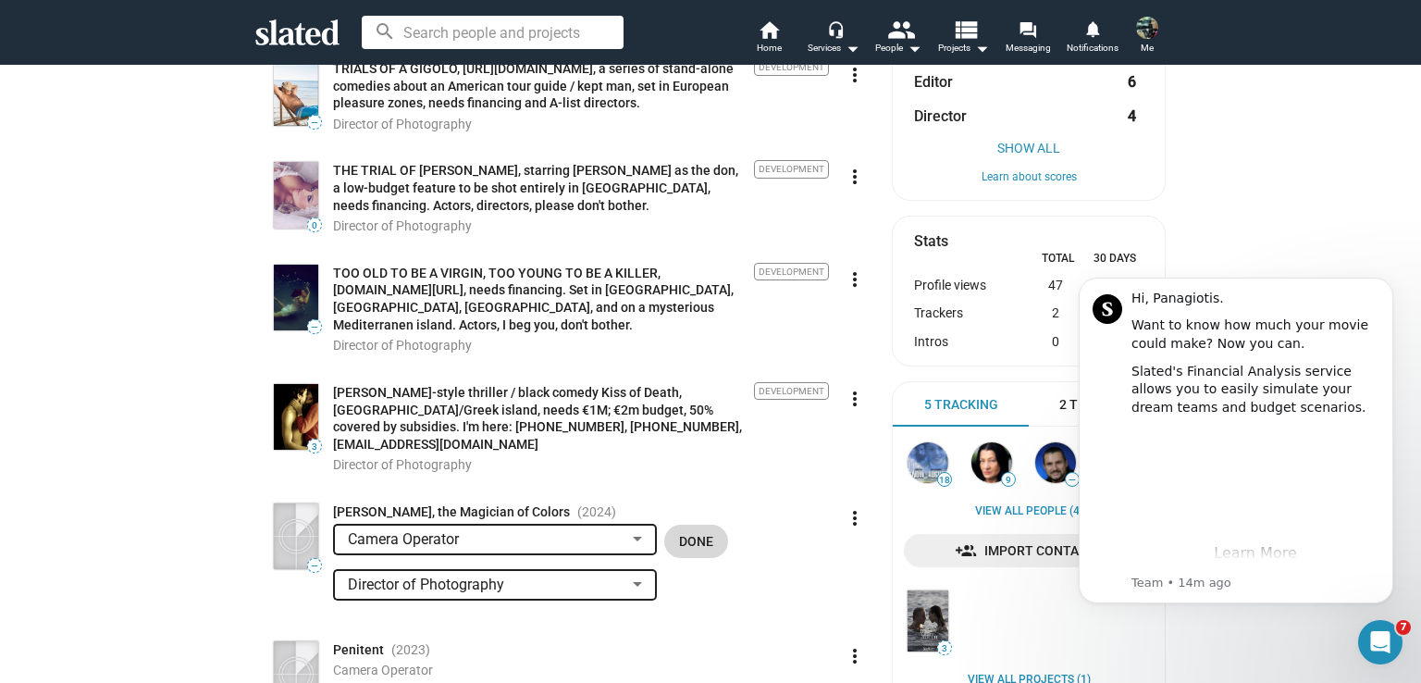
click at [696, 530] on span "Done" at bounding box center [696, 541] width 34 height 33
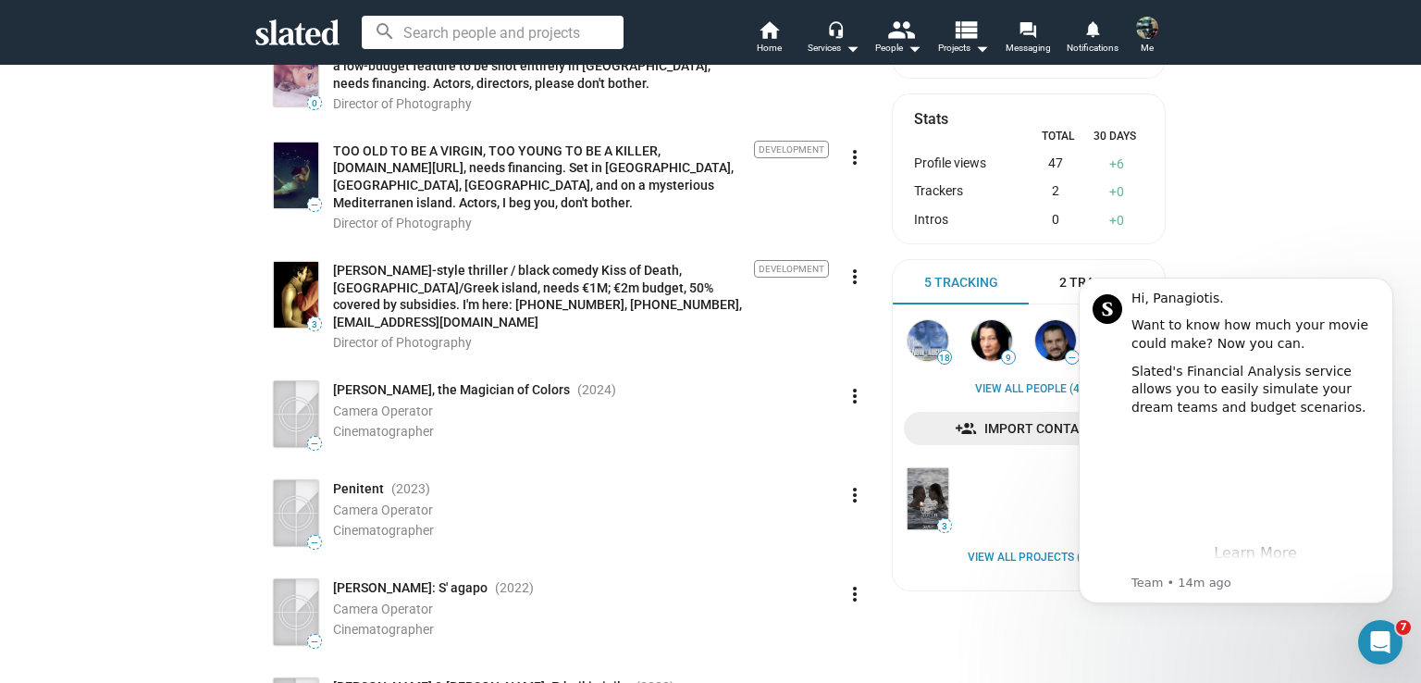
scroll to position [555, 0]
